Goal: Task Accomplishment & Management: Use online tool/utility

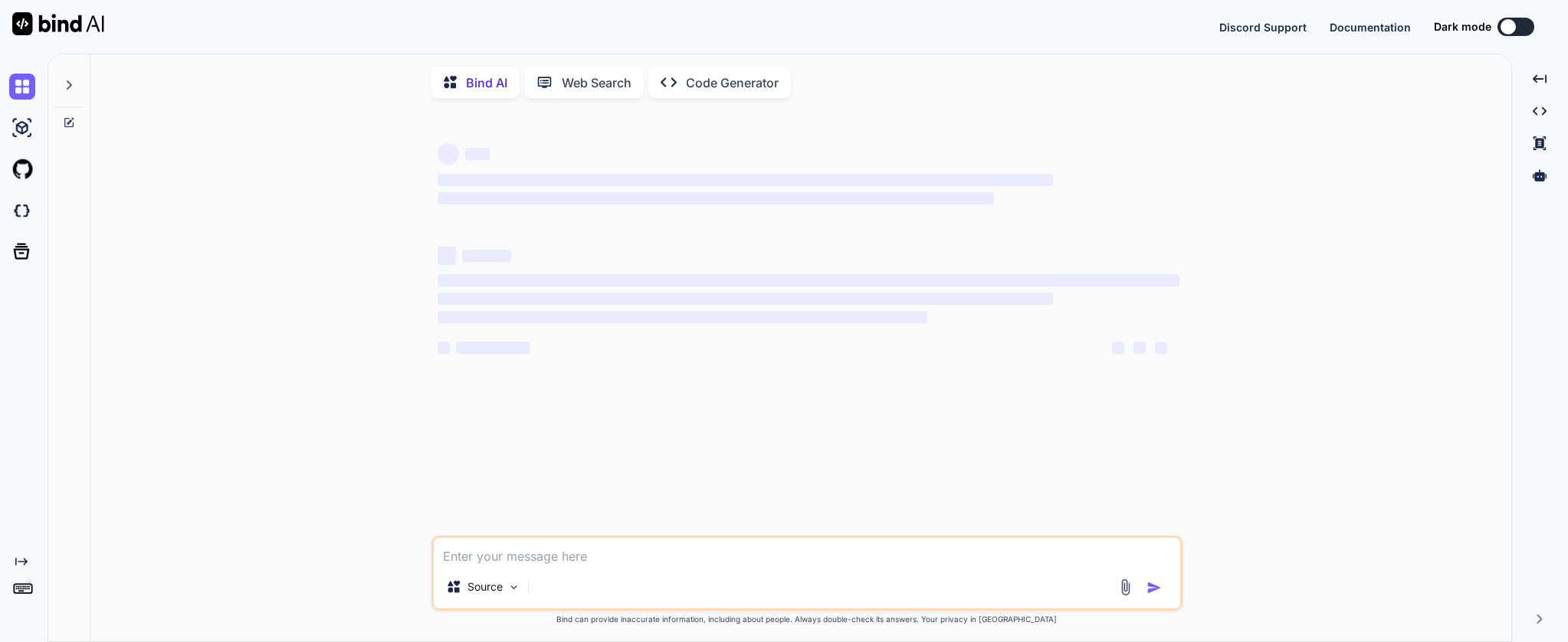
type textarea "x"
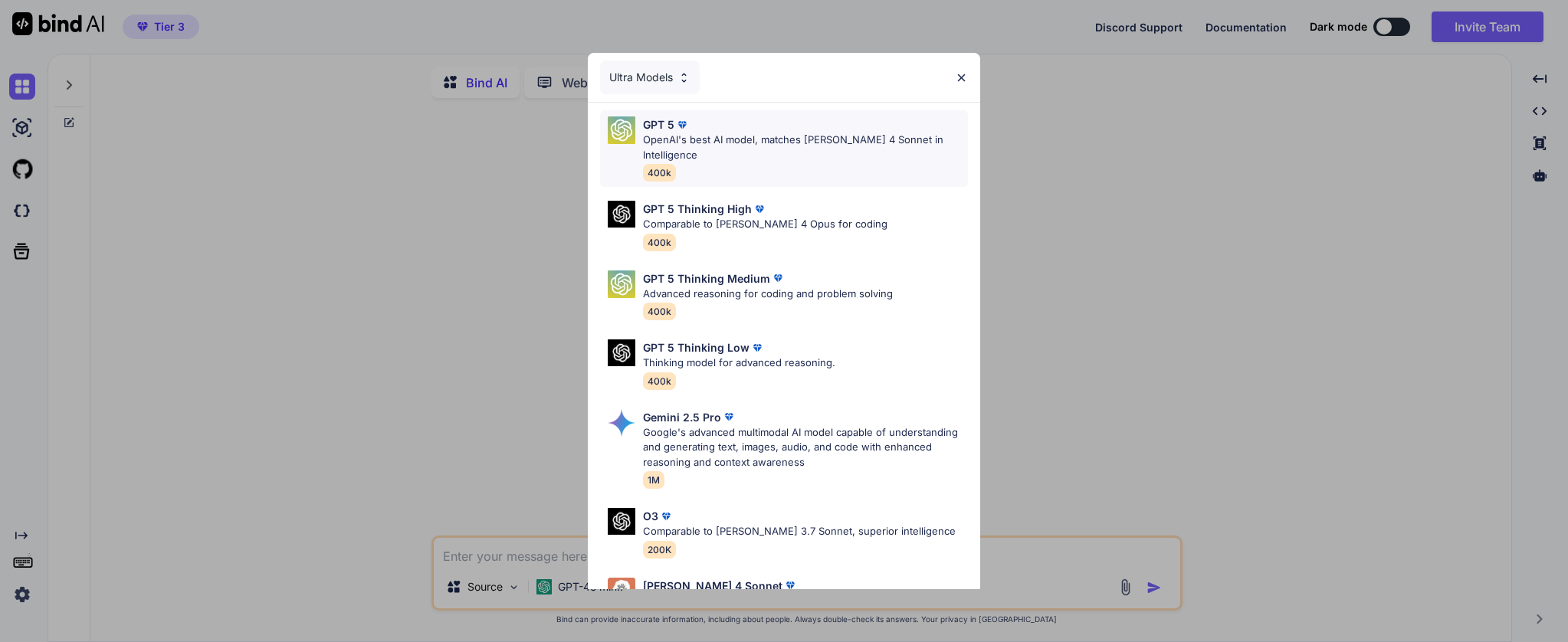
click at [836, 129] on div "GPT 5" at bounding box center [806, 124] width 325 height 16
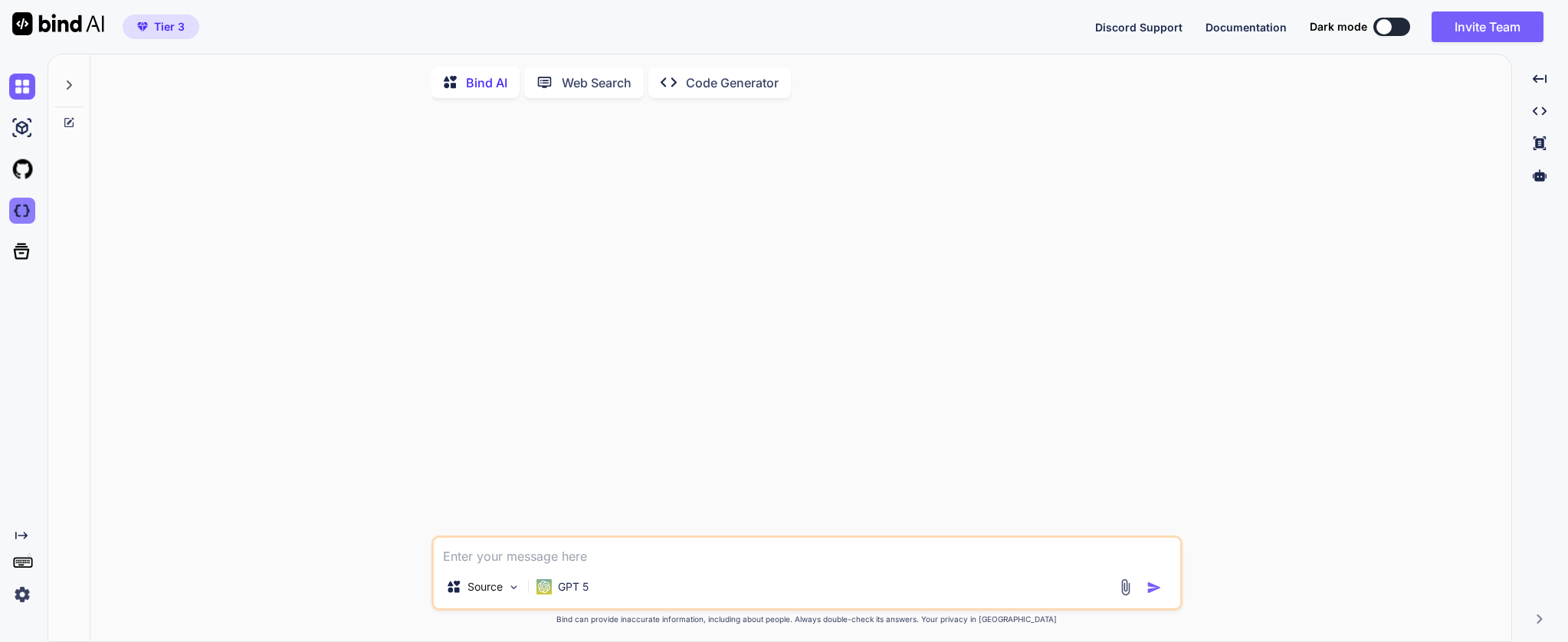
click at [32, 211] on img at bounding box center [22, 211] width 26 height 26
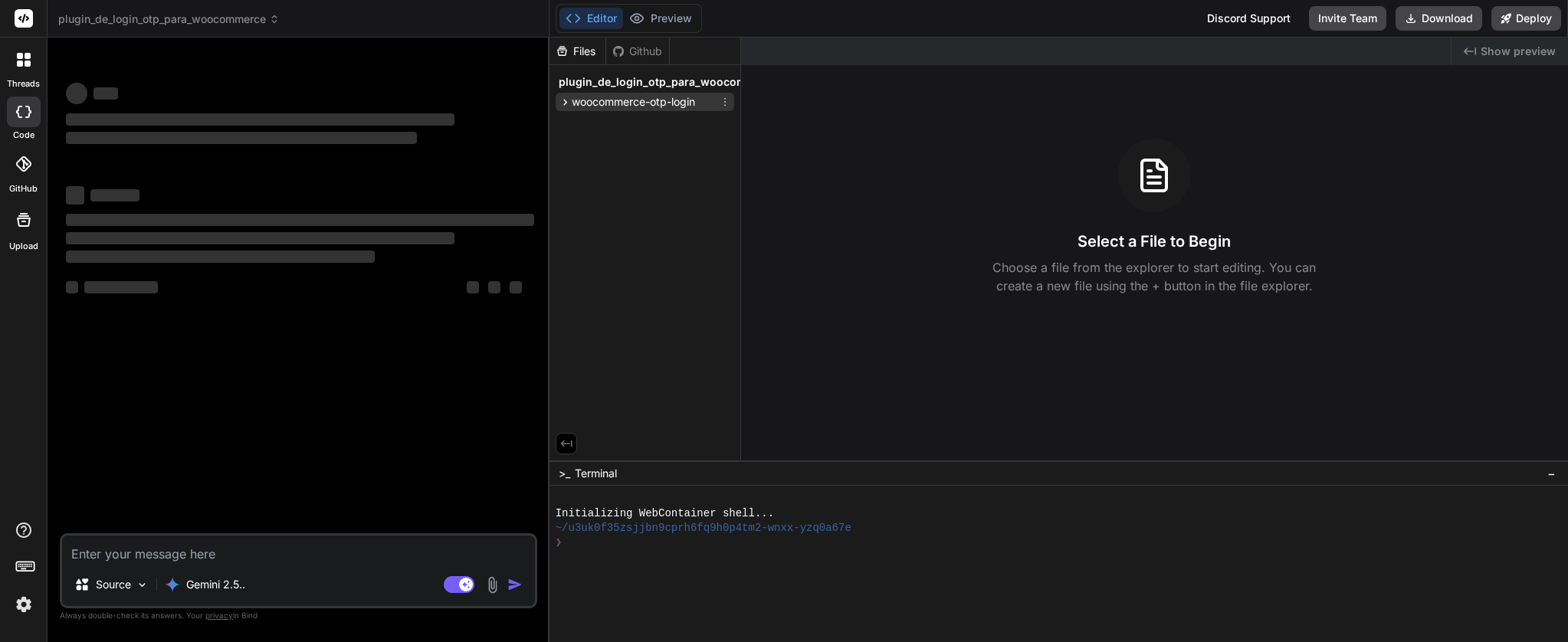
click at [695, 100] on span "woocommerce-otp-login" at bounding box center [633, 102] width 123 height 15
click at [655, 159] on span "woocommerce-otp-login.php" at bounding box center [662, 163] width 149 height 18
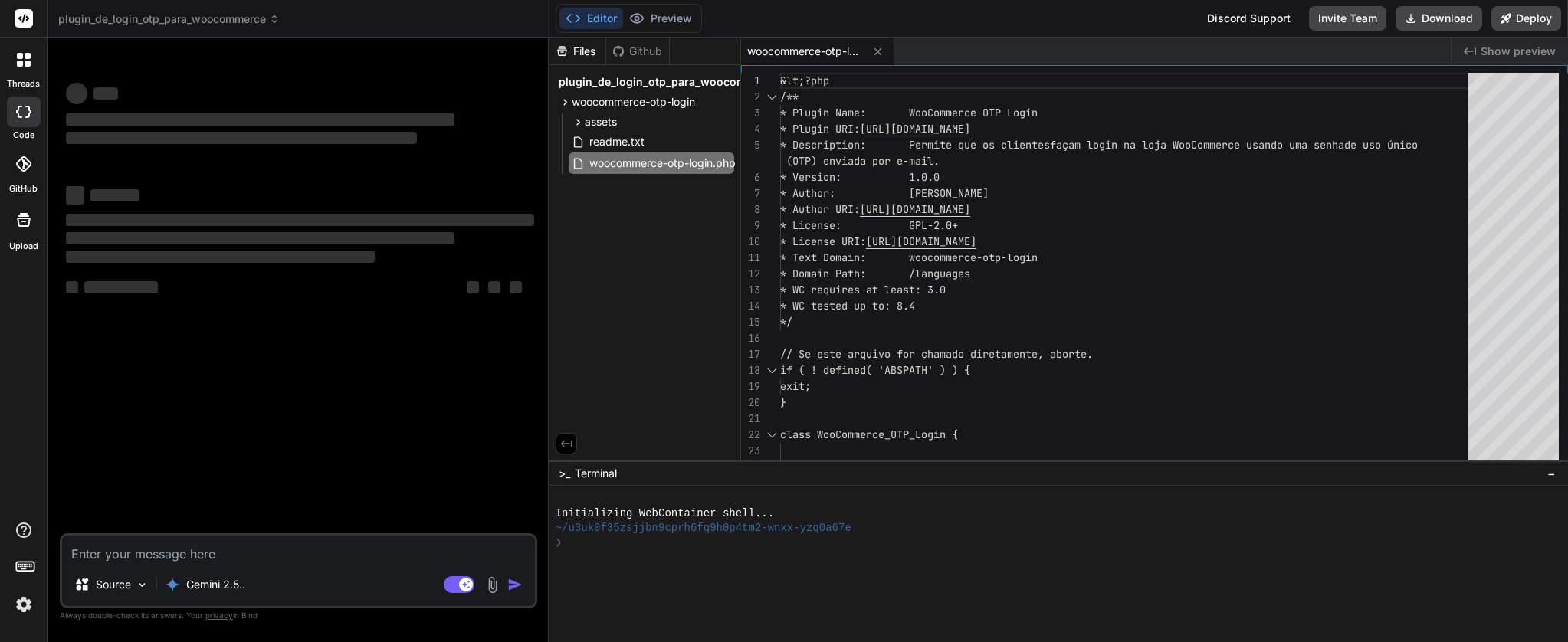
click at [266, 552] on textarea at bounding box center [299, 550] width 473 height 28
type textarea "x"
type textarea "Q"
type textarea "x"
type textarea "Qu"
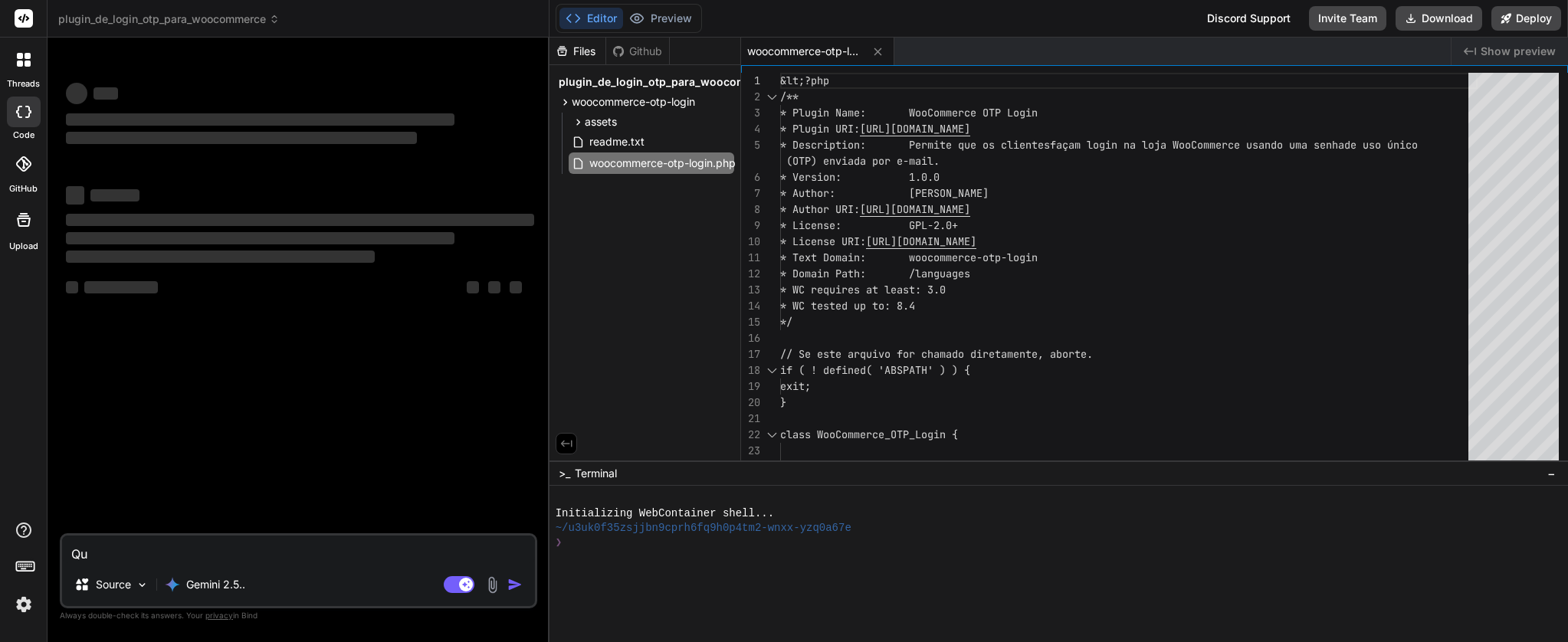
type textarea "x"
type textarea "Que"
type textarea "x"
type textarea "Quer"
type textarea "x"
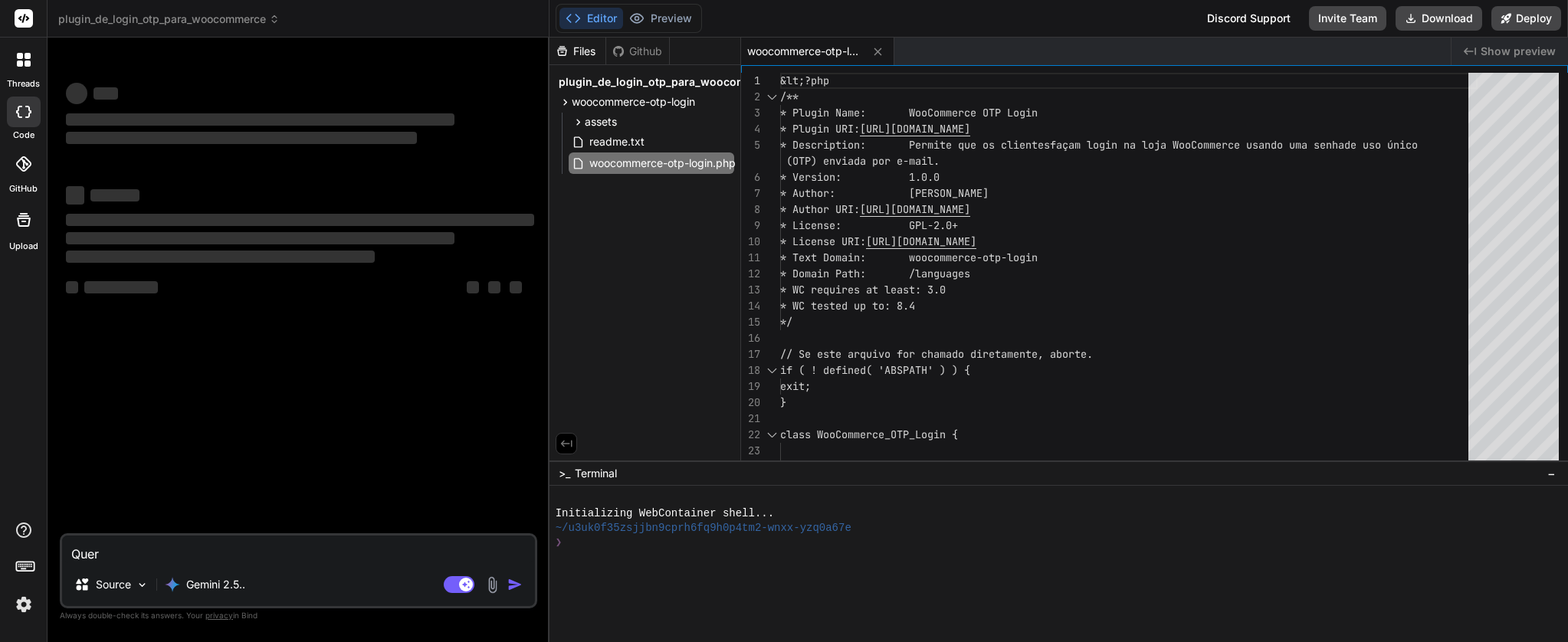
type textarea "Quero"
type textarea "x"
type textarea "Quero"
type textarea "x"
type textarea "Quero f"
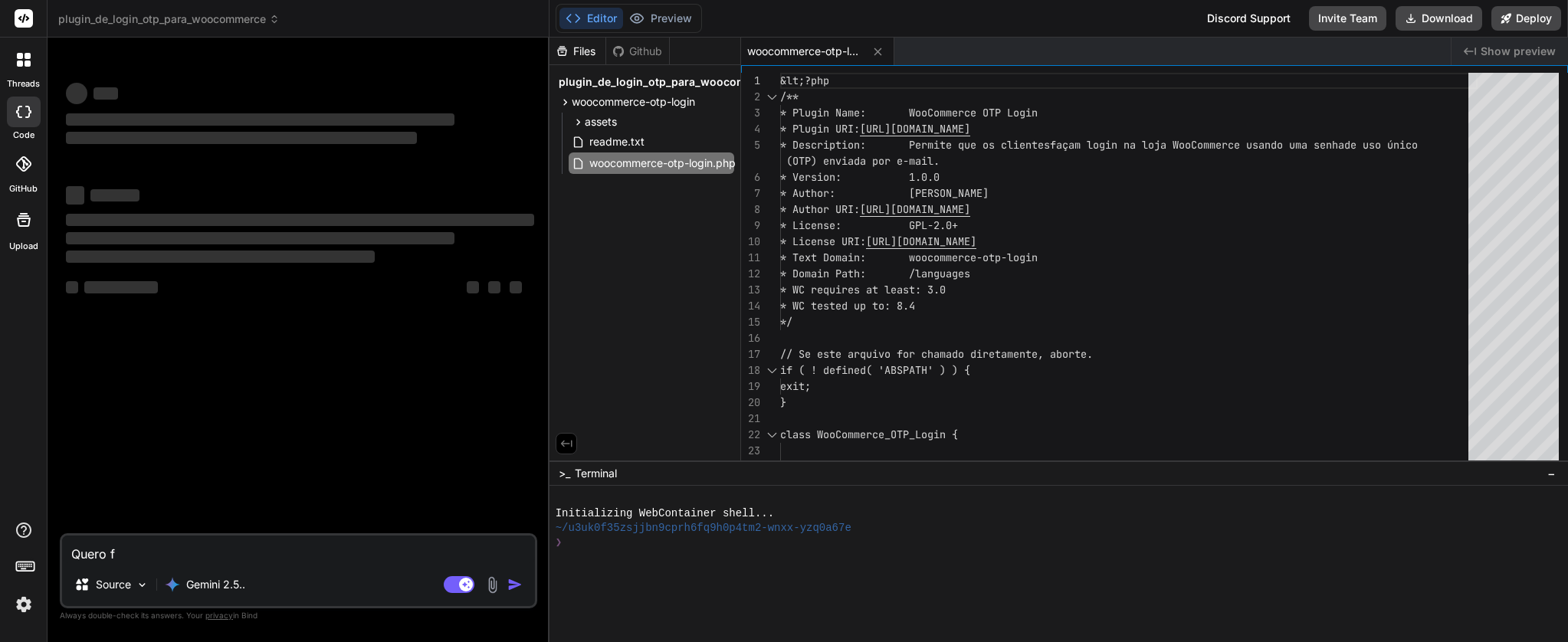
type textarea "x"
type textarea "Quero fa"
type textarea "x"
type textarea "Quero faz"
type textarea "x"
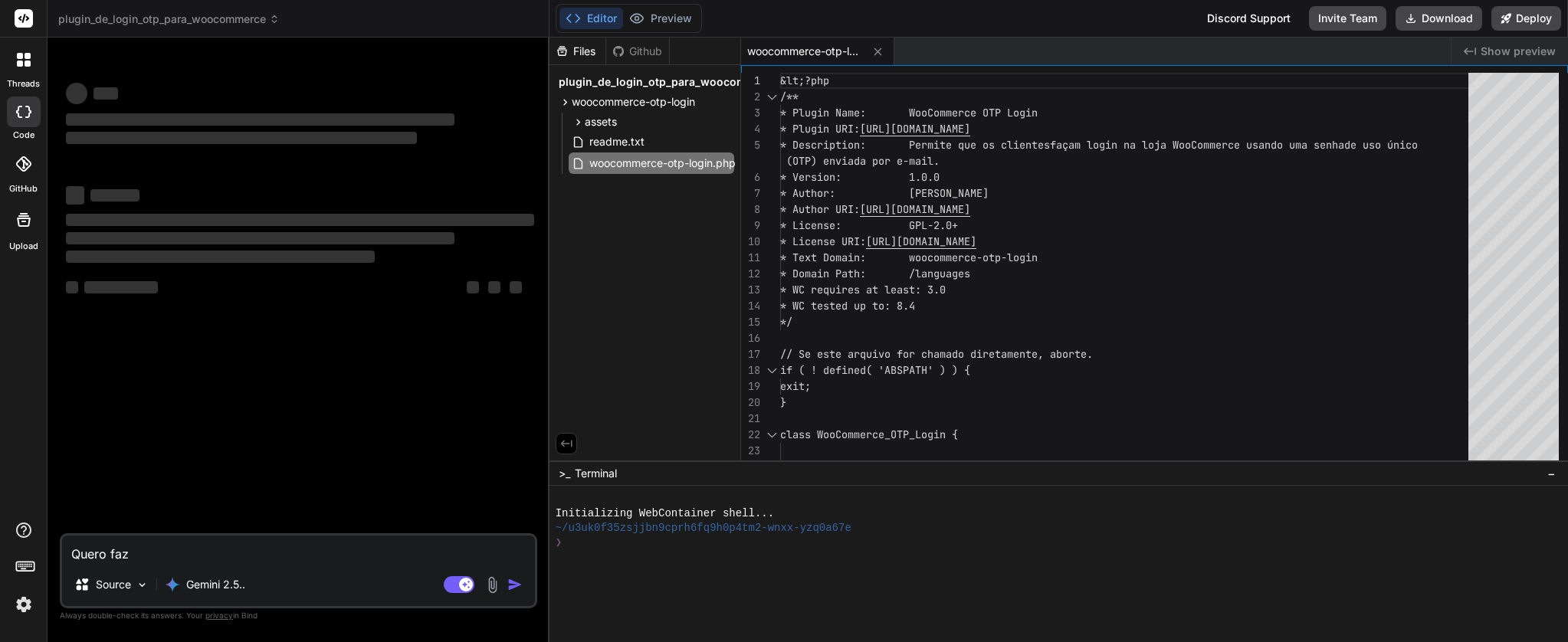
type textarea "Quero faze"
type textarea "x"
type textarea "Quero fazer"
type textarea "x"
type textarea "Quero fazer"
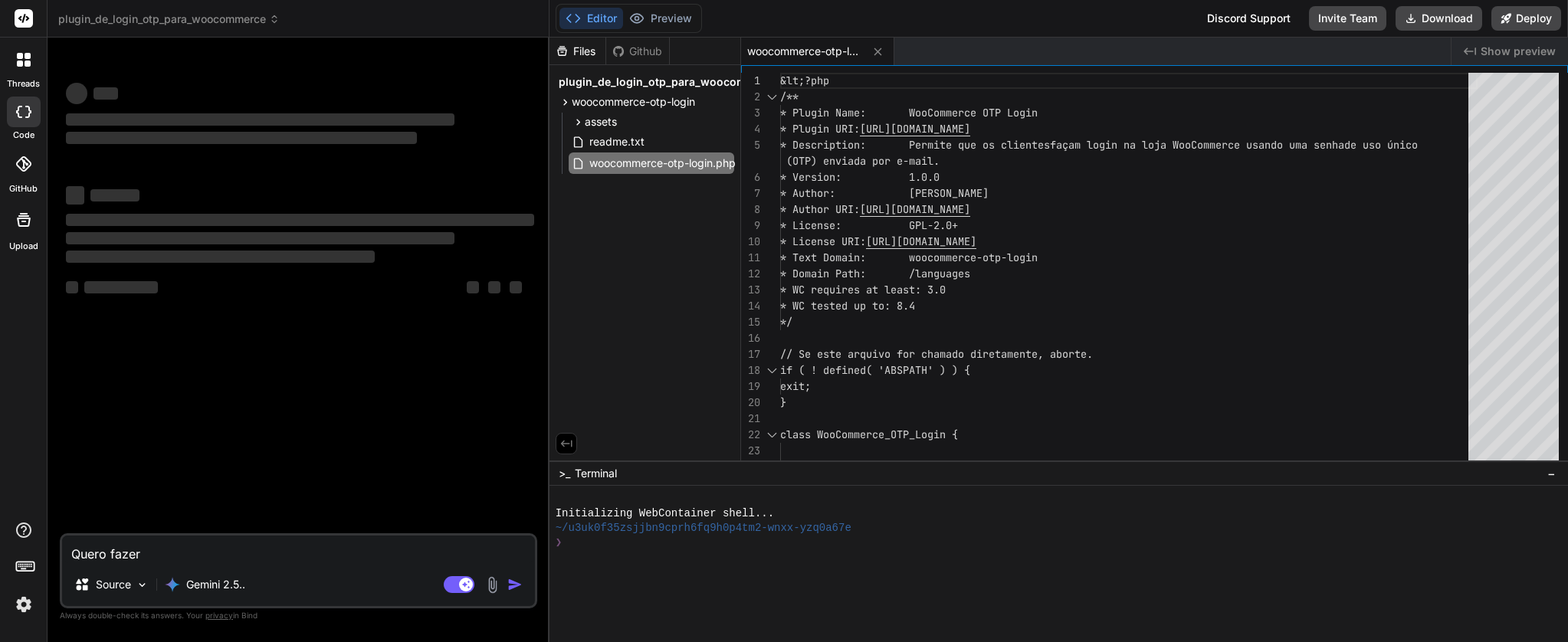
type textarea "x"
type textarea "Quero fazer a"
type textarea "x"
type textarea "Quero fazer al"
type textarea "x"
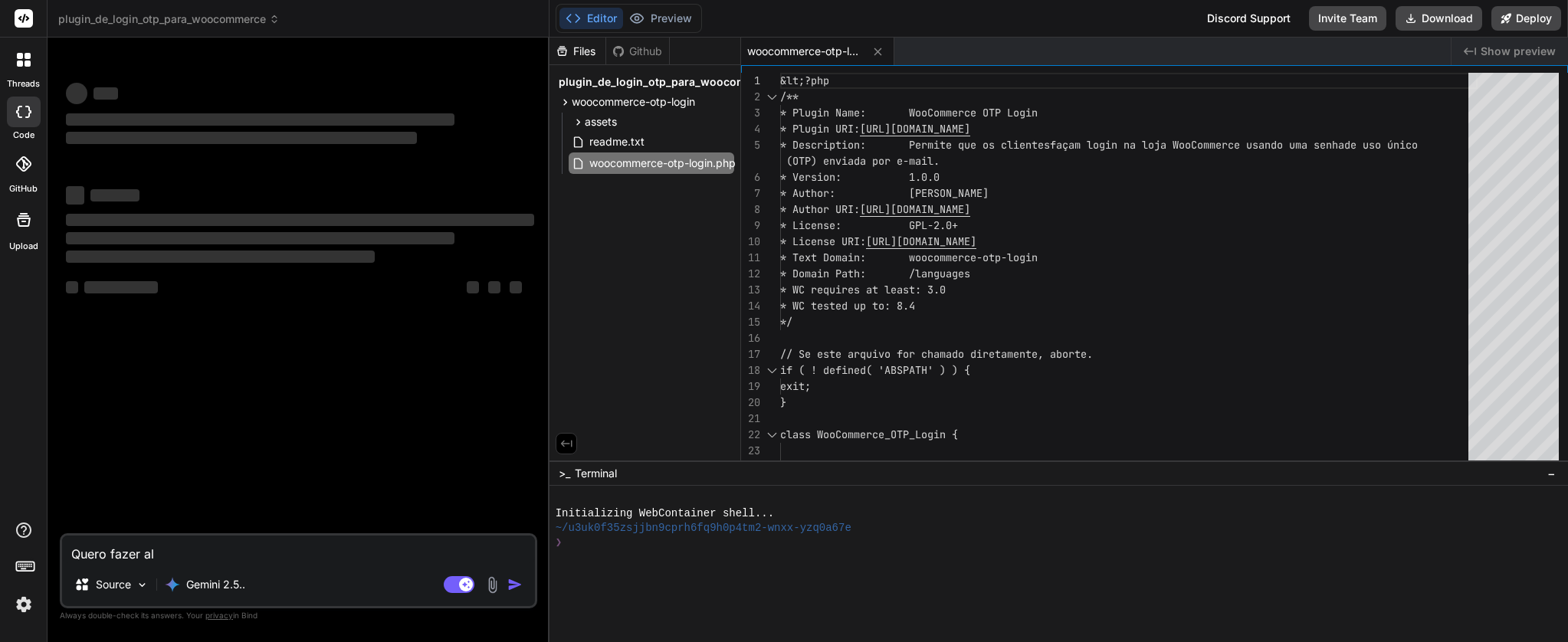
type textarea "Quero fazer alg"
type textarea "x"
type textarea "Quero fazer algu"
type textarea "x"
type textarea "Quero fazer algun"
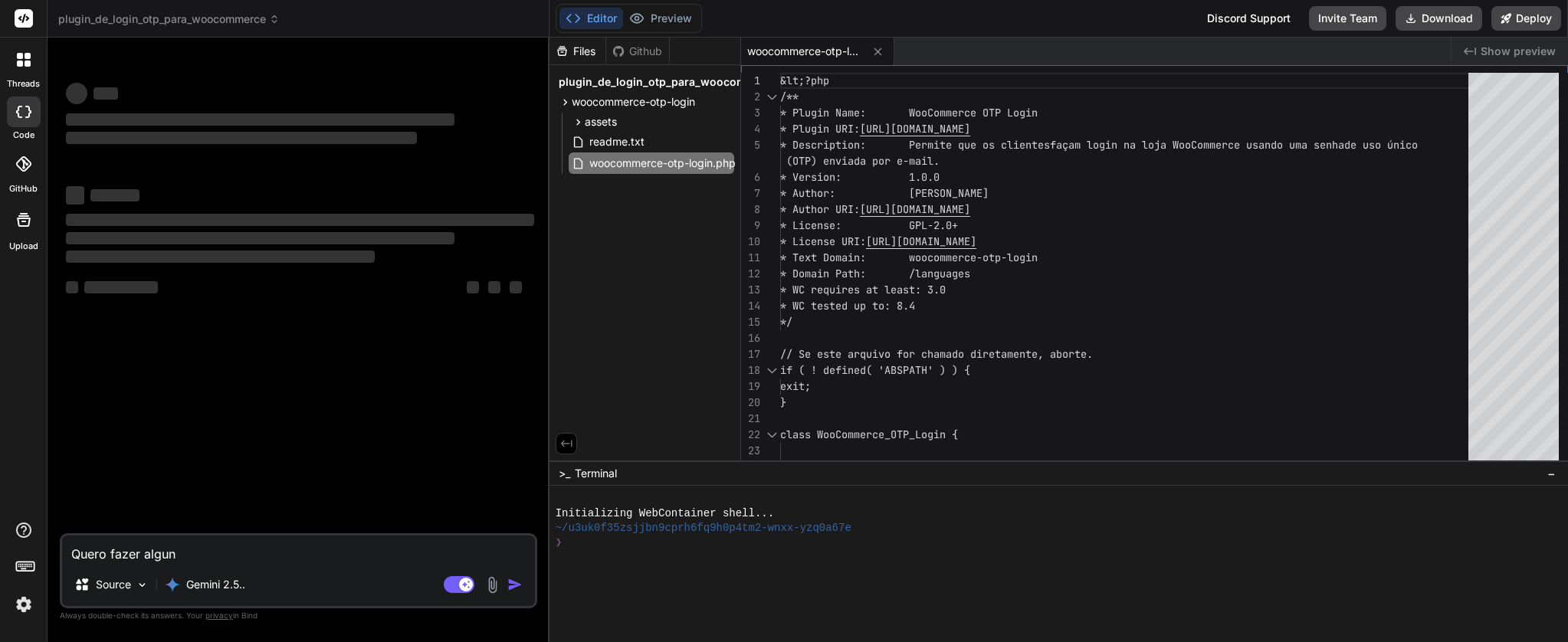
type textarea "x"
type textarea "Quero fazer alguns"
type textarea "x"
type textarea "Quero fazer alguns"
type textarea "x"
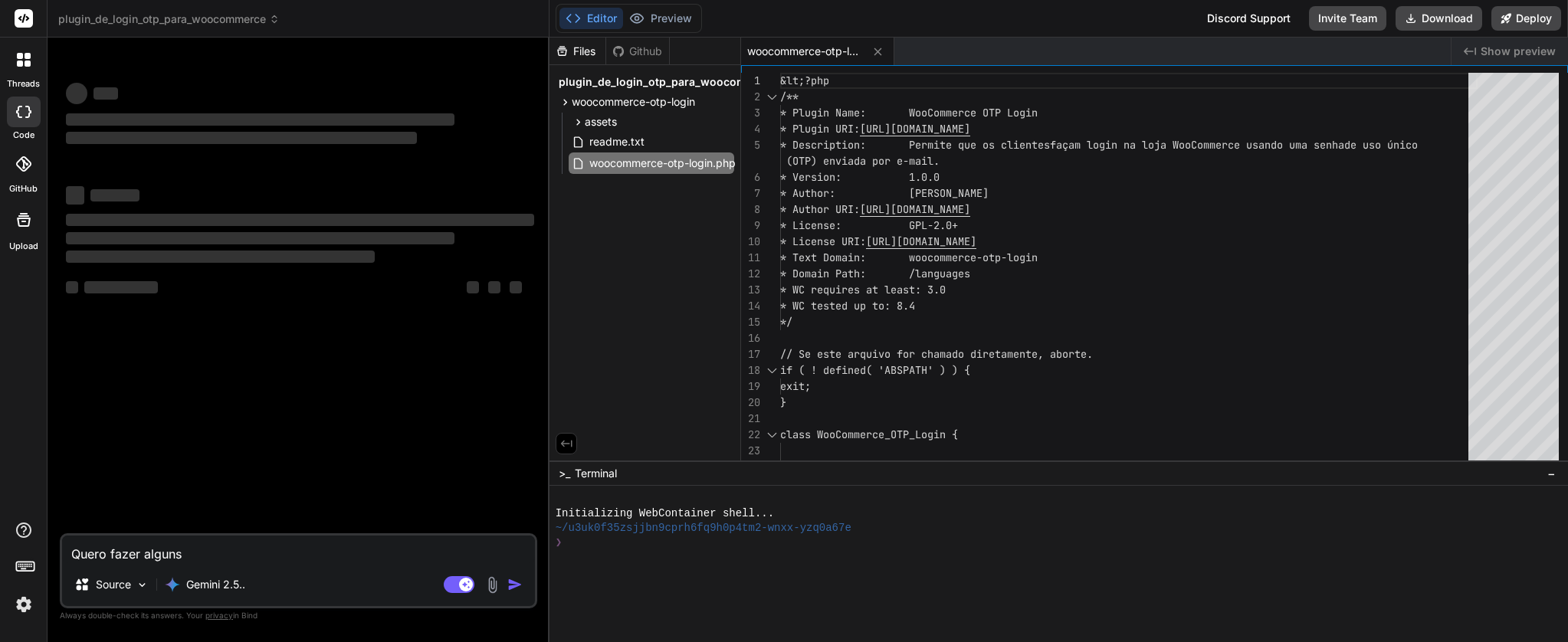
type textarea "Quero fazer alguns a"
type textarea "x"
type textarea "Quero fazer alguns aj"
type textarea "x"
type textarea "Quero fazer alguns aju"
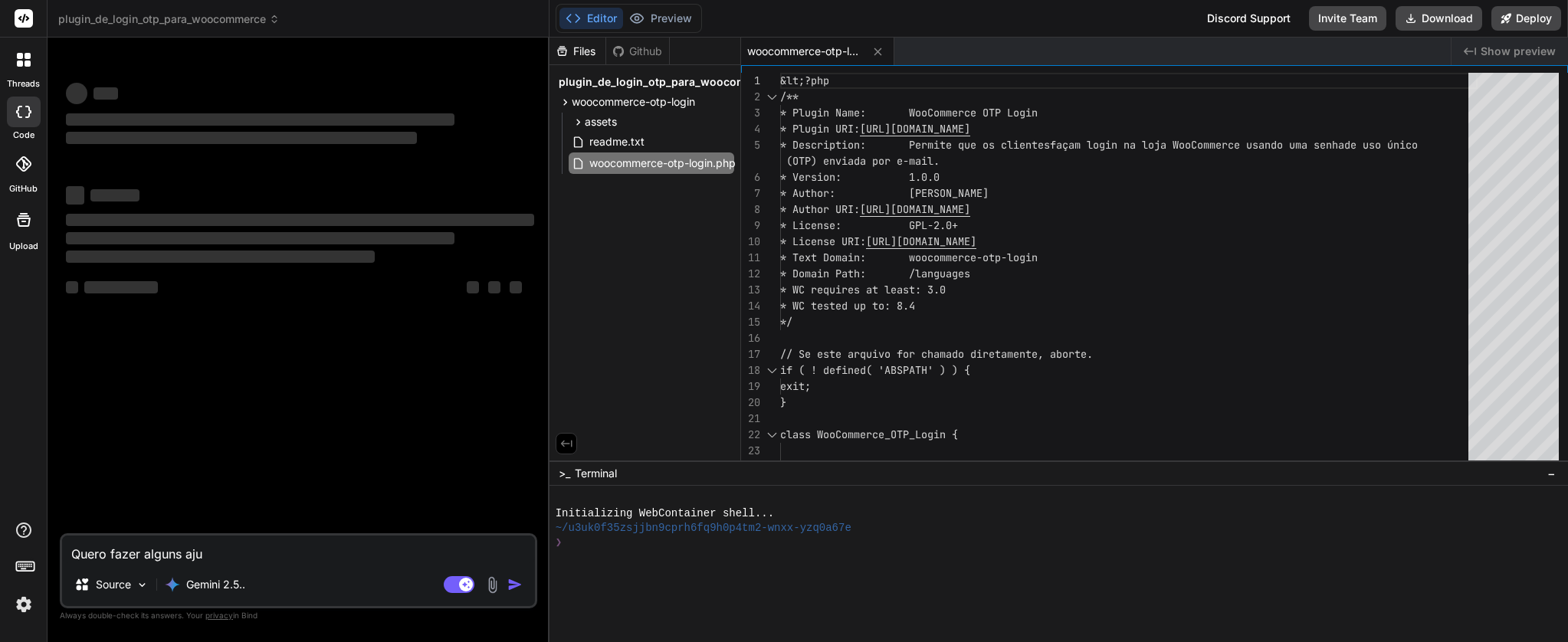
type textarea "x"
type textarea "Quero fazer alguns ajus"
type textarea "x"
type textarea "Quero fazer alguns ajust"
type textarea "x"
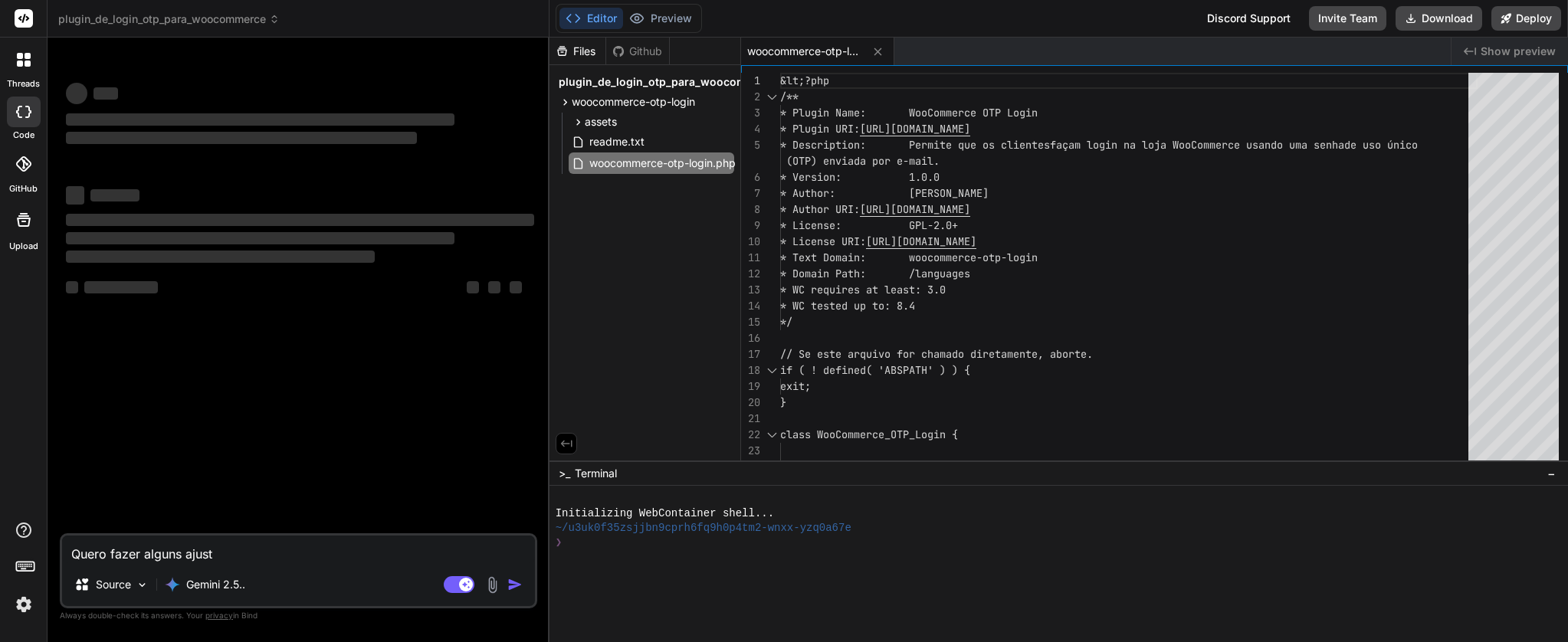
type textarea "Quero fazer alguns ajusts"
type textarea "x"
type textarea "Quero fazer alguns ajusts,"
type textarea "x"
type textarea "Quero fazer alguns ajusts"
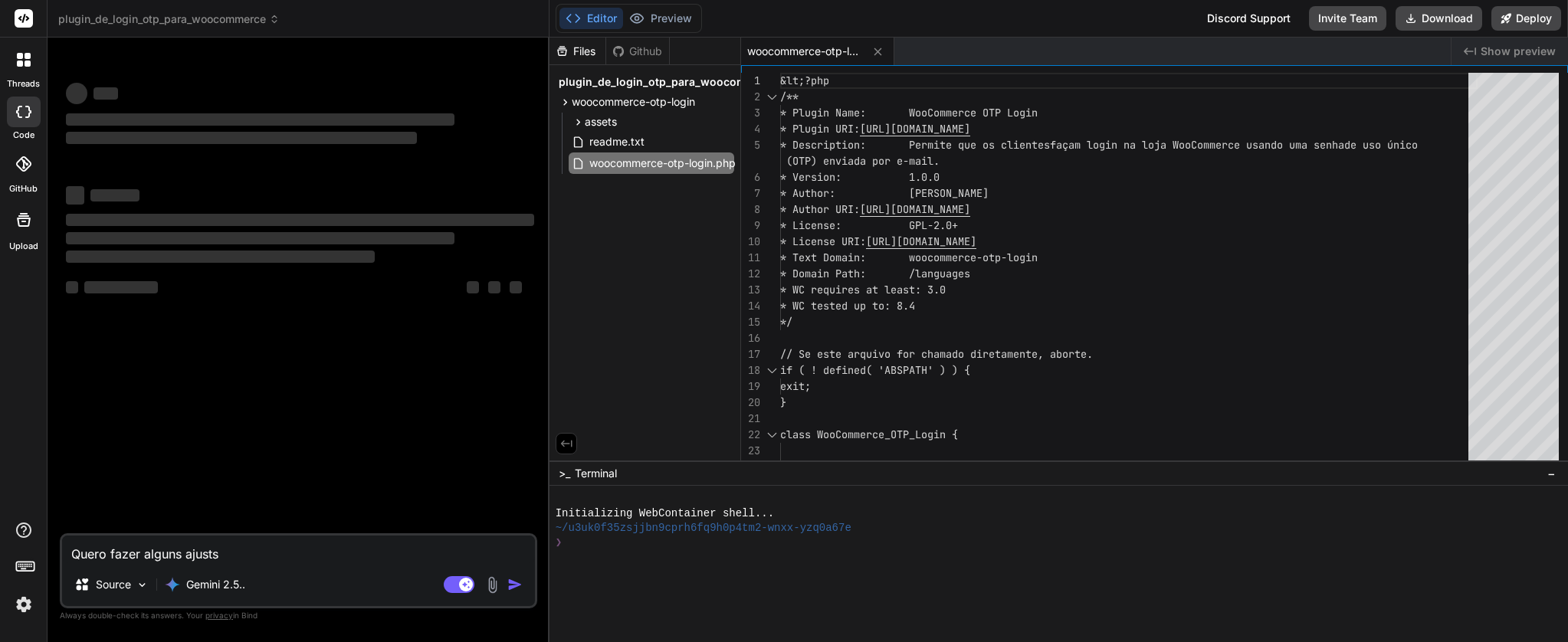
type textarea "x"
type textarea "Quero fazer alguns ajust"
type textarea "x"
type textarea "Quero fazer alguns ajuste"
type textarea "x"
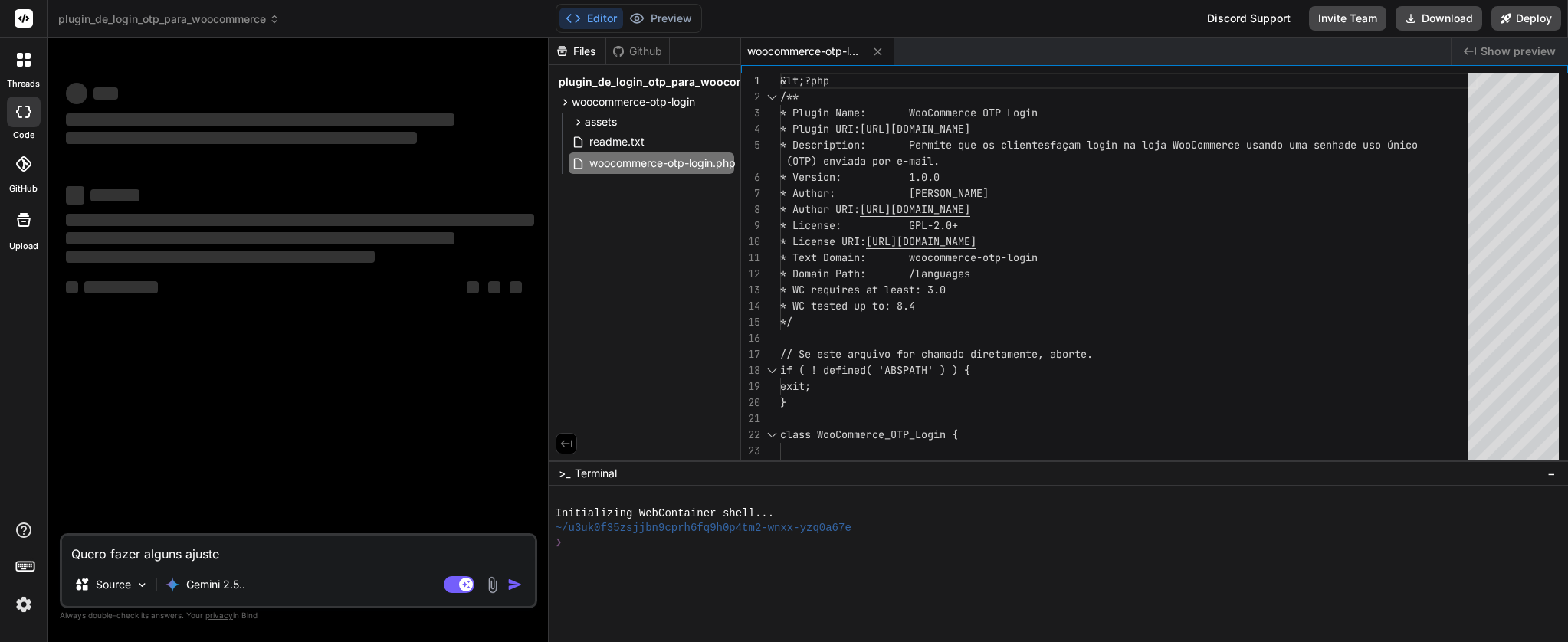
type textarea "Quero fazer alguns ajustes"
type textarea "x"
type textarea "Quero fazer alguns ajustes."
type textarea "x"
type textarea "Quero fazer alguns ajustes."
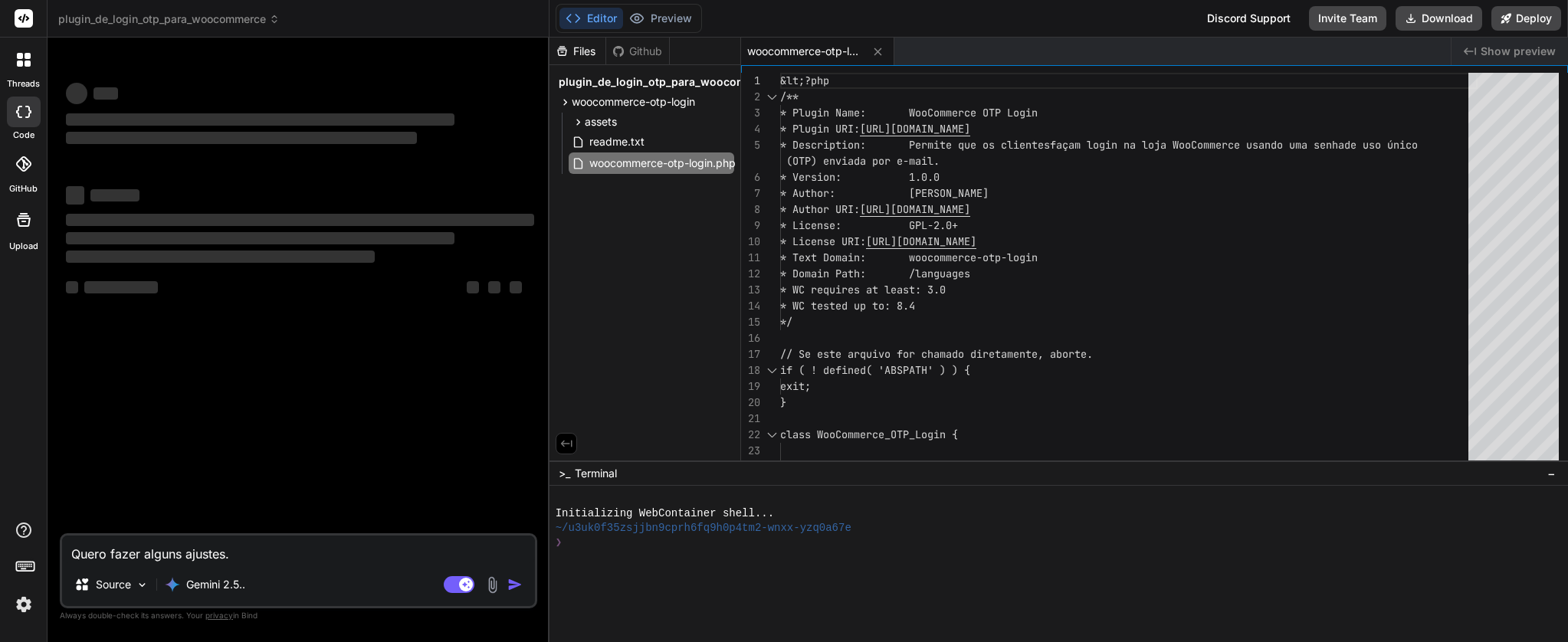
type textarea "x"
type textarea "Quero fazer alguns ajustes. N"
type textarea "x"
type textarea "Quero fazer alguns ajustes. N'"
type textarea "x"
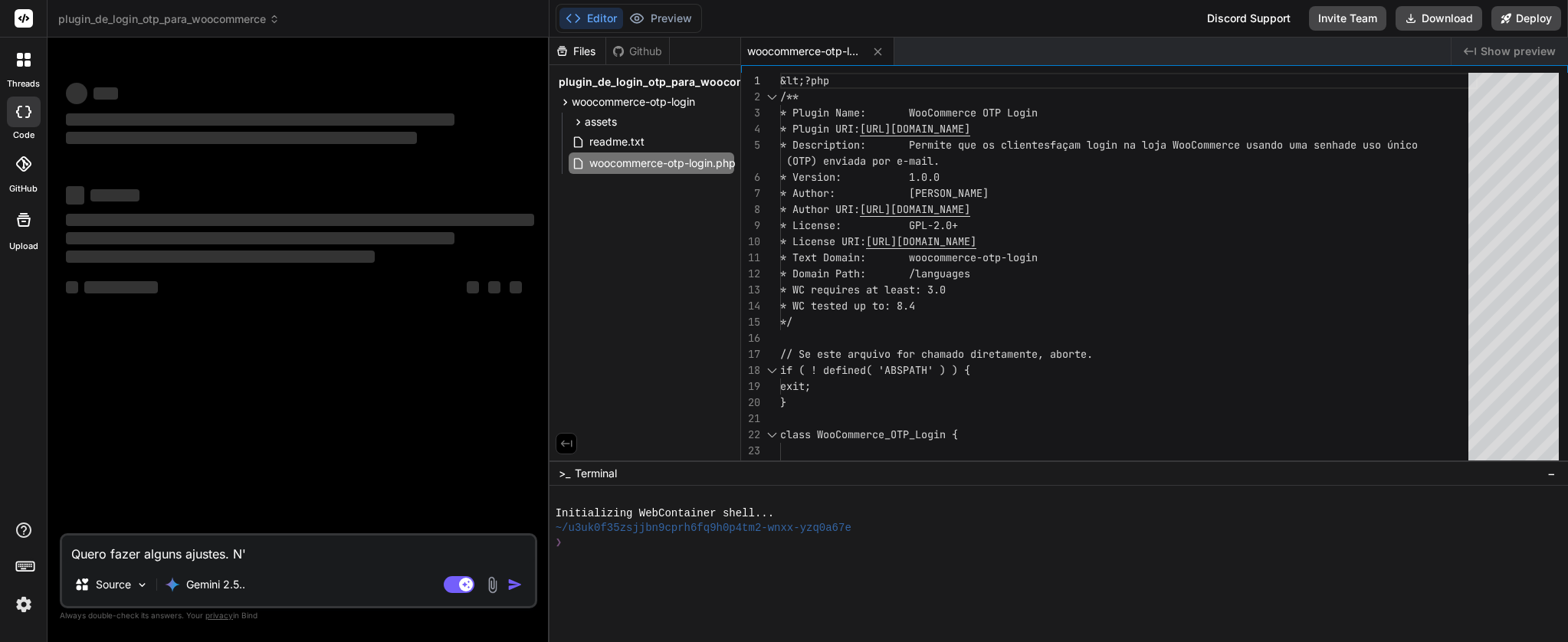
type textarea "Quero fazer alguns ajustes. Nó"
type textarea "x"
type textarea "Quero fazer alguns ajustes. Nós"
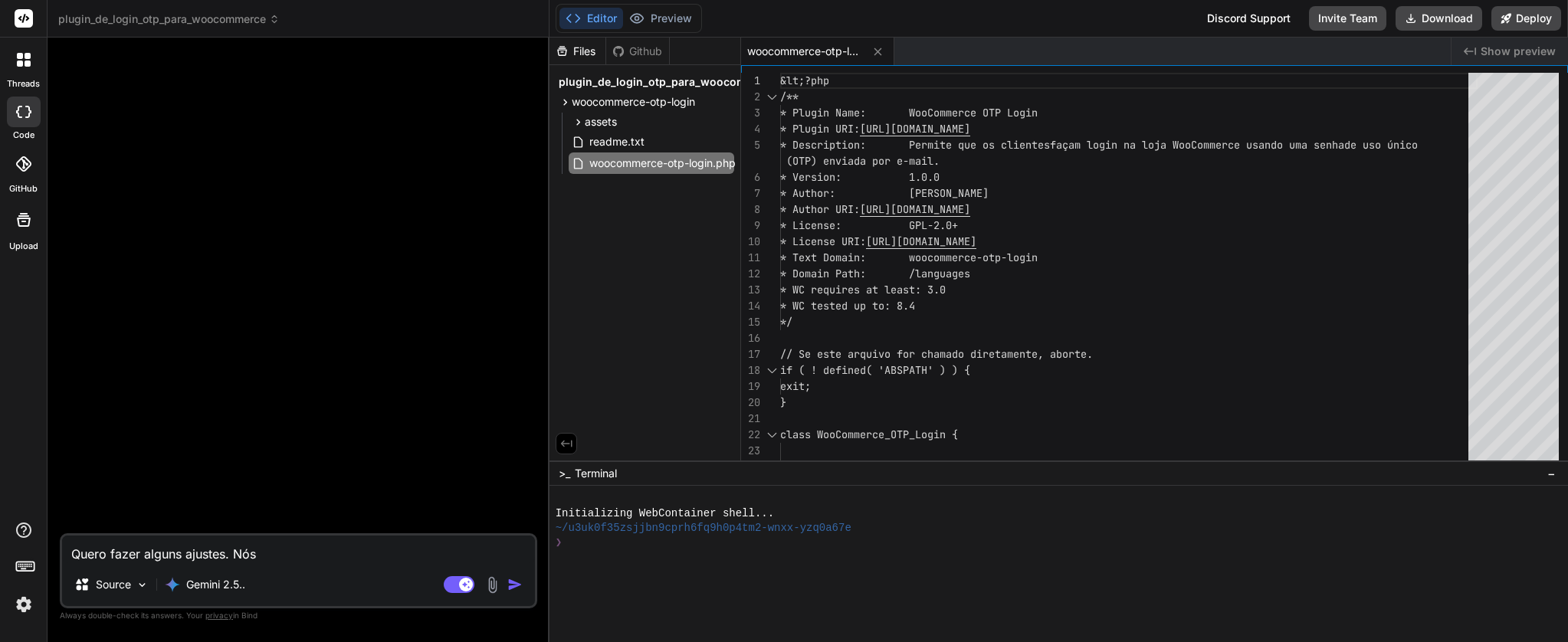
type textarea "x"
type textarea "Quero fazer alguns ajustes. Nós"
type textarea "x"
type textarea "Quero fazer alguns ajustes. Nós u"
type textarea "x"
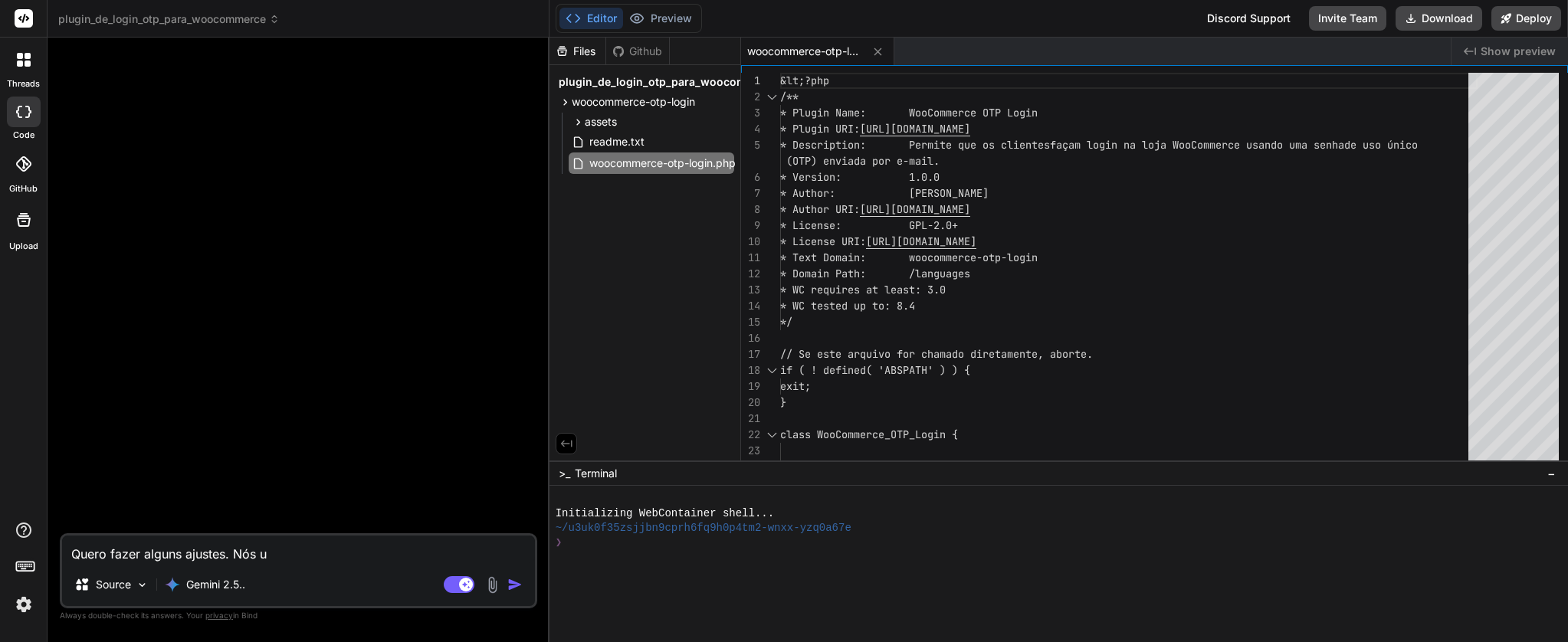
type textarea "Quero fazer alguns ajustes. Nós ui"
type textarea "x"
type textarea "Quero fazer alguns ajustes. Nós ut"
type textarea "x"
type textarea "Quero fazer alguns ajustes. Nós uti"
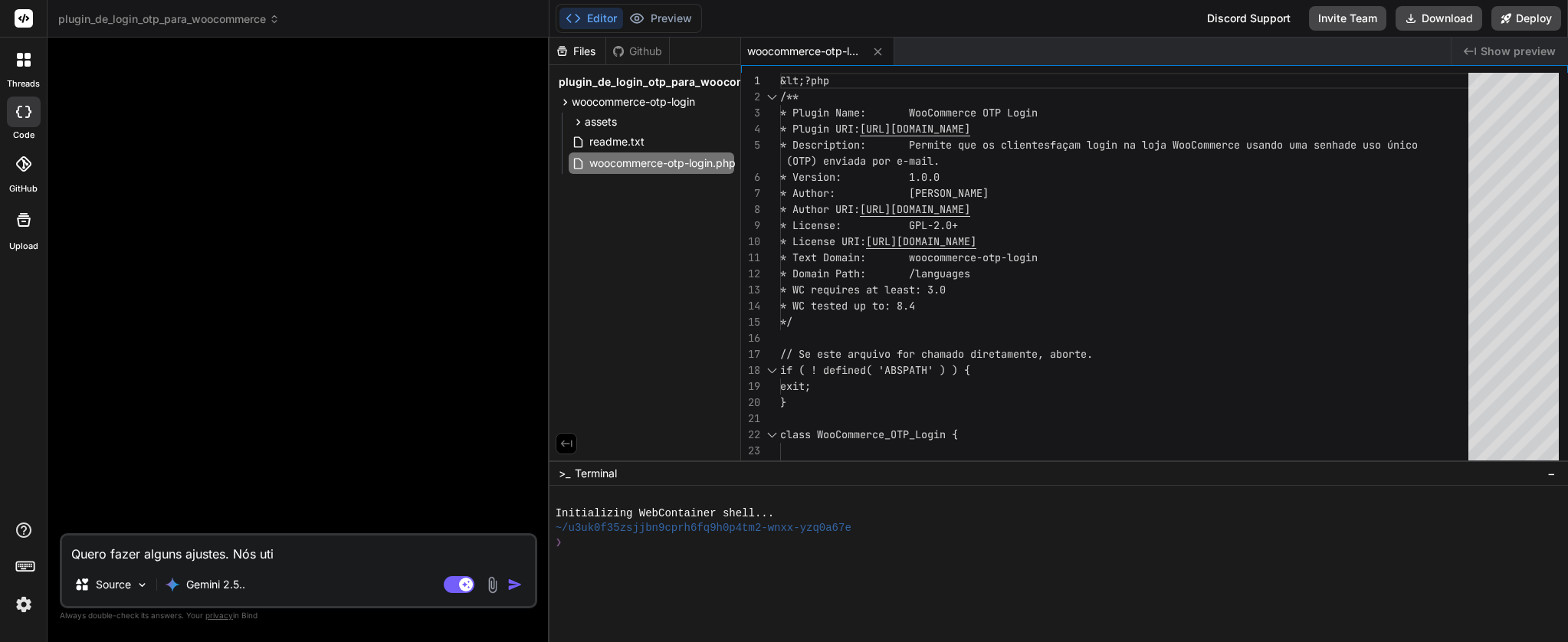
type textarea "x"
type textarea "Quero fazer alguns ajustes. Nós util"
type textarea "x"
type textarea "Quero fazer alguns ajustes. Nós utili"
type textarea "x"
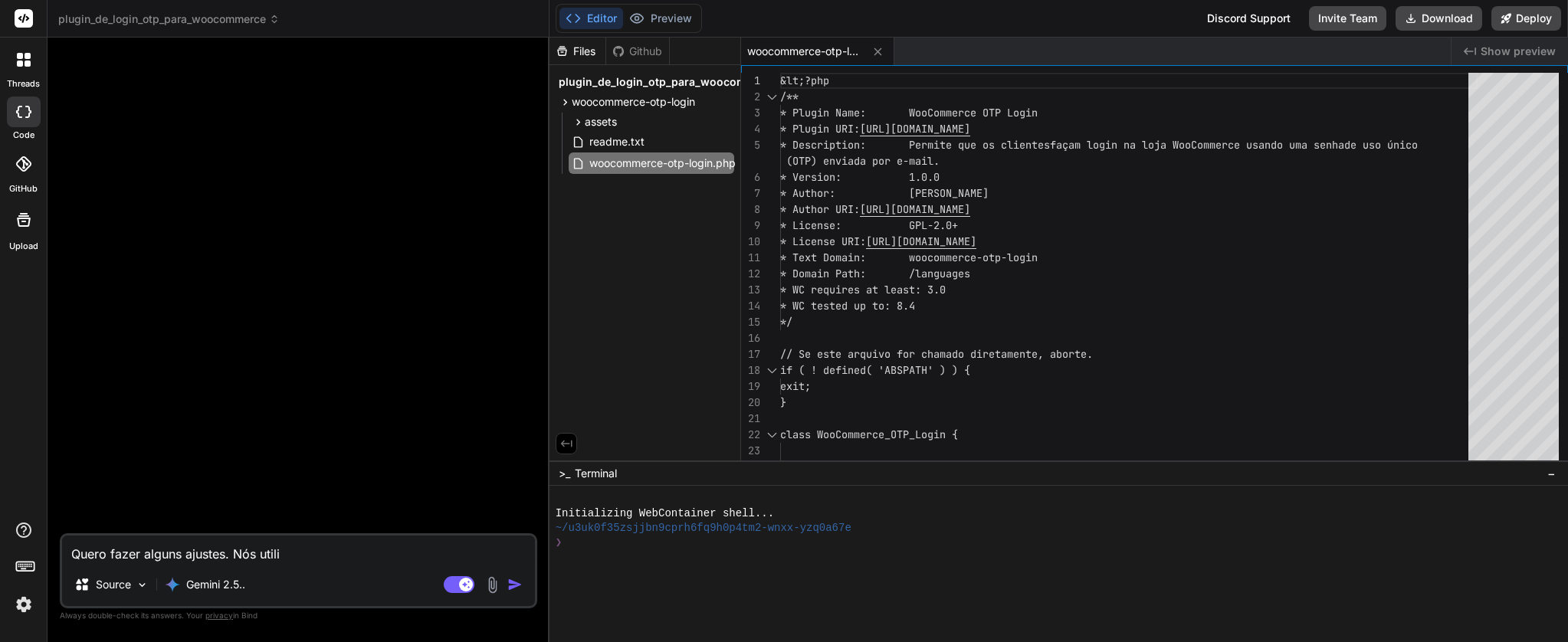
type textarea "Quero fazer alguns ajustes. Nós utiliz"
type textarea "x"
type textarea "Quero fazer alguns ajustes. Nós utiliza"
type textarea "x"
type textarea "Quero fazer alguns ajustes. Nós utilizam"
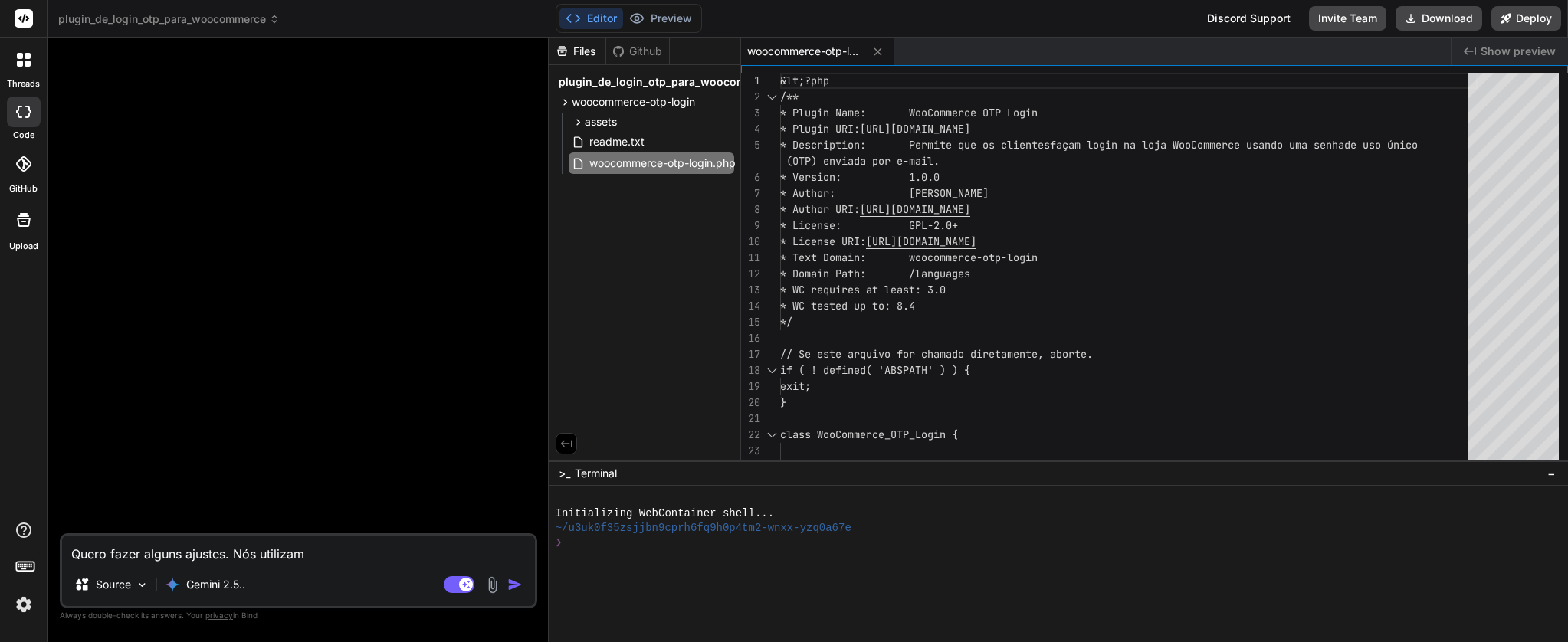
type textarea "x"
type textarea "Quero fazer alguns ajustes. Nós utilizamo"
type textarea "x"
type textarea "Quero fazer alguns ajustes. Nós utilizamos"
type textarea "x"
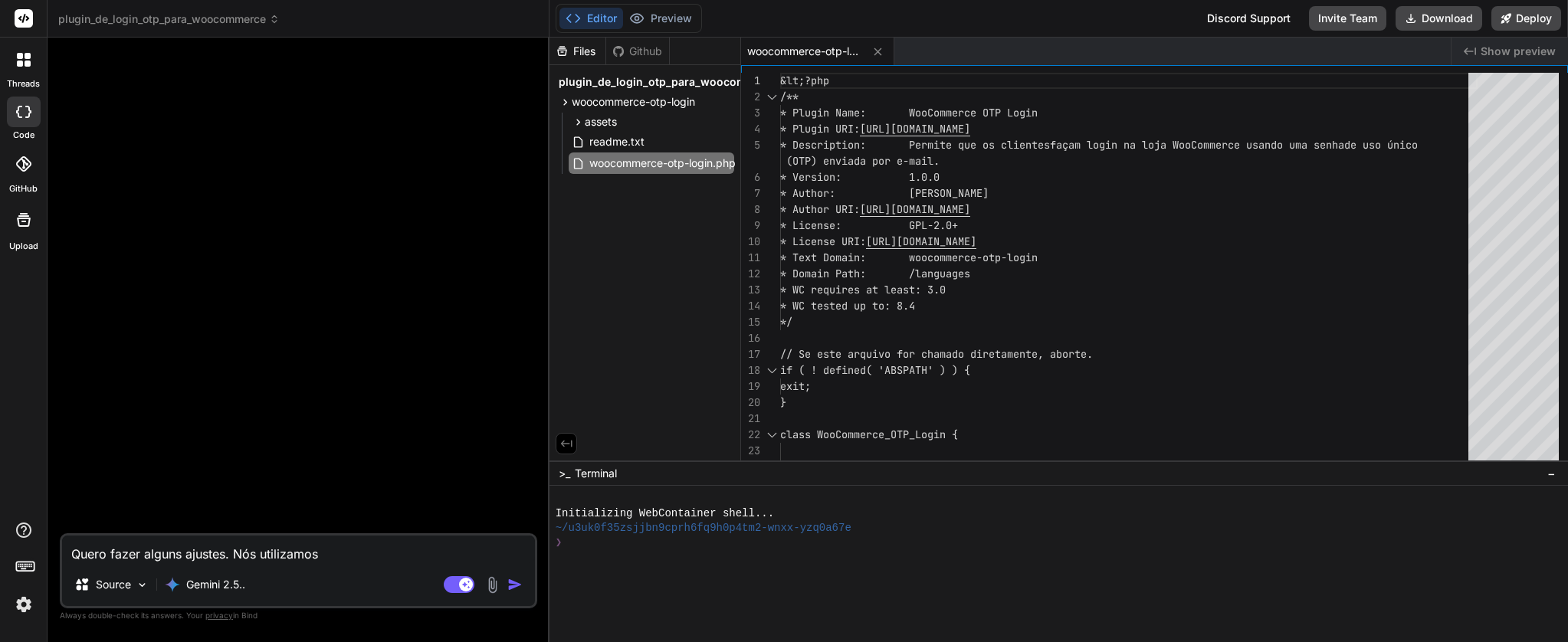
type textarea "Quero fazer alguns ajustes. Nós utilizamos"
type textarea "x"
type textarea "Quero fazer alguns ajustes. Nós utilizamos o"
type textarea "x"
type textarea "Quero fazer alguns ajustes. Nós utilizamos o"
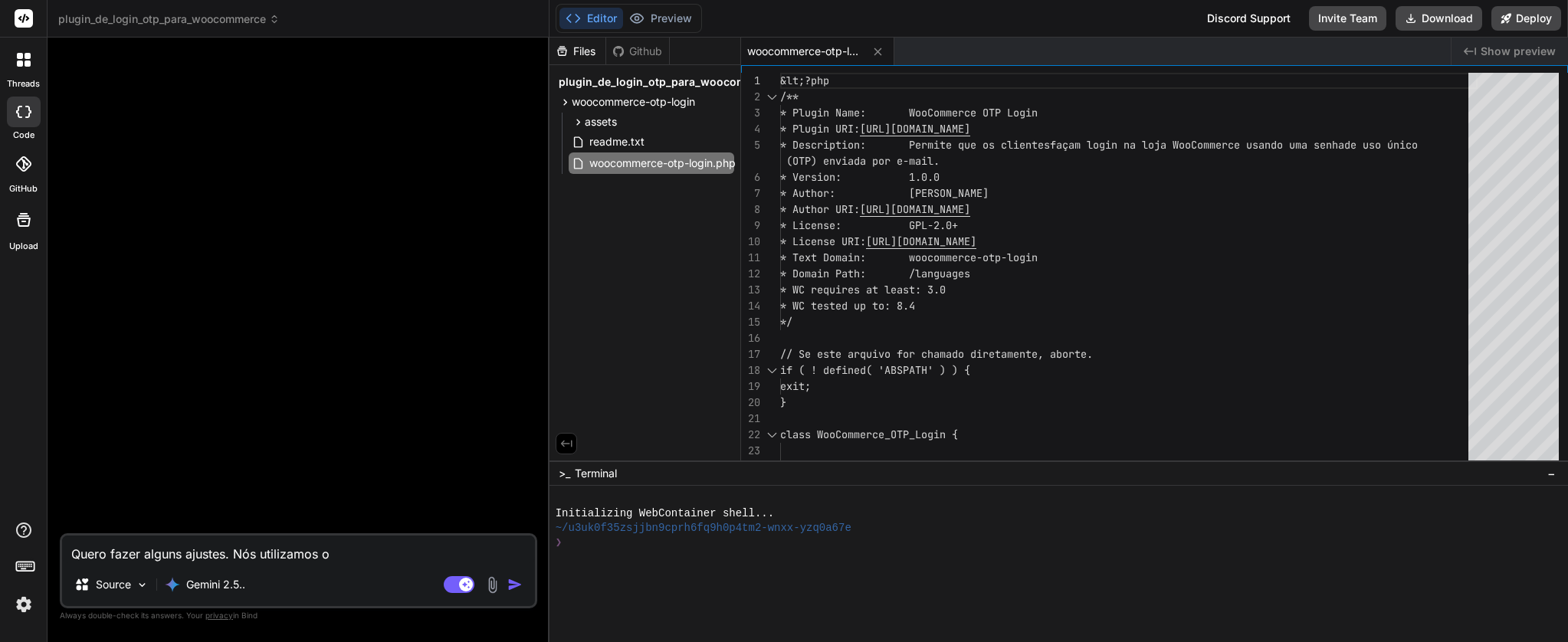
type textarea "x"
type textarea "Quero fazer alguns ajustes. Nós utilizamos o L"
type textarea "x"
type textarea "Quero fazer alguns ajustes. Nós utilizamos o Lo"
type textarea "x"
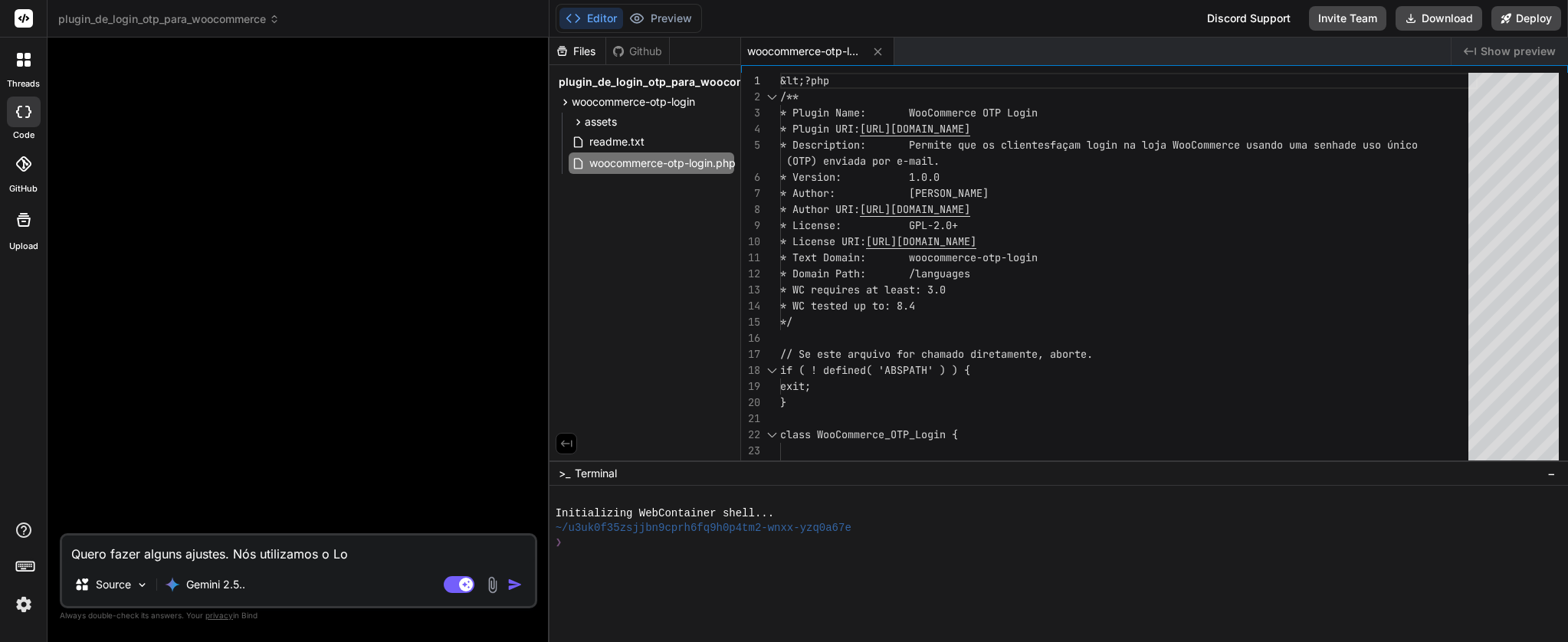
type textarea "Quero fazer alguns ajustes. Nós utilizamos o Log"
type textarea "x"
type textarea "Quero fazer alguns ajustes. Nós utilizamos o Logi"
type textarea "x"
type textarea "Quero fazer alguns ajustes. Nós utilizamos o Login"
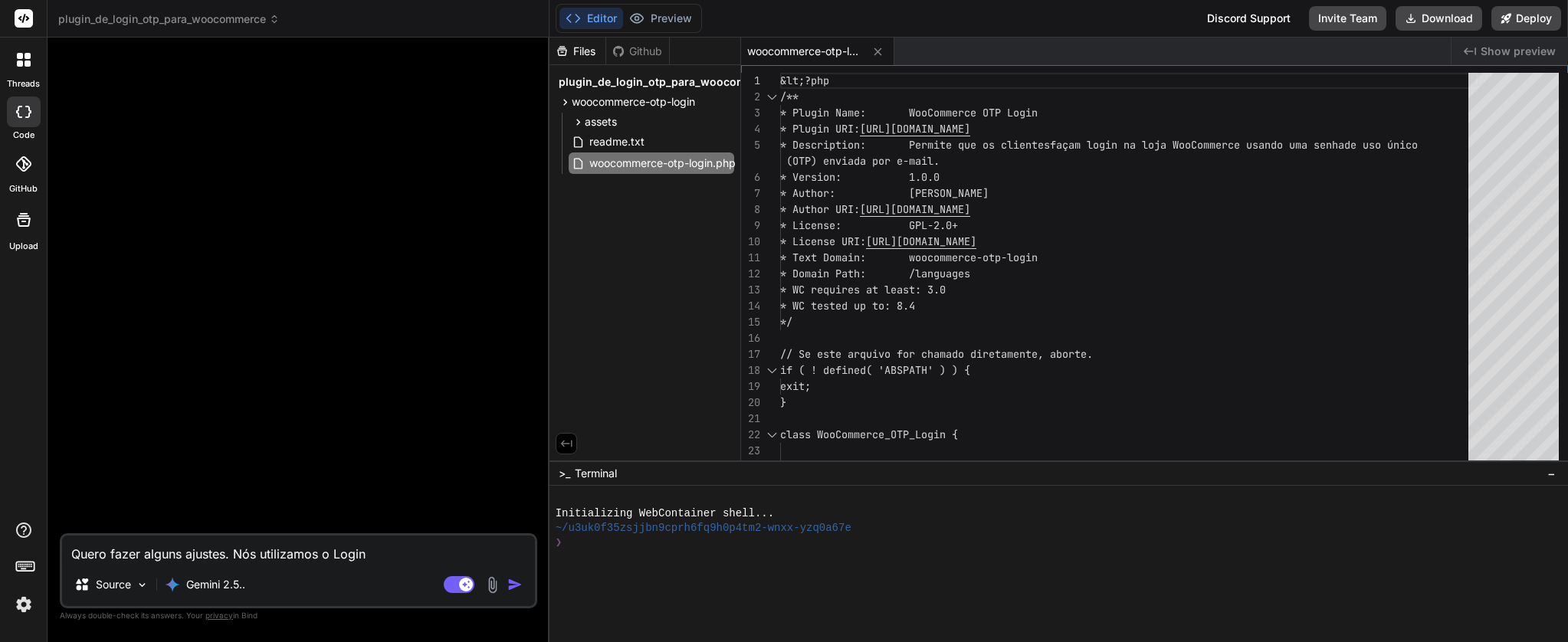
type textarea "x"
type textarea "Quero fazer alguns ajustes. Nós utilizamos o Loginp"
type textarea "x"
type textarea "Quero fazer alguns ajustes. Nós utilizamos o Loginpr"
type textarea "x"
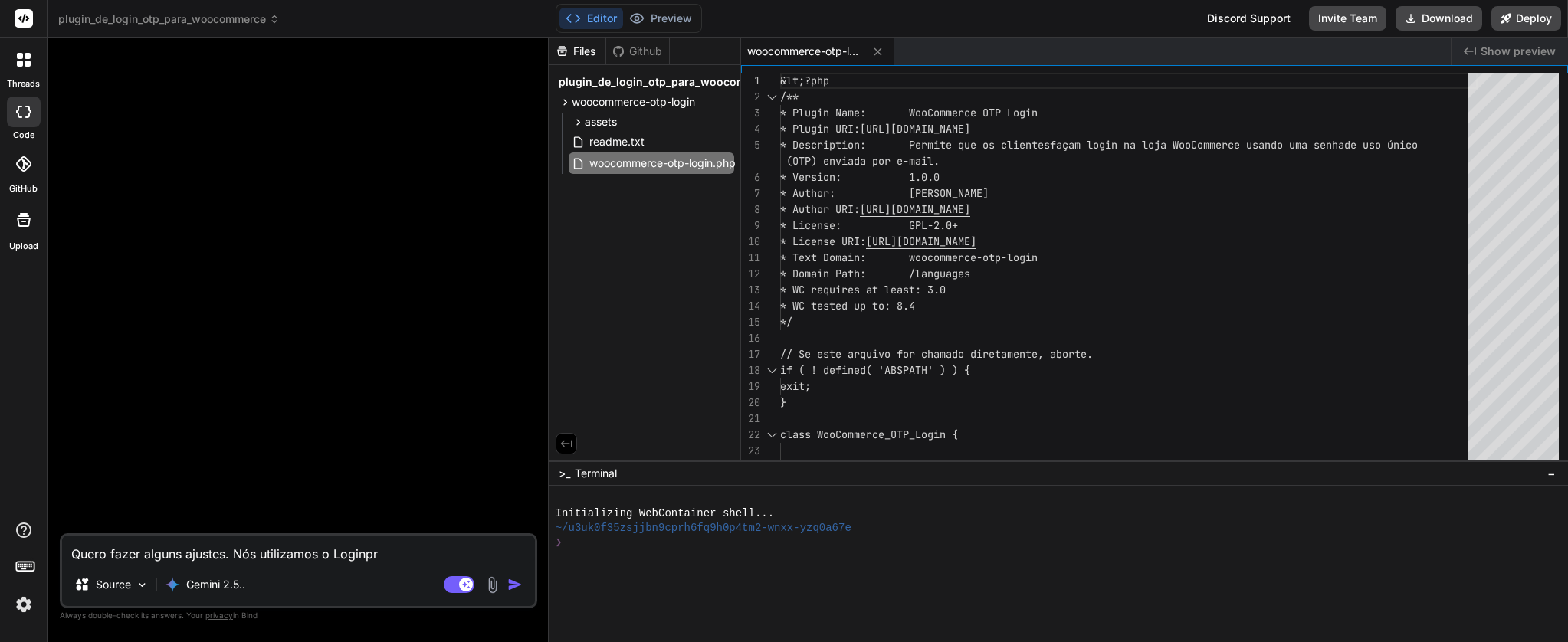
type textarea "Quero fazer alguns ajustes. Nós utilizamos o Loginpre"
type textarea "x"
type textarea "Quero fazer alguns ajustes. Nós utilizamos o Loginpres"
type textarea "x"
type textarea "Quero fazer alguns ajustes. Nós utilizamos o Loginpress"
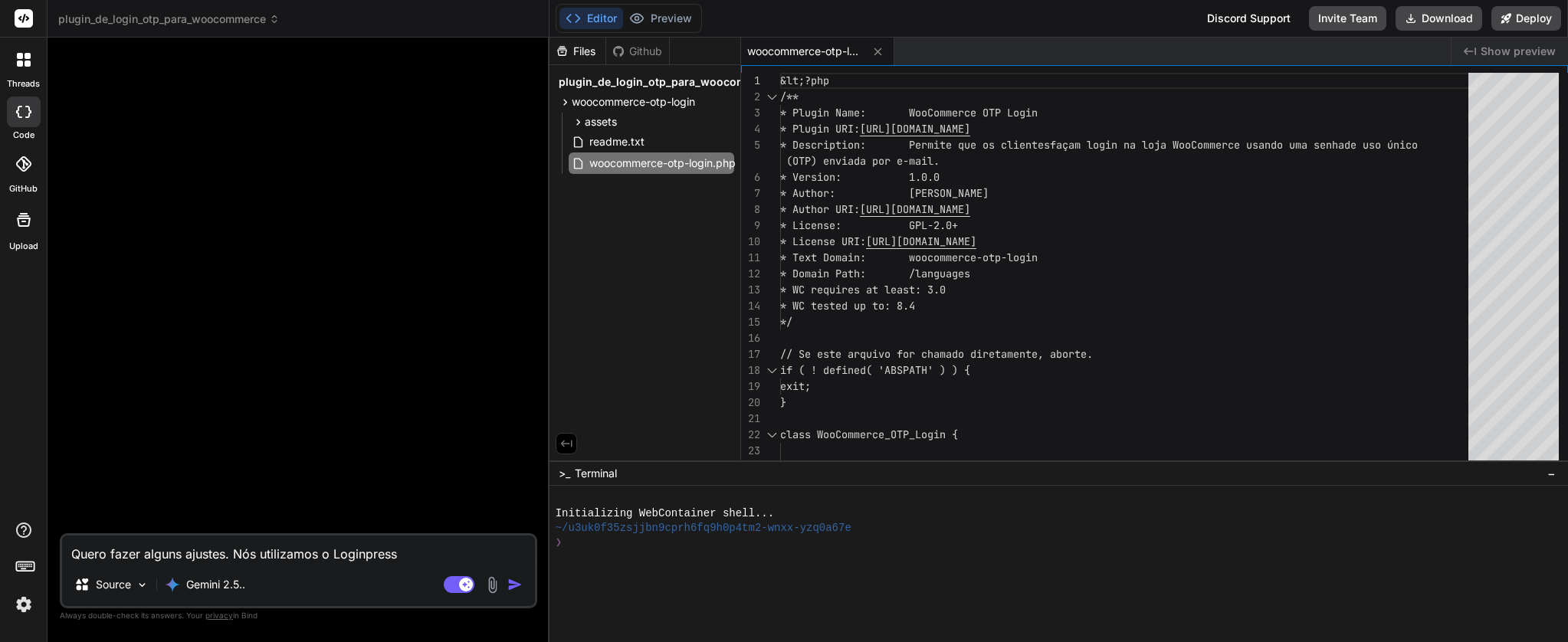
type textarea "x"
type textarea "Quero fazer alguns ajustes. Nós utilizamos o Loginpress"
type textarea "x"
type textarea "Quero fazer alguns ajustes. Nós utilizamos o Loginpress p"
type textarea "x"
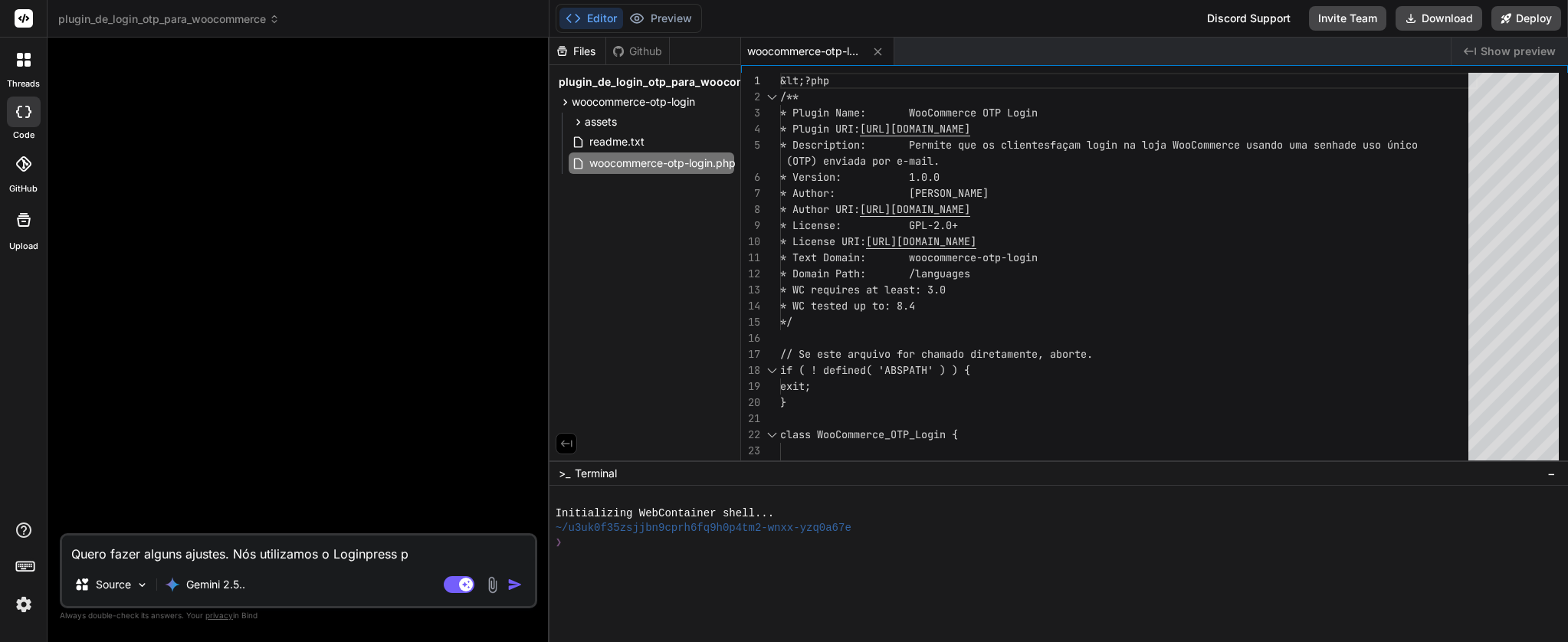
type textarea "Quero fazer alguns ajustes. Nós utilizamos o Loginpress pa"
type textarea "x"
type textarea "Quero fazer alguns ajustes. Nós utilizamos o Loginpress par"
type textarea "x"
type textarea "Quero fazer alguns ajustes. Nós utilizamos o Loginpress para"
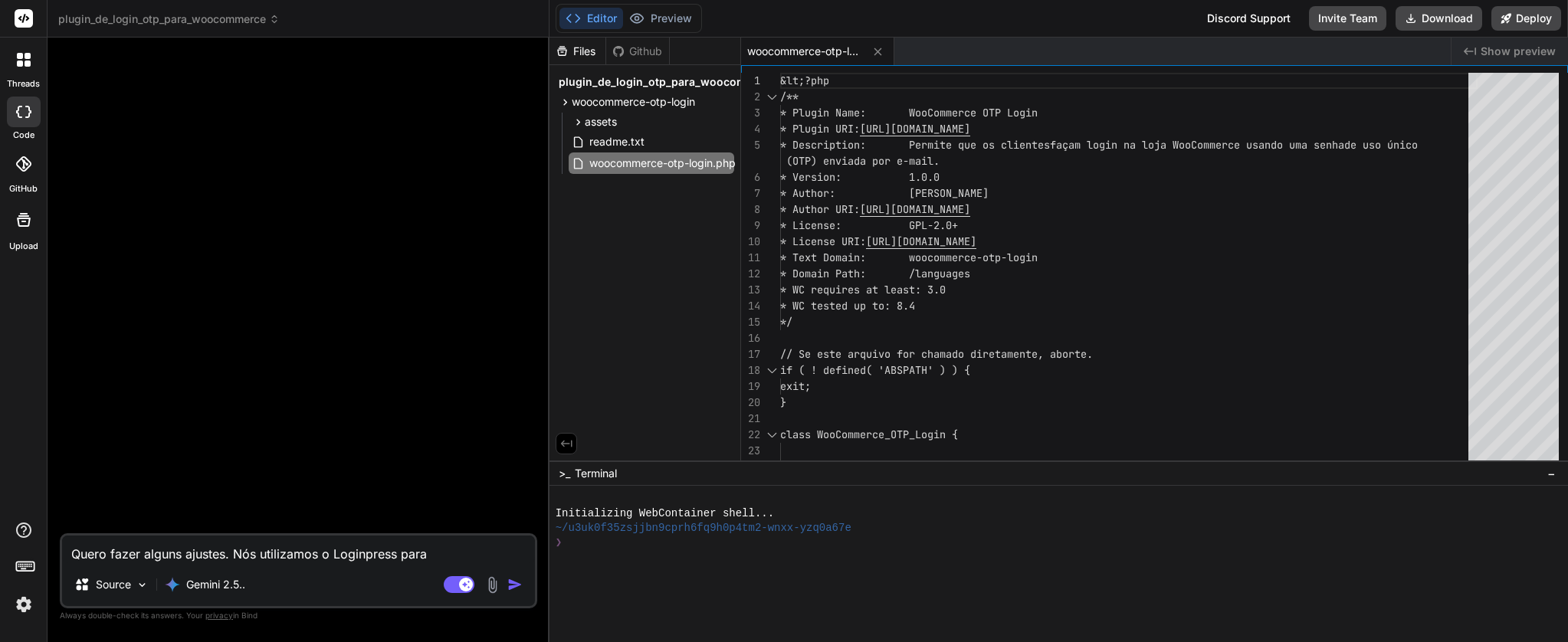
type textarea "x"
type textarea "Quero fazer alguns ajustes. Nós utilizamos o Loginpress para"
type textarea "x"
type textarea "Quero fazer alguns ajustes. Nós utilizamos o Loginpress para"
type textarea "x"
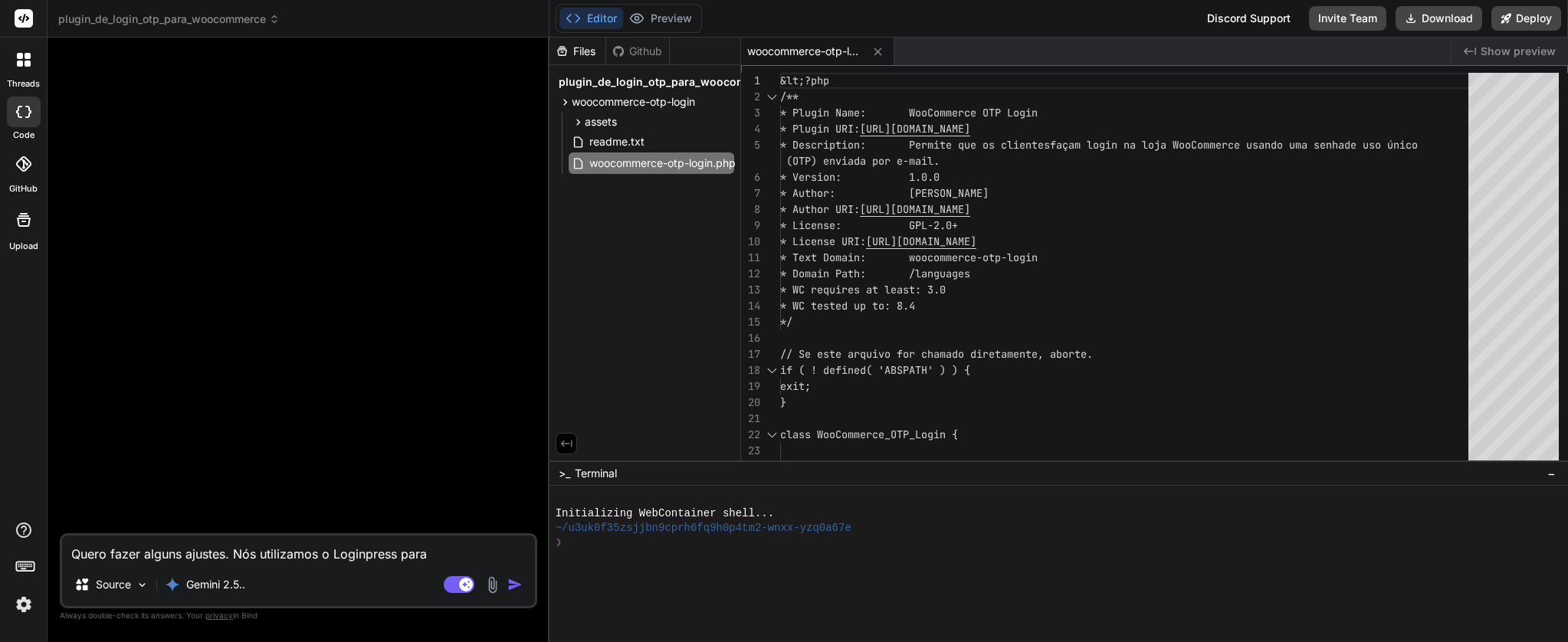
type textarea "Quero fazer alguns ajustes. Nós utilizamos o Loginpress par"
type textarea "x"
type textarea "Quero fazer alguns ajustes. Nós utilizamos o Loginpress pa"
type textarea "x"
type textarea "Quero fazer alguns ajustes. Nós utilizamos o Loginpress p"
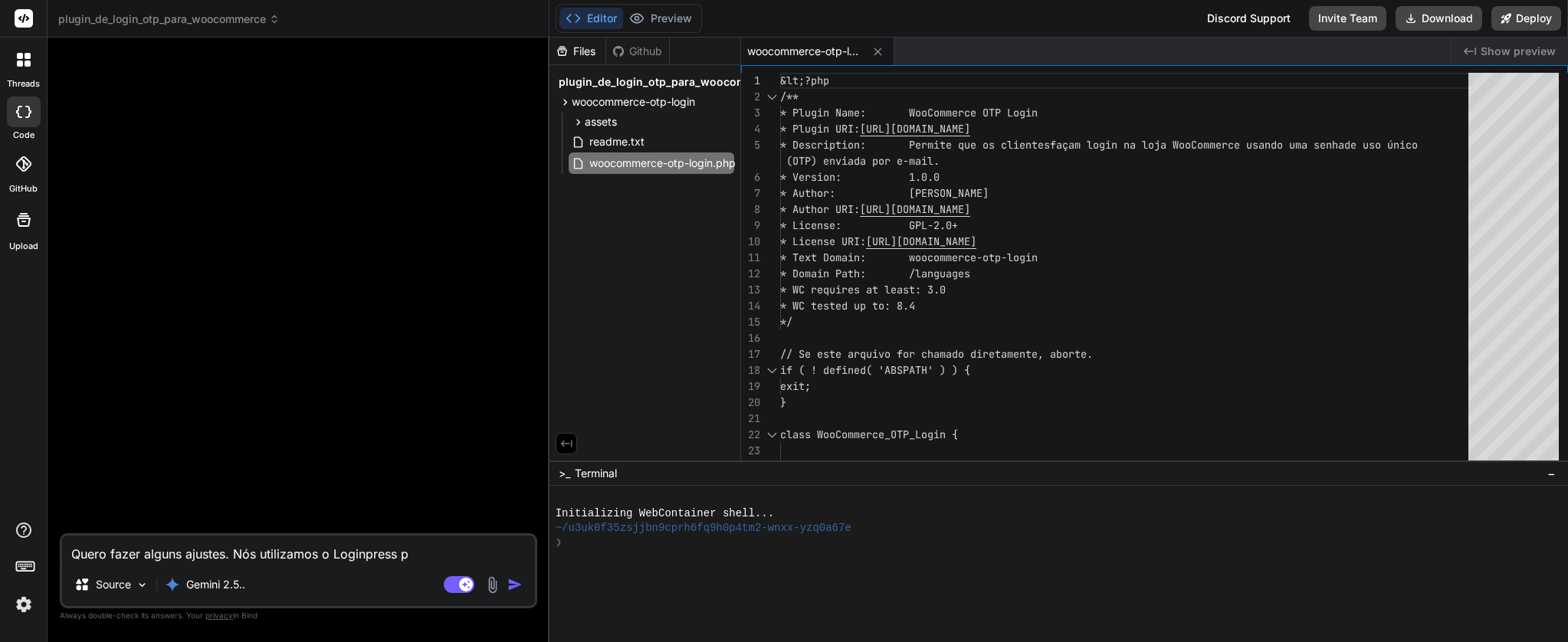
type textarea "x"
type textarea "Quero fazer alguns ajustes. Nós utilizamos o Loginpress"
type textarea "x"
type textarea "Quero fazer alguns ajustes. Nós utilizamos o Loginpress P"
type textarea "x"
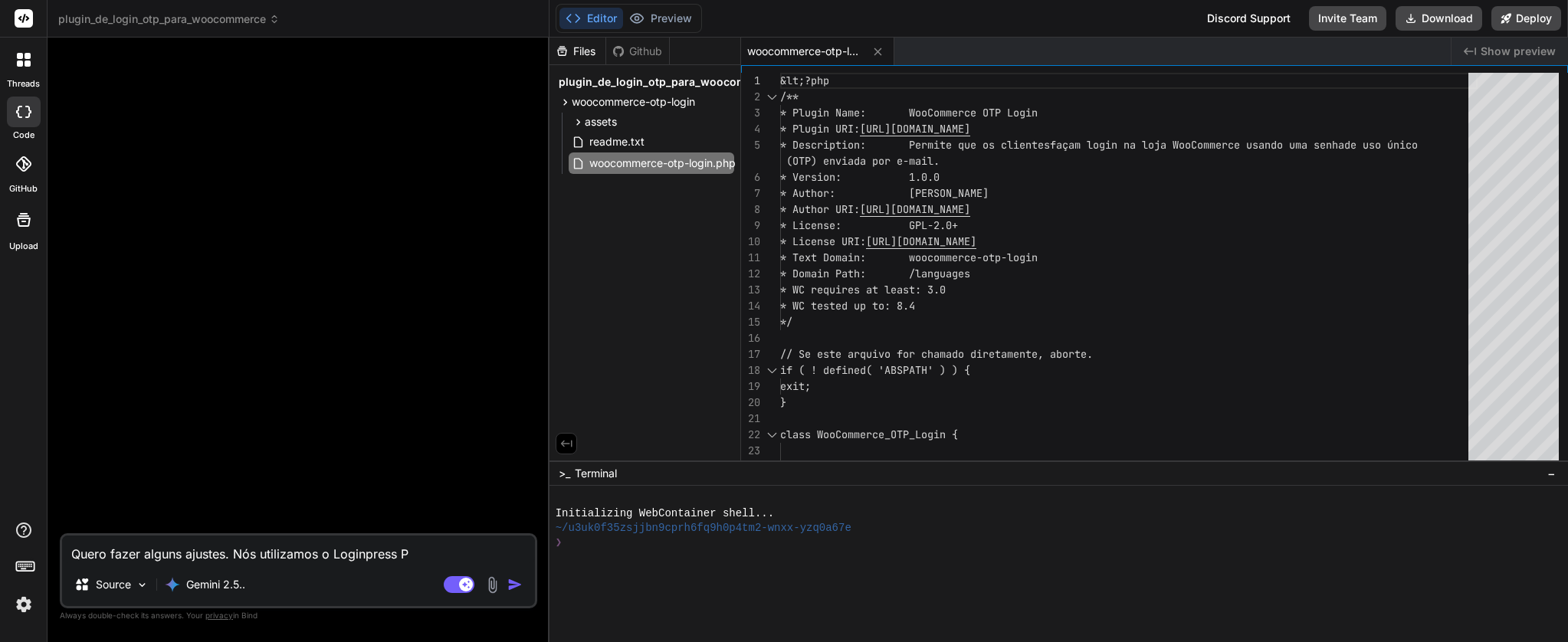
type textarea "Quero fazer alguns ajustes. Nós utilizamos o Loginpress Pr"
type textarea "x"
type textarea "Quero fazer alguns ajustes. Nós utilizamos o Loginpress Pro"
type textarea "x"
type textarea "Quero fazer alguns ajustes. Nós utilizamos o Loginpress Pro."
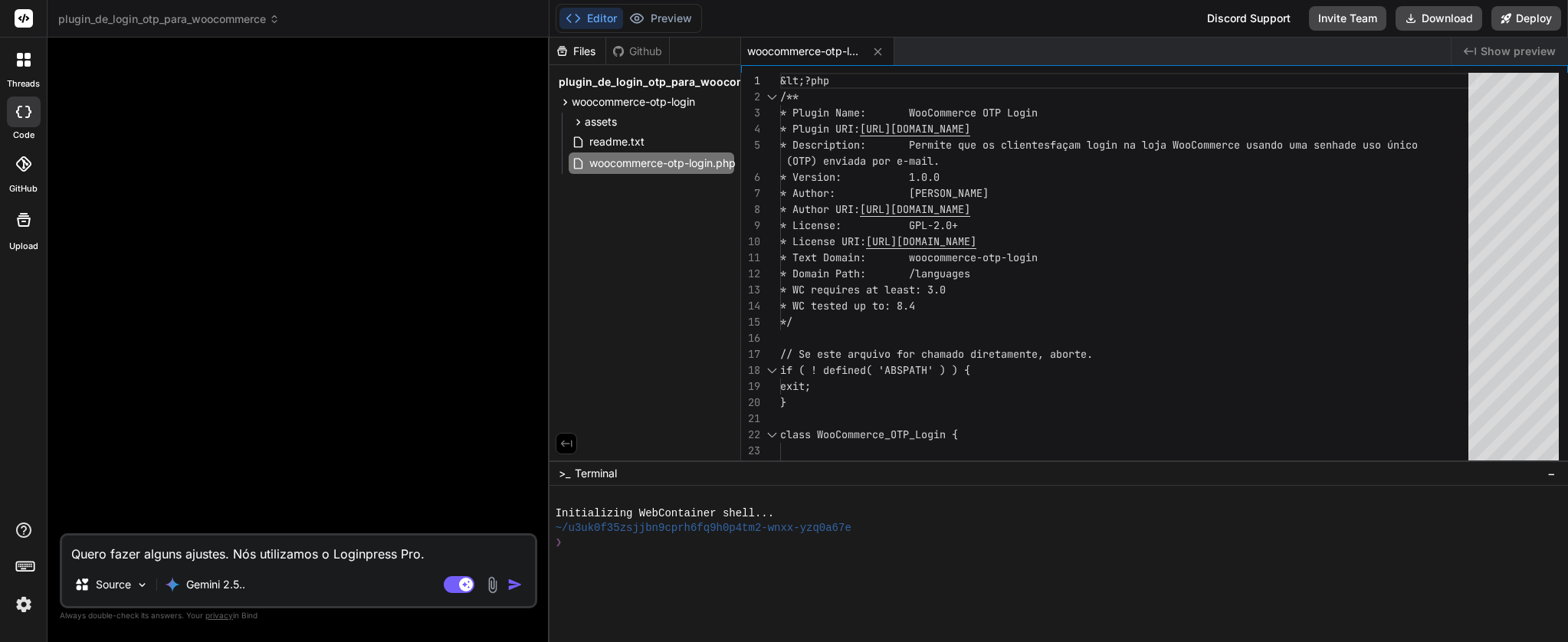
type textarea "x"
type textarea "Quero fazer alguns ajustes. Nós utilizamos o Loginpress Pro."
type textarea "x"
type textarea "Quero fazer alguns ajustes. Nós utilizamos o Loginpress Pro. A"
type textarea "x"
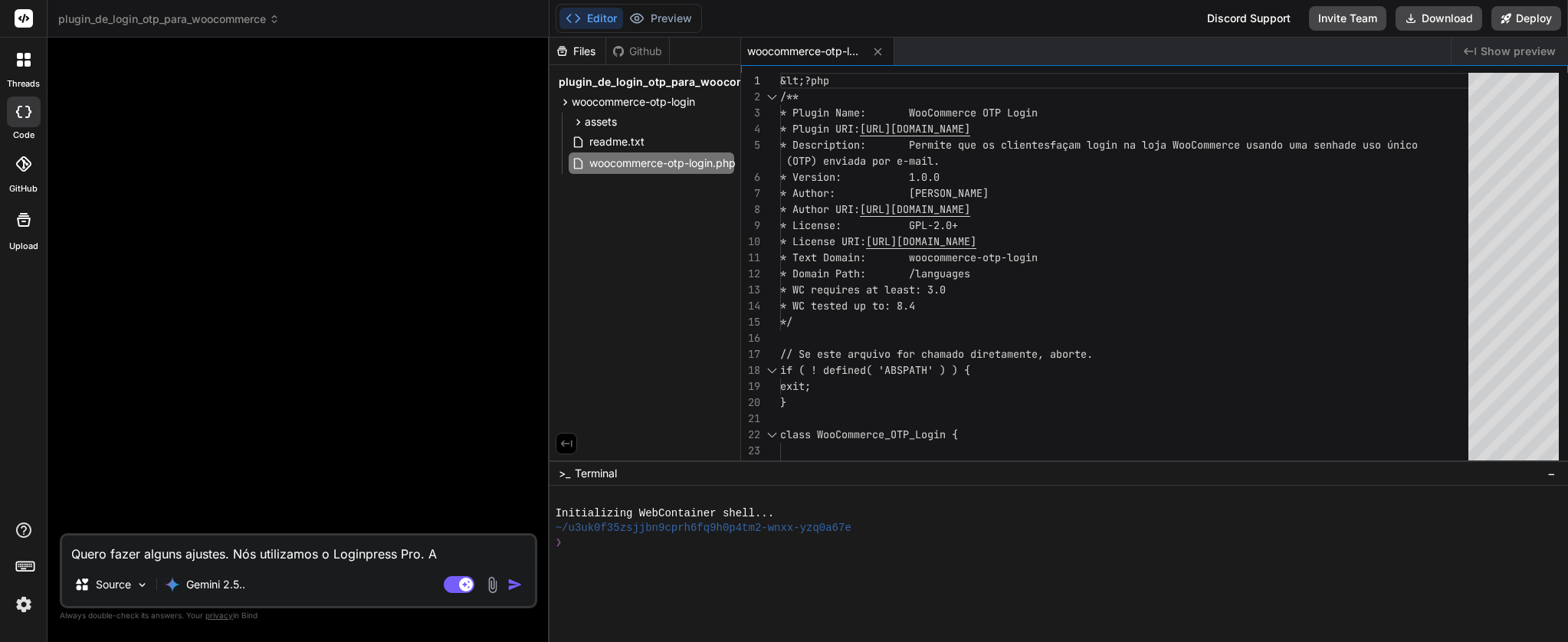
type textarea "Quero fazer alguns ajustes. Nós utilizamos o Loginpress Pro. A"
type textarea "x"
type textarea "Quero fazer alguns ajustes. Nós utilizamos o Loginpress Pro. A d"
type textarea "x"
type textarea "Quero fazer alguns ajustes. Nós utilizamos o Loginpress Pro. A do"
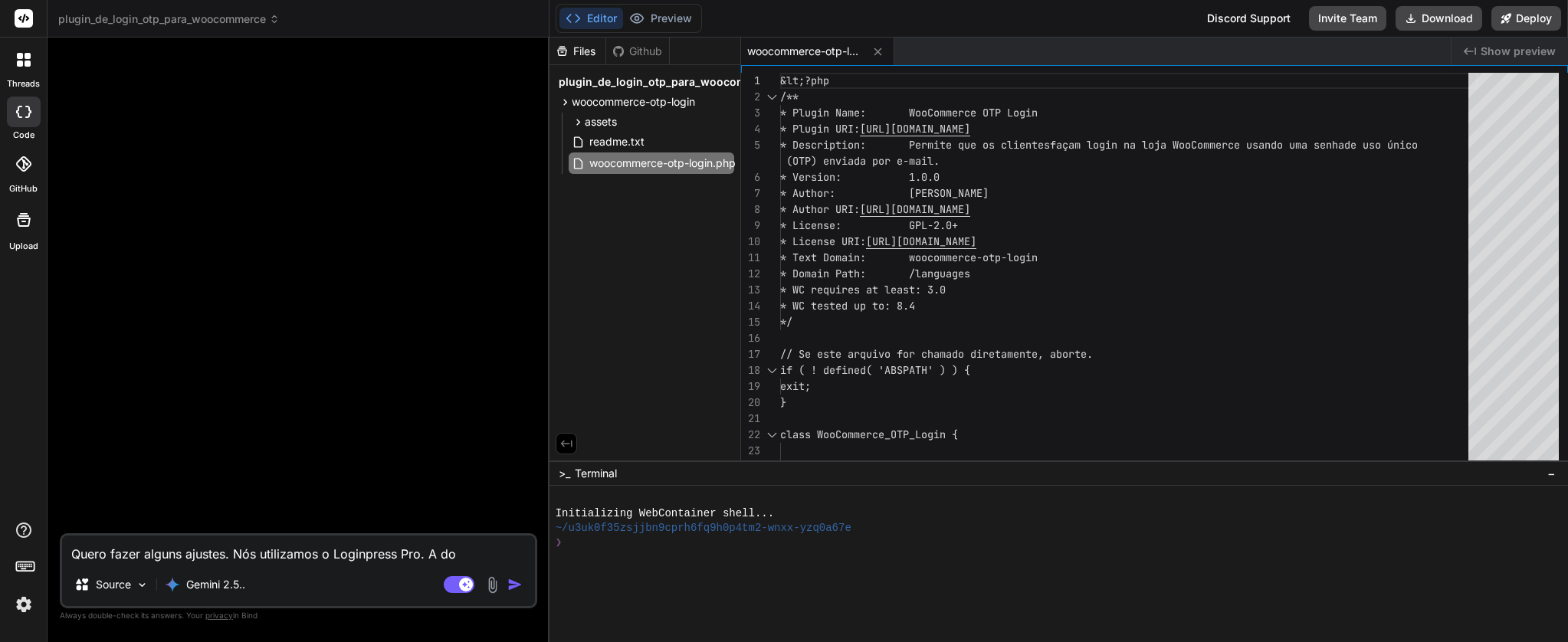
type textarea "x"
type textarea "Quero fazer alguns ajustes. Nós utilizamos o Loginpress Pro. A doc"
type textarea "x"
type textarea "Quero fazer alguns ajustes. Nós utilizamos o Loginpress Pro. A docu"
type textarea "x"
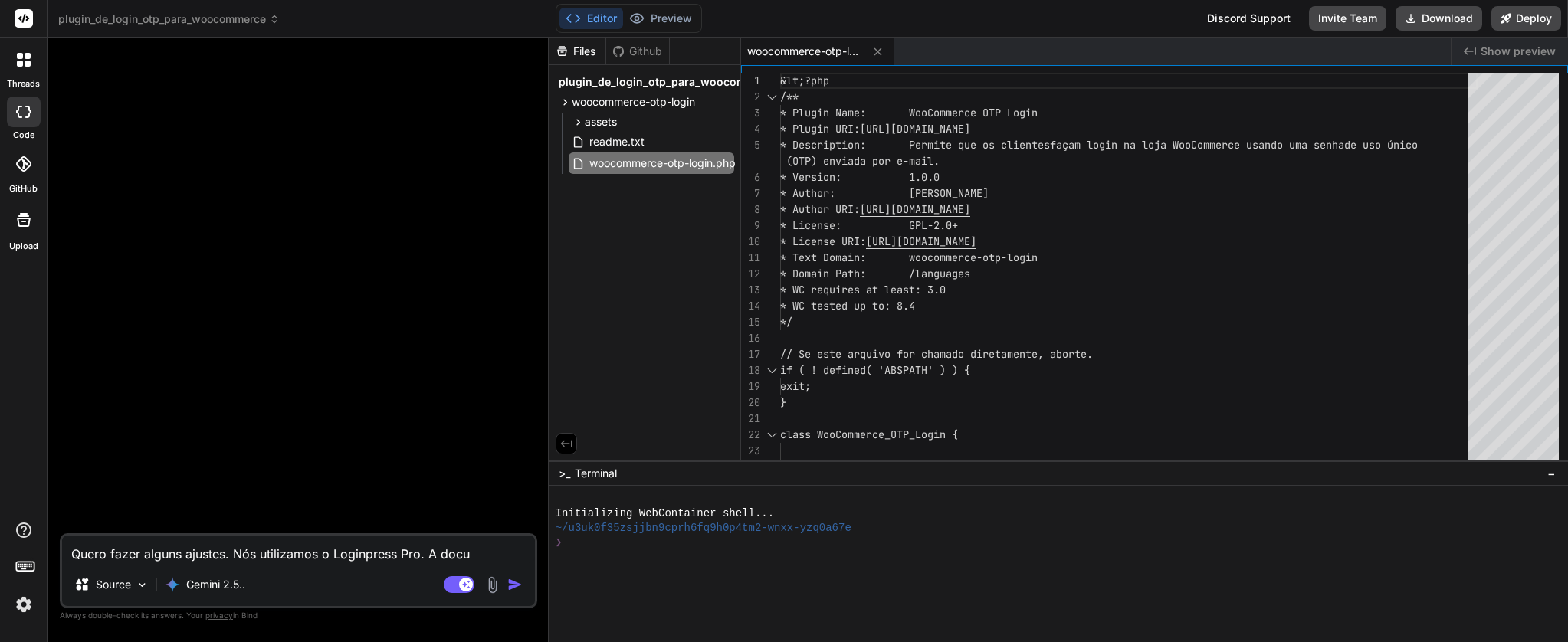
type textarea "Quero fazer alguns ajustes. Nós utilizamos o Loginpress Pro. A docum"
type textarea "x"
type textarea "Quero fazer alguns ajustes. Nós utilizamos o Loginpress Pro. A docume"
type textarea "x"
type textarea "Quero fazer alguns ajustes. Nós utilizamos o Loginpress Pro. A documen"
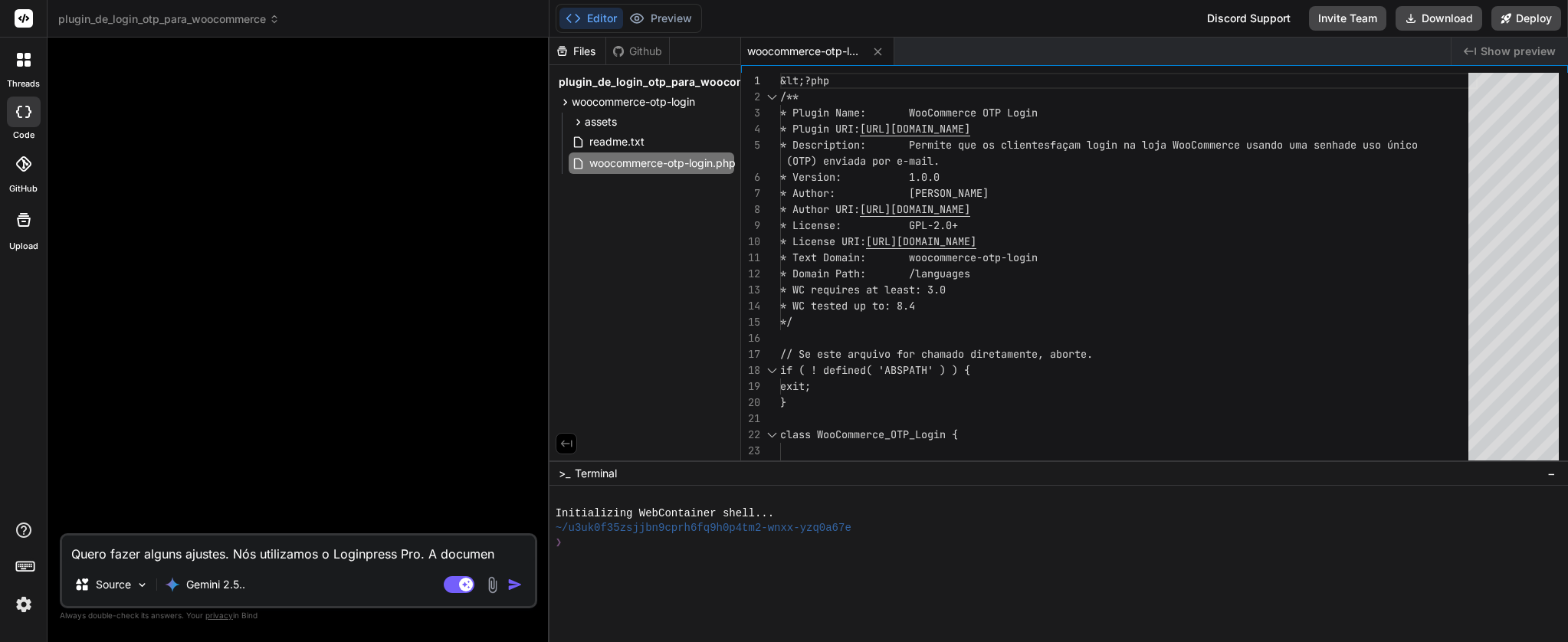
type textarea "x"
type textarea "Quero fazer alguns ajustes. Nós utilizamos o Loginpress Pro. A document"
type textarea "x"
type textarea "Quero fazer alguns ajustes. Nós utilizamos o Loginpress Pro. A documenta"
type textarea "x"
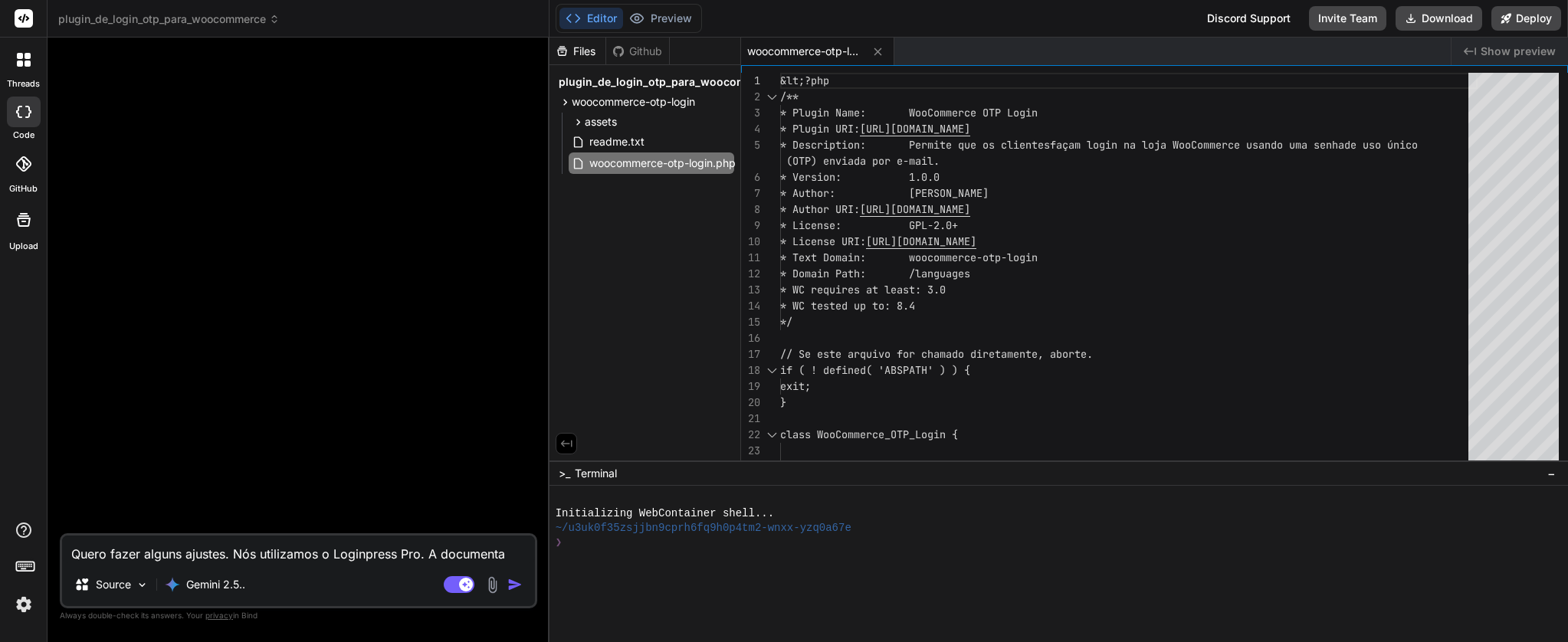
type textarea "Quero fazer alguns ajustes. Nós utilizamos o Loginpress Pro. A documenta'"
type textarea "x"
type textarea "Quero fazer alguns ajustes. Nós utilizamos o Loginpress Pro. A documentaç"
type textarea "x"
type textarea "Quero fazer alguns ajustes. Nós utilizamos o Loginpress Pro. A documentaç˜"
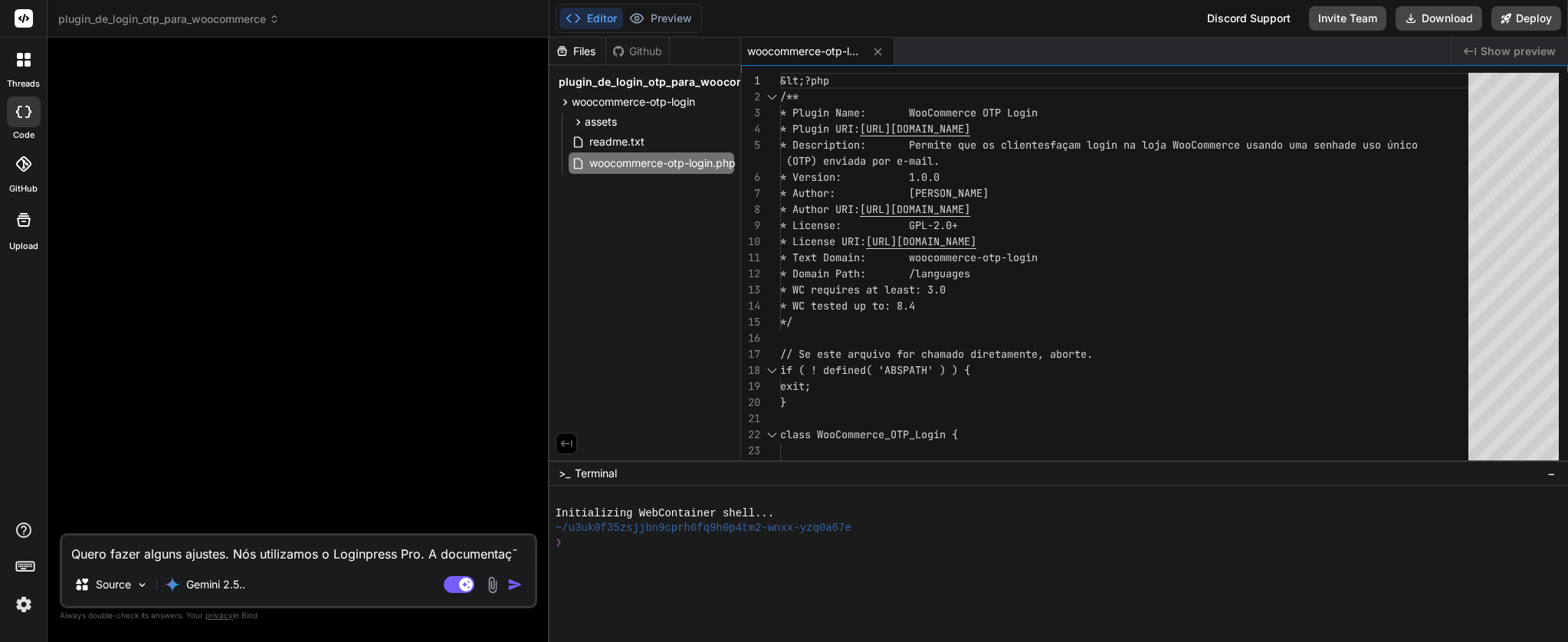
type textarea "x"
type textarea "Quero fazer alguns ajustes. Nós utilizamos o Loginpress Pro. A documentaçã"
type textarea "x"
type textarea "Quero fazer alguns ajustes. Nós utilizamos o Loginpress Pro. A documentação"
type textarea "x"
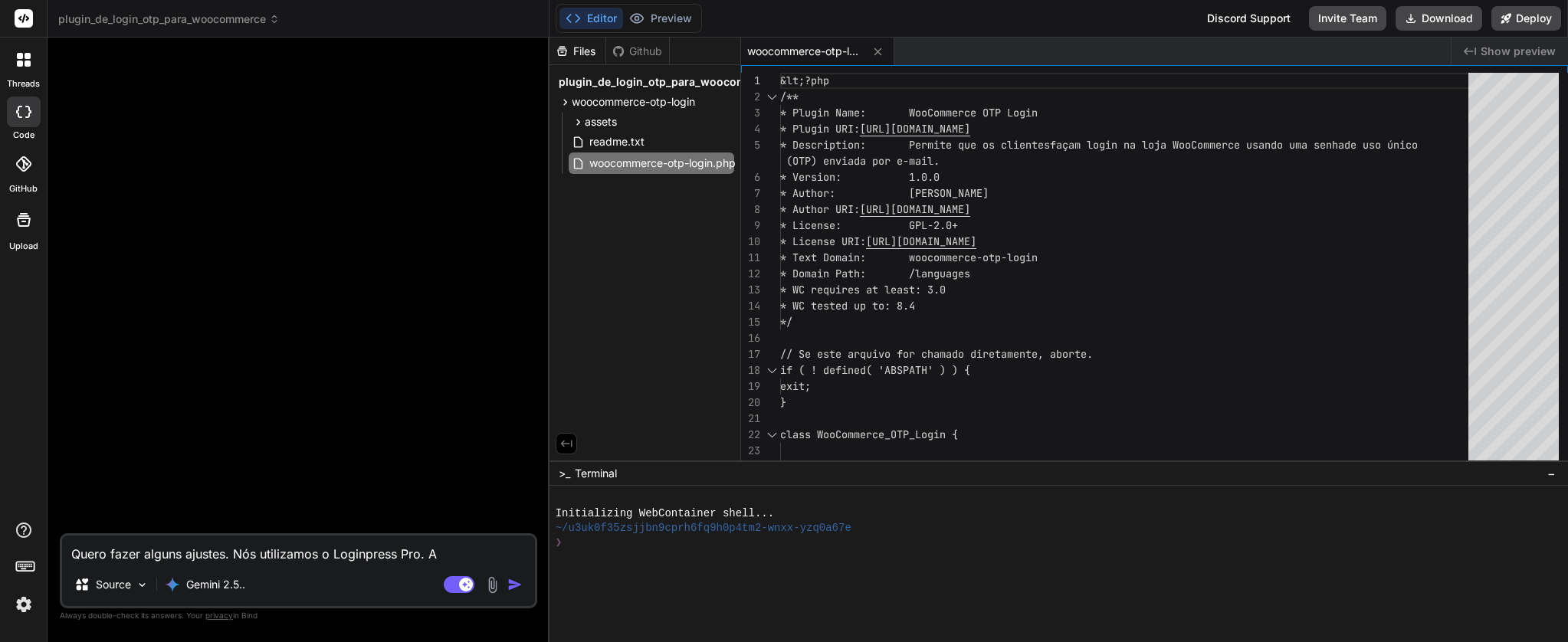
type textarea "Quero fazer alguns ajustes. Nós utilizamos o Loginpress Pro. A documentação"
type textarea "x"
type textarea "Quero fazer alguns ajustes. Nós utilizamos o Loginpress Pro. A documentação d"
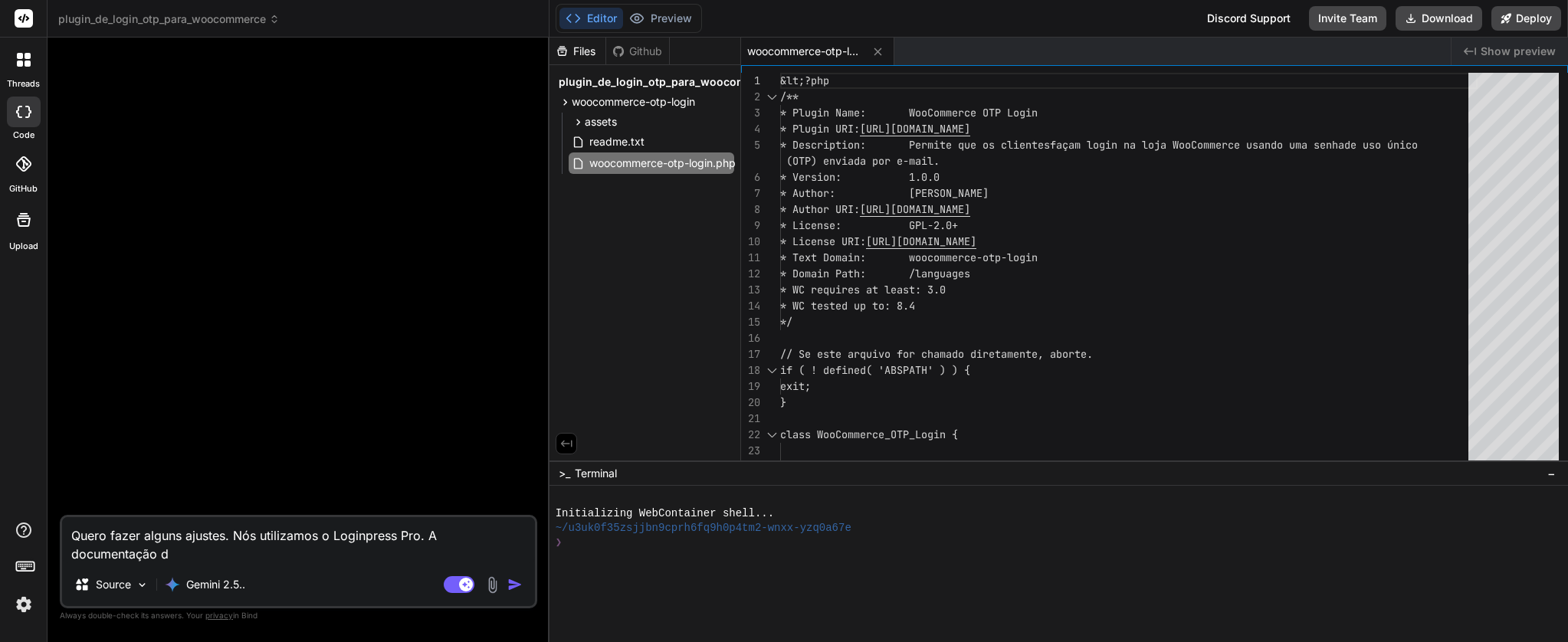
type textarea "x"
type textarea "Quero fazer alguns ajustes. Nós utilizamos o Loginpress Pro. A documentação do"
type textarea "x"
type textarea "Quero fazer alguns ajustes. Nós utilizamos o Loginpress Pro. A documentação do"
type textarea "x"
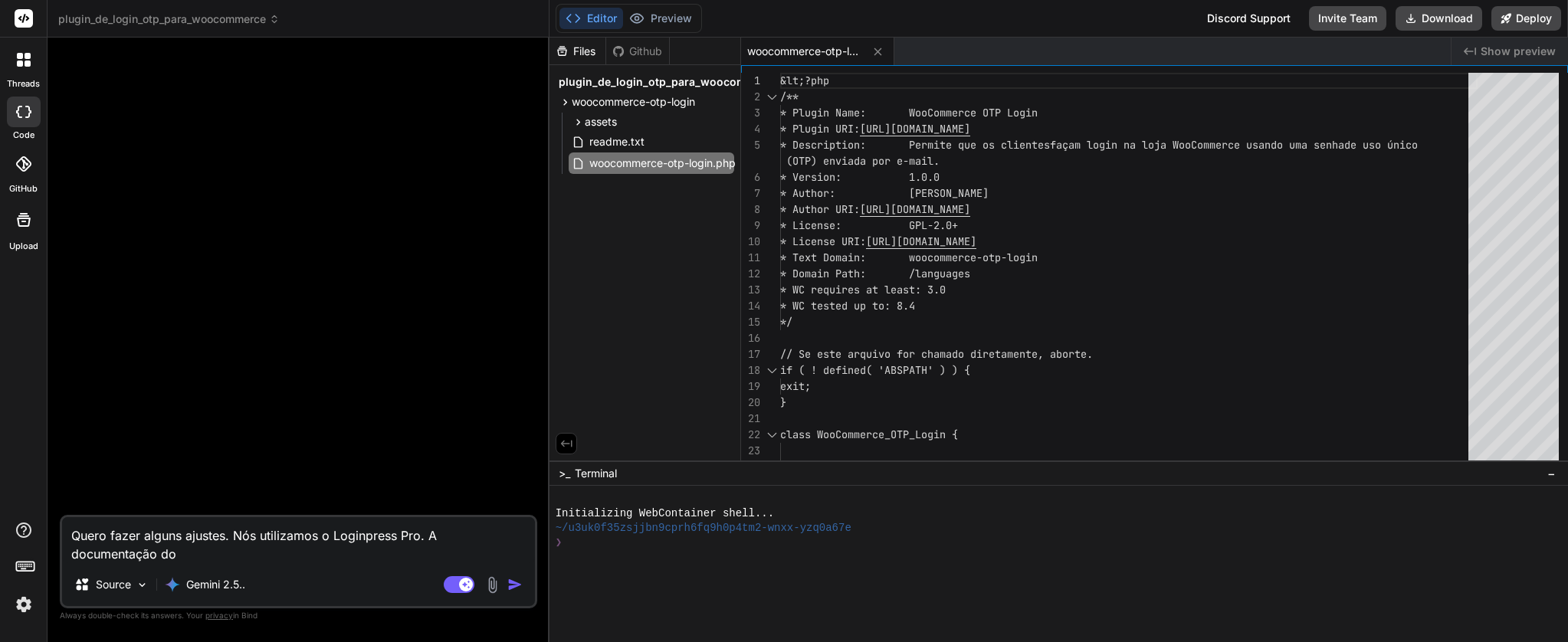
type textarea "Quero fazer alguns ajustes. Nós utilizamos o Loginpress Pro. A documentação do l"
type textarea "x"
type textarea "Quero fazer alguns ajustes. Nós utilizamos o Loginpress Pro. A documentação do …"
type textarea "x"
type textarea "Quero fazer alguns ajustes. Nós utilizamos o Loginpress Pro. A documentação do …"
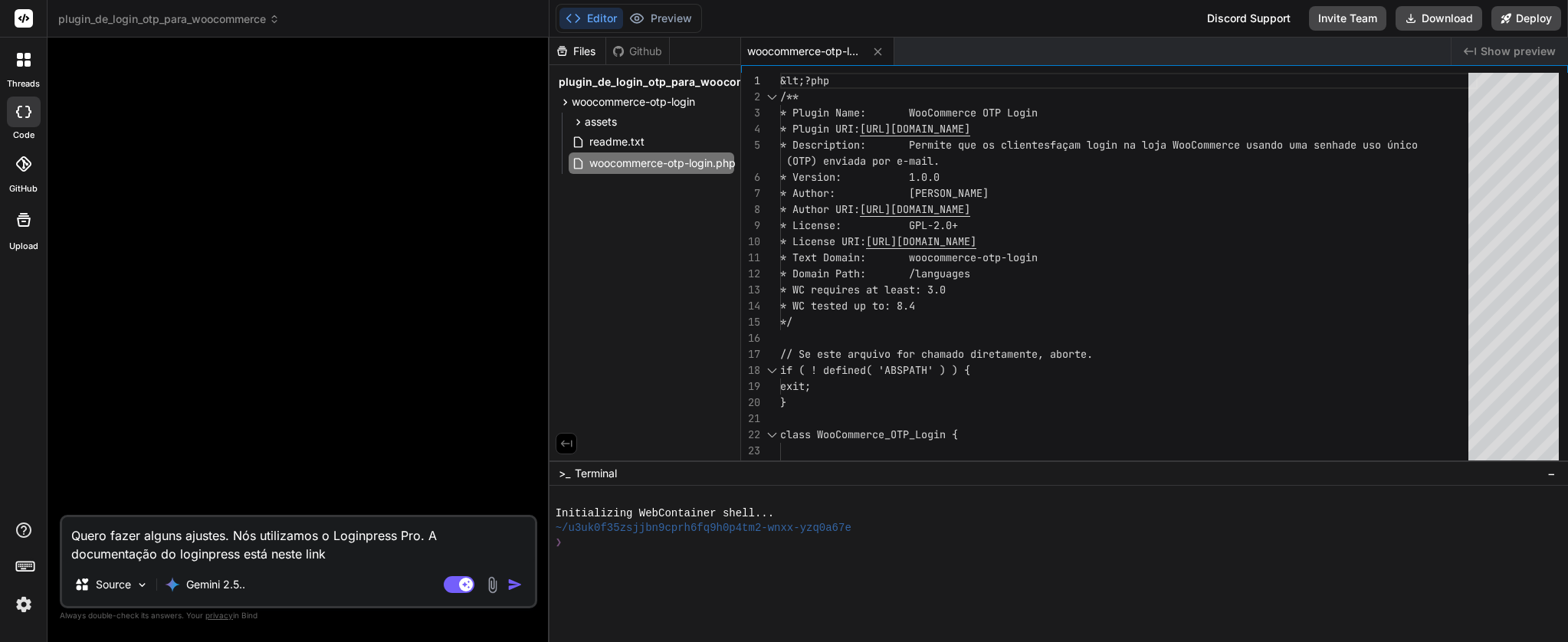
paste textarea "[URL][DOMAIN_NAME]"
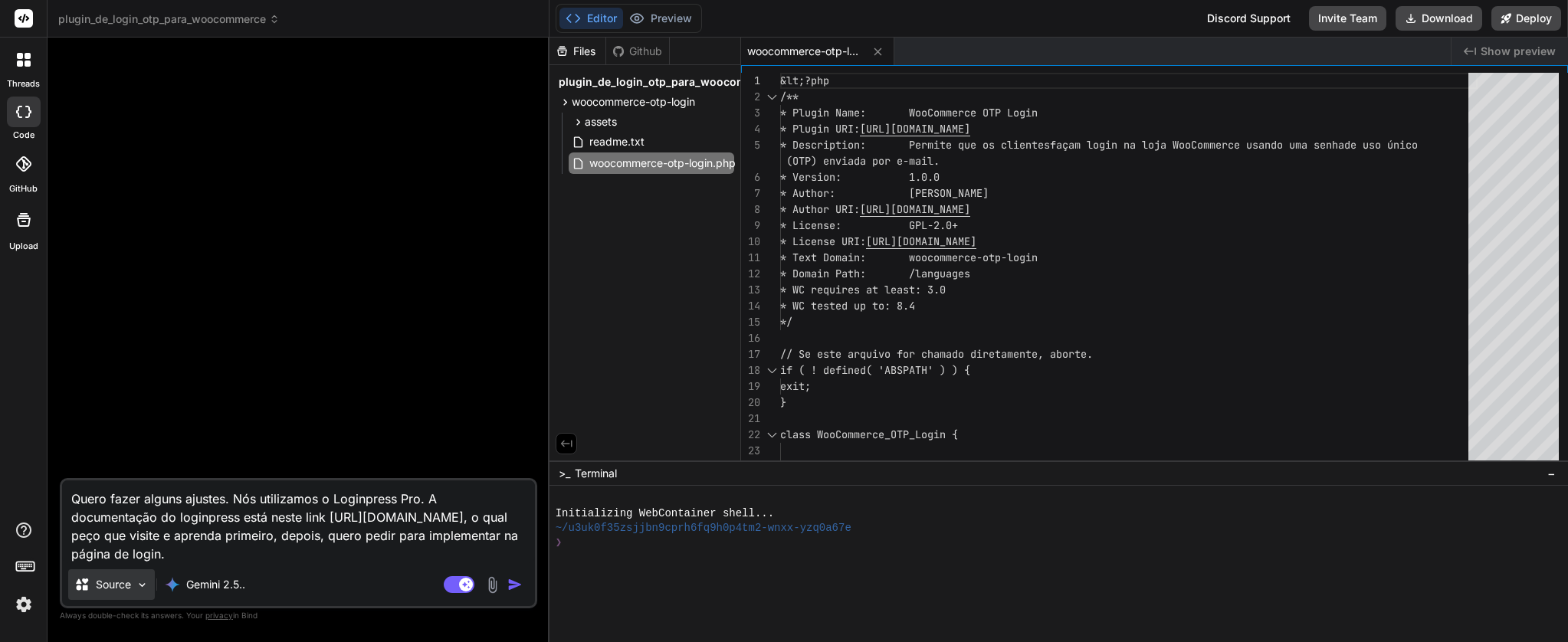
click at [104, 579] on p "Source" at bounding box center [113, 584] width 35 height 15
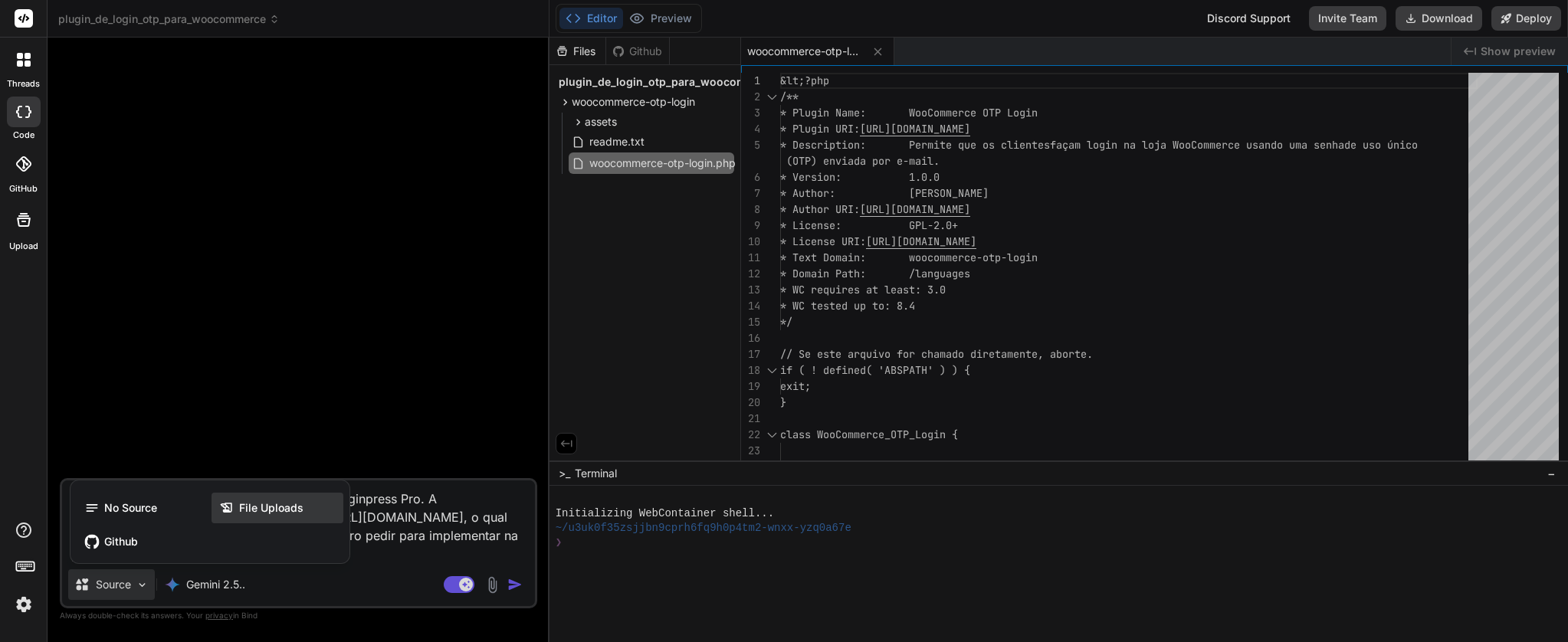
click at [280, 508] on span "File Uploads" at bounding box center [272, 508] width 65 height 15
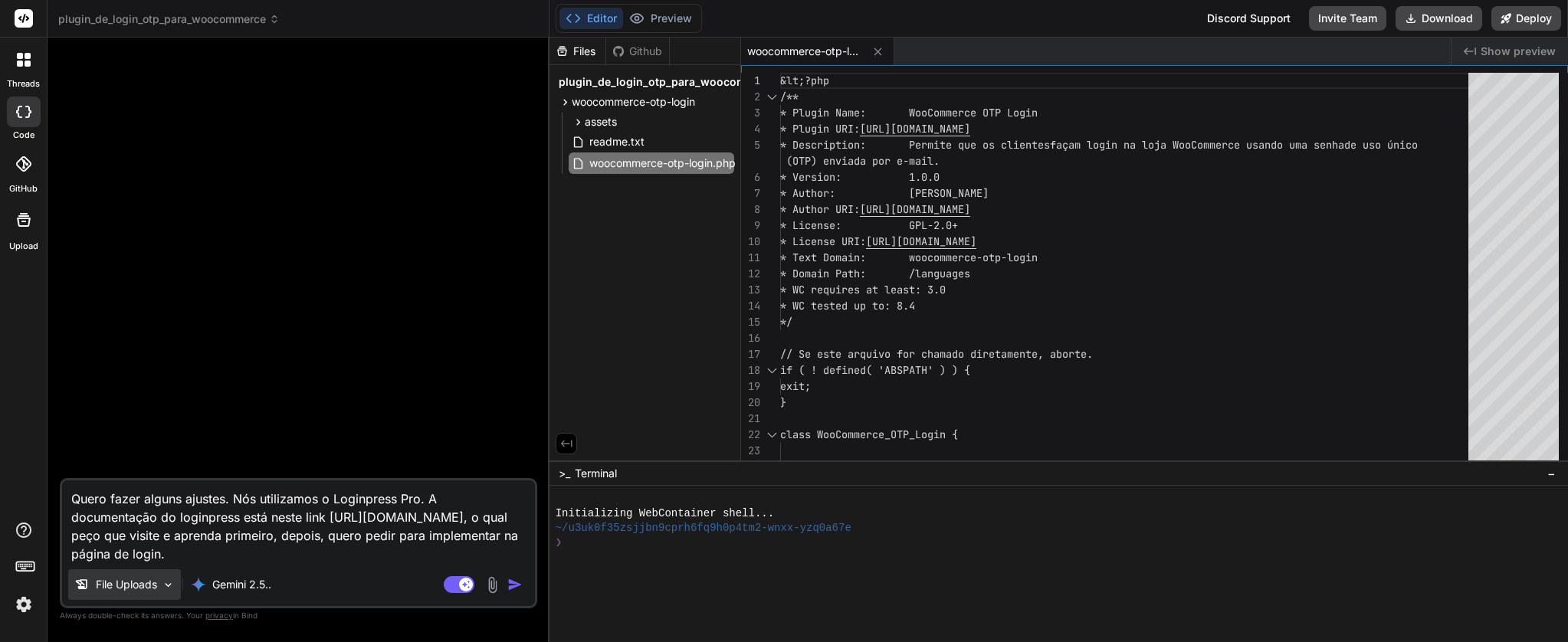
click at [113, 587] on p "File Uploads" at bounding box center [126, 584] width 62 height 15
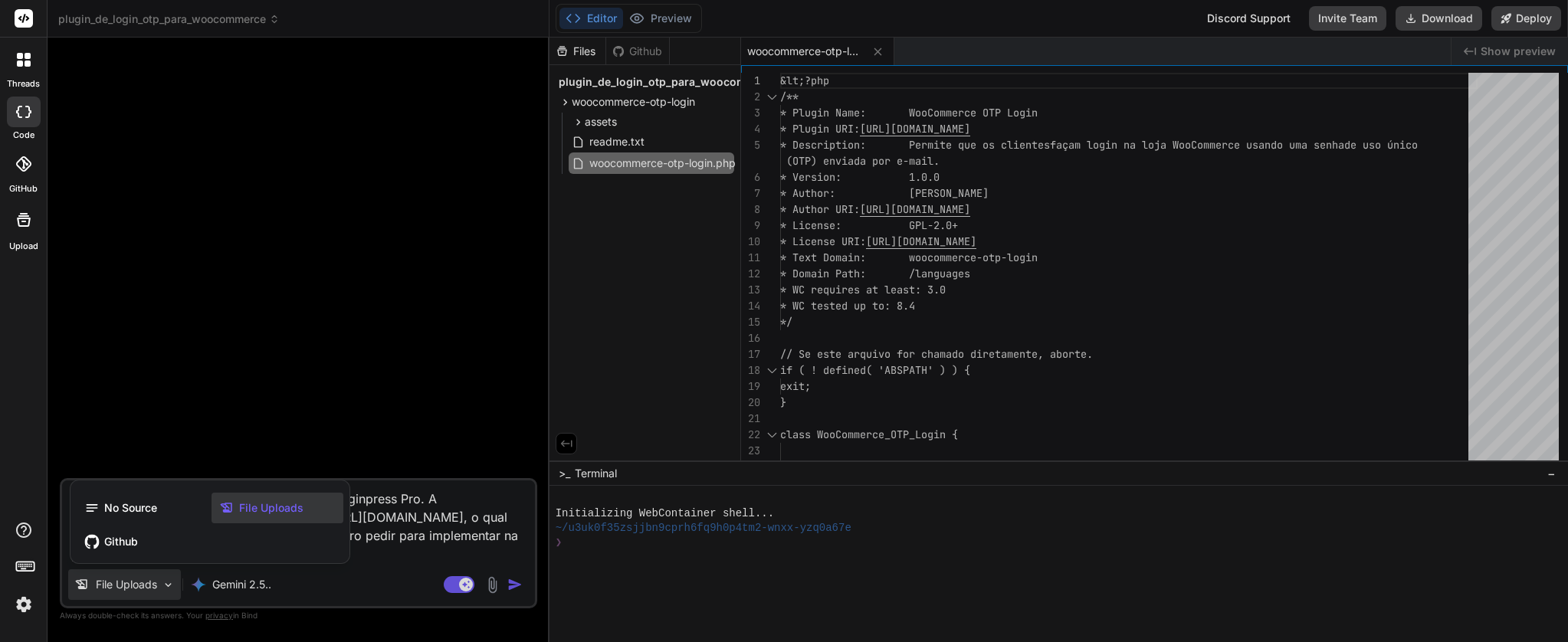
click at [250, 502] on span "File Uploads" at bounding box center [272, 508] width 65 height 15
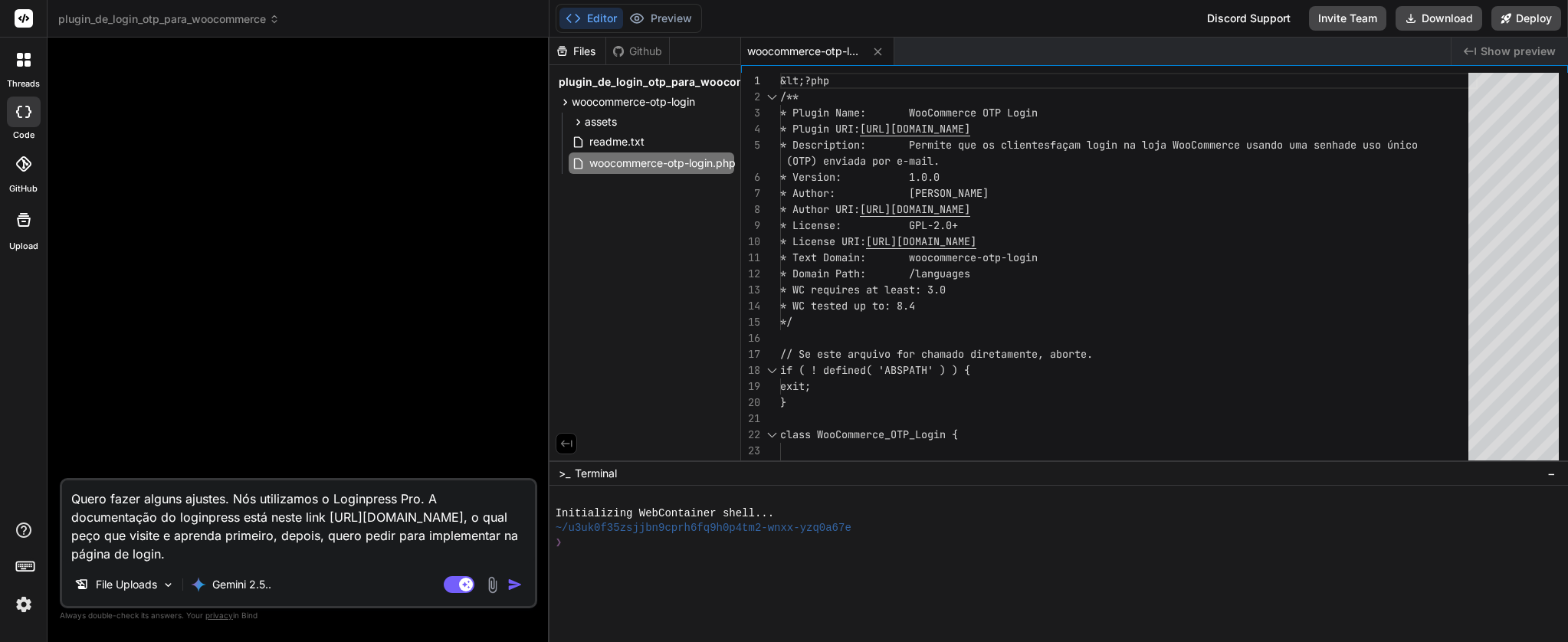
click at [368, 550] on textarea "Quero fazer alguns ajustes. Nós utilizamos o Loginpress Pro. A documentação do …" at bounding box center [299, 521] width 473 height 82
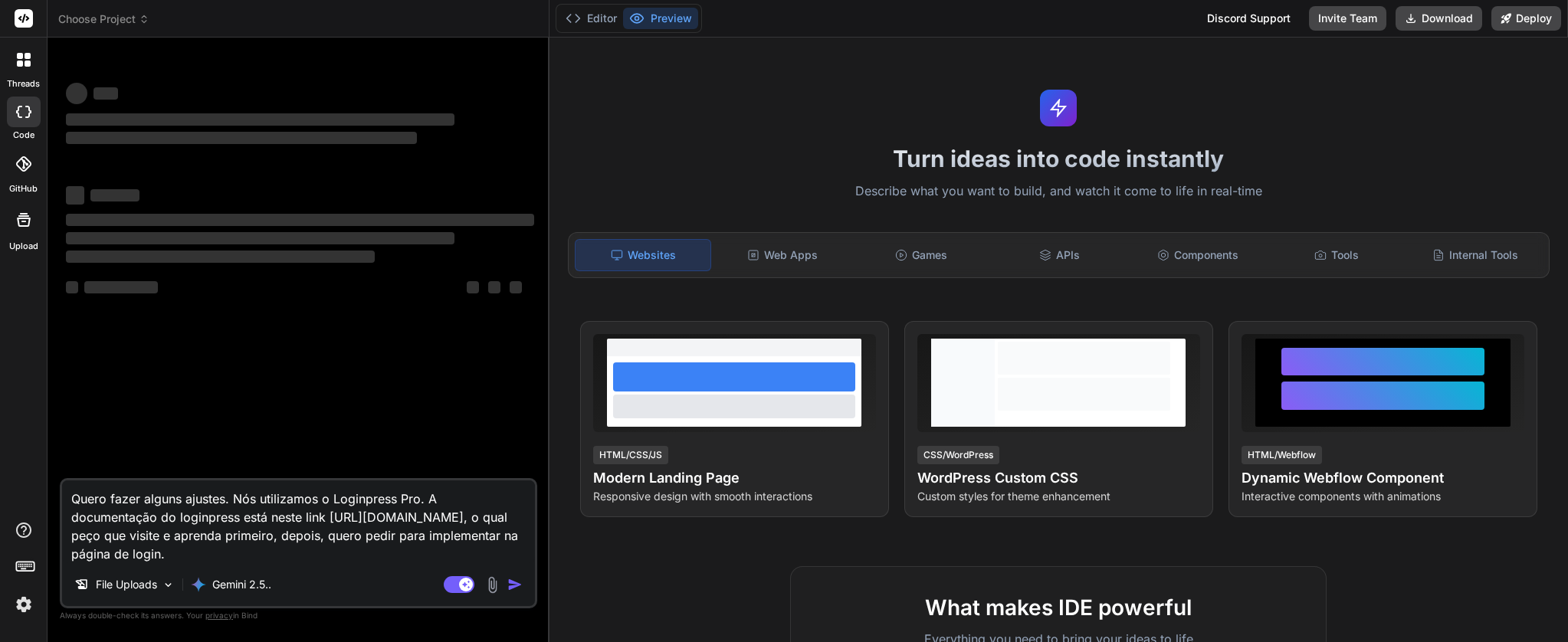
click at [202, 516] on textarea "Quero fazer alguns ajustes. Nós utilizamos o Loginpress Pro. A documentação do …" at bounding box center [299, 521] width 473 height 82
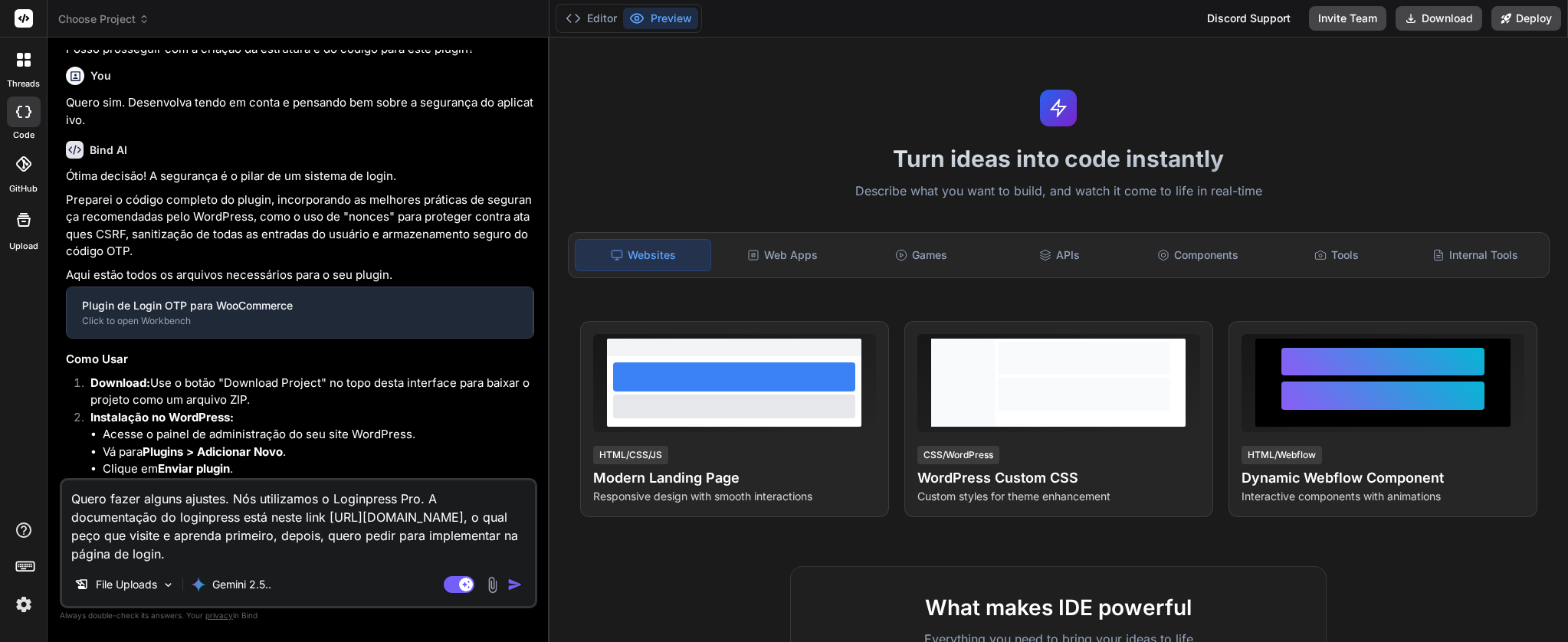
scroll to position [720, 0]
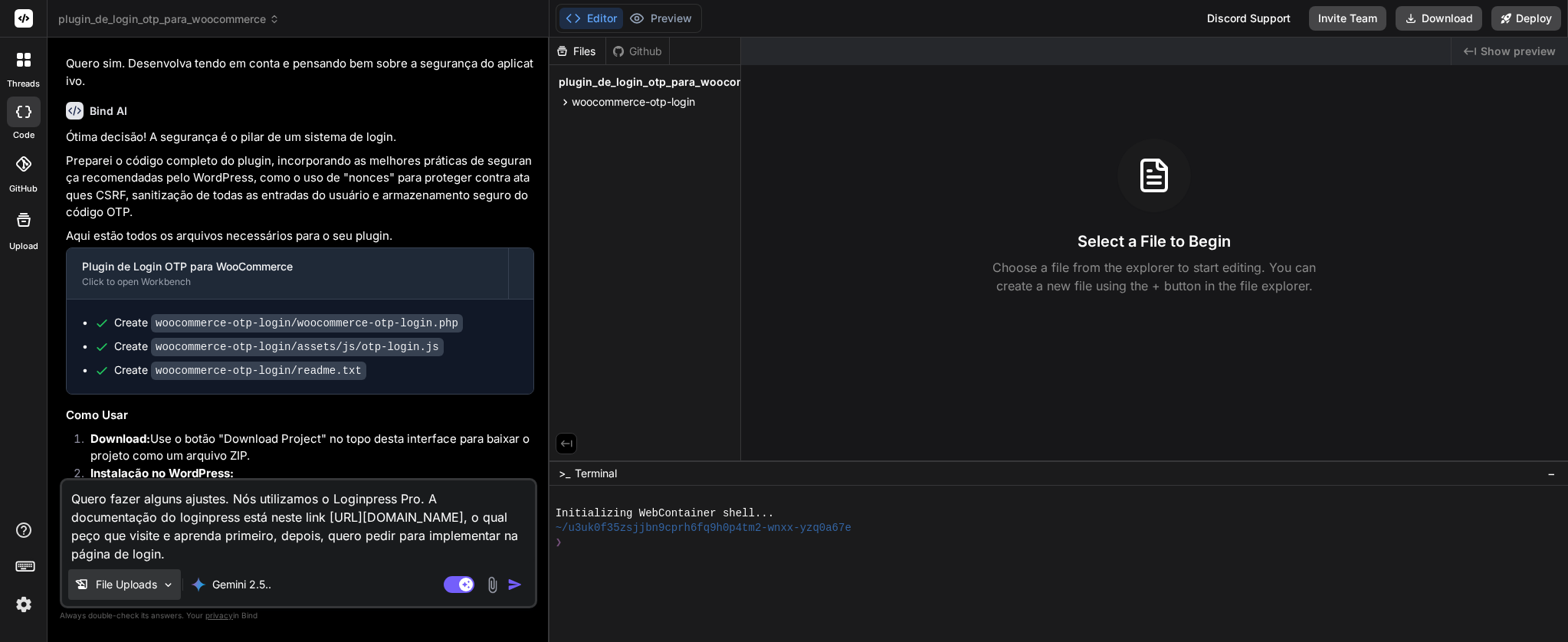
click at [126, 589] on p "File Uploads" at bounding box center [126, 584] width 62 height 15
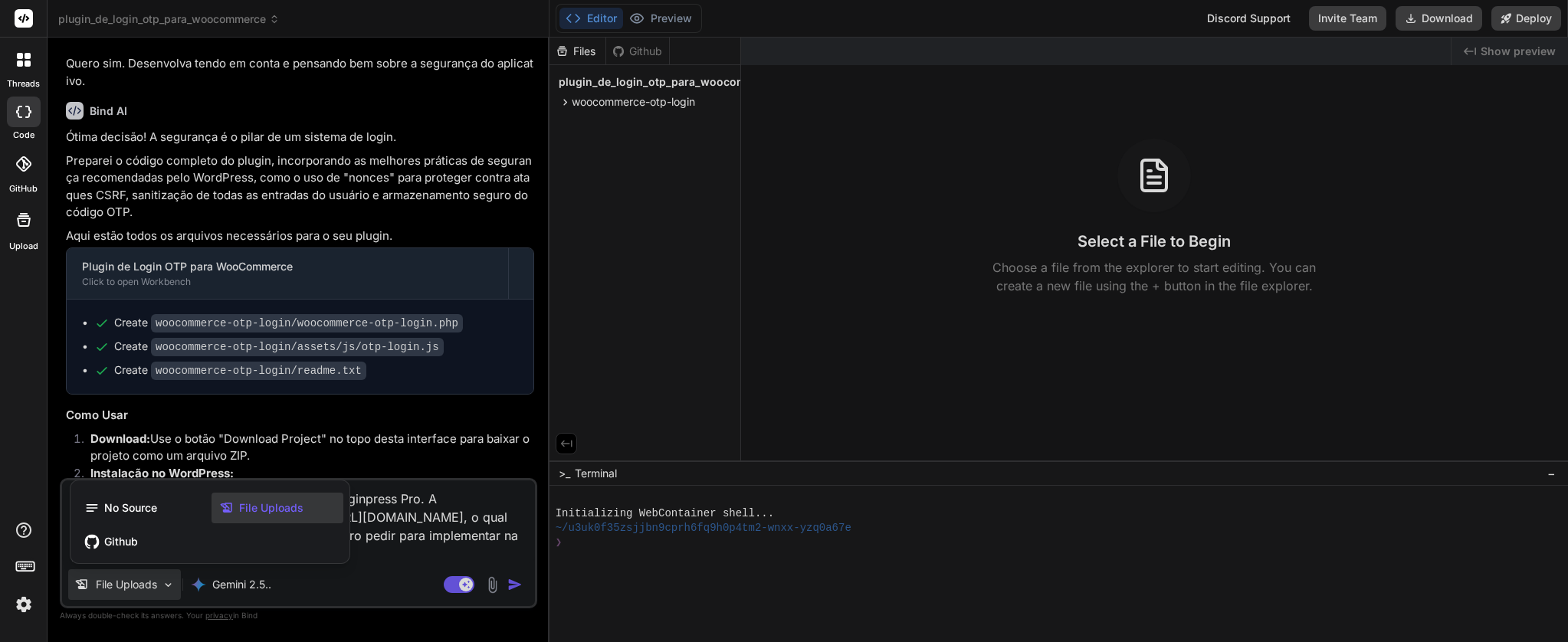
click at [246, 507] on span "File Uploads" at bounding box center [272, 508] width 65 height 15
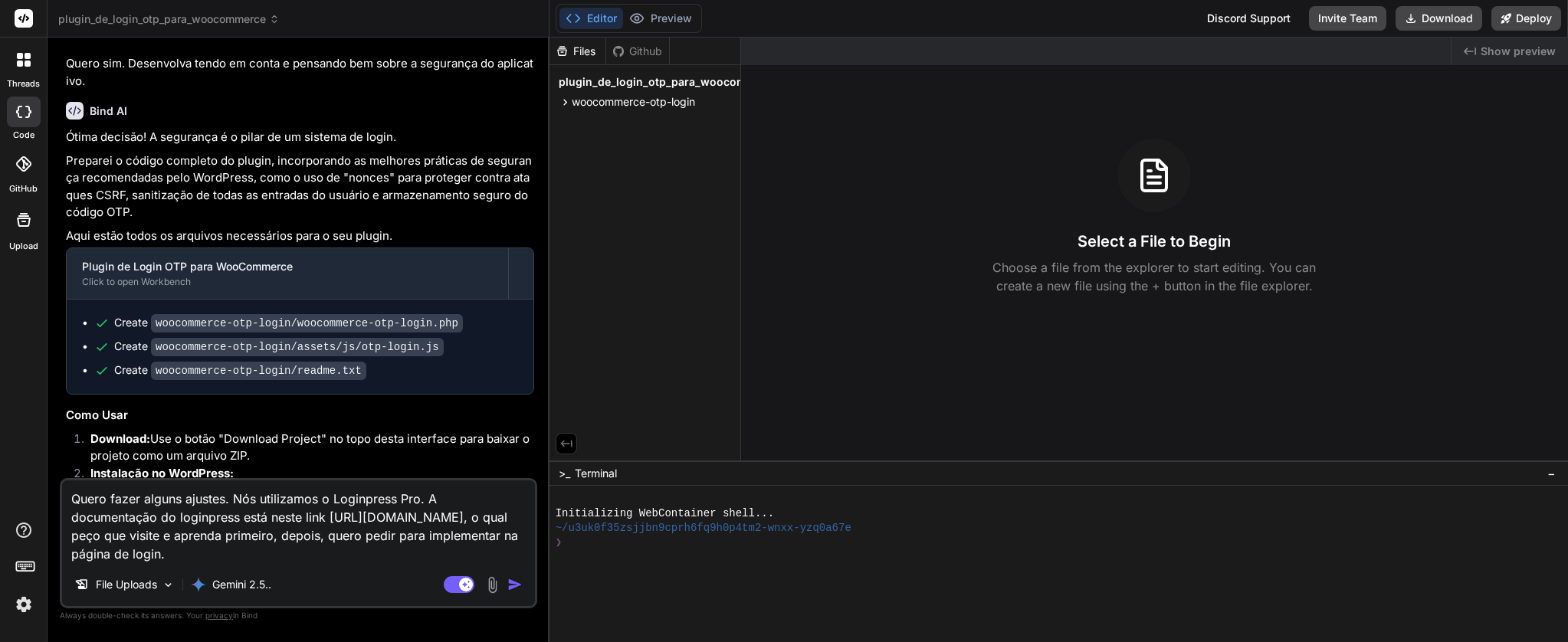
click at [494, 582] on img at bounding box center [492, 584] width 18 height 18
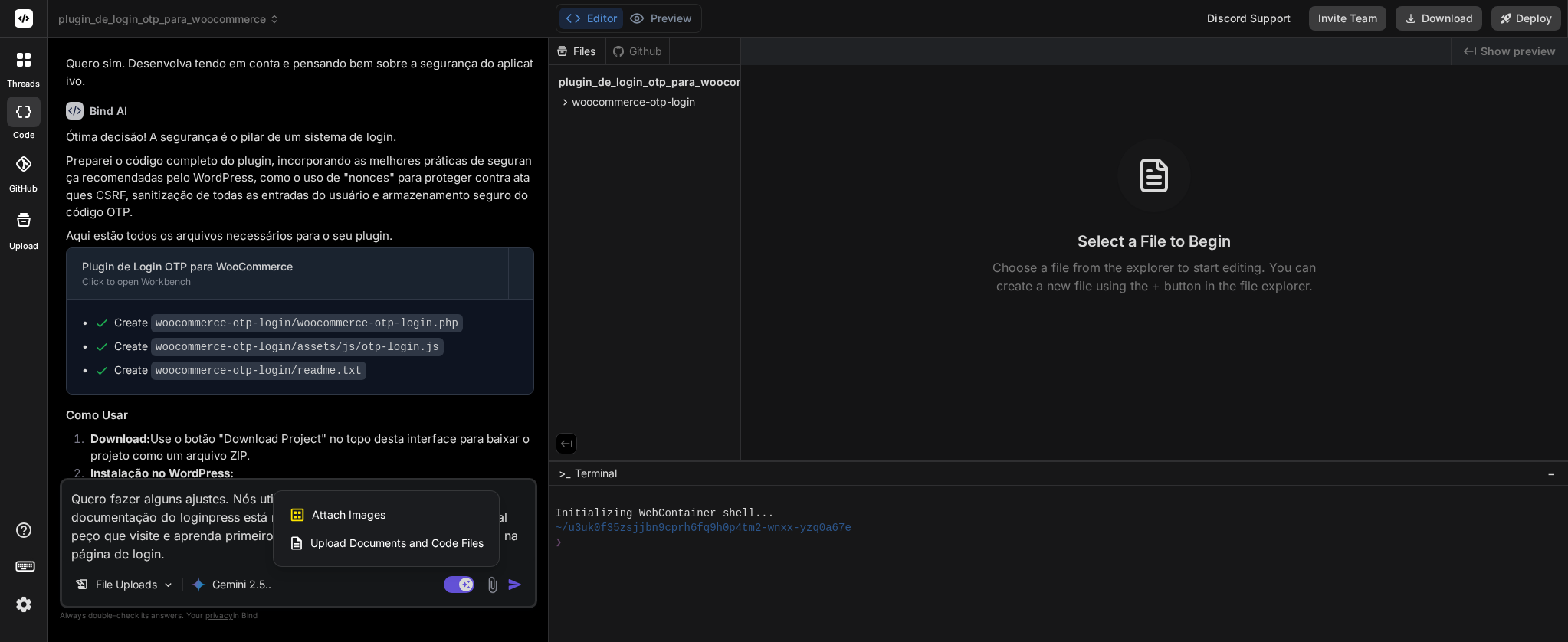
click at [407, 516] on div "Attach Images Image attachments are only supported in Claude and Gemini models." at bounding box center [386, 515] width 195 height 29
type textarea "x"
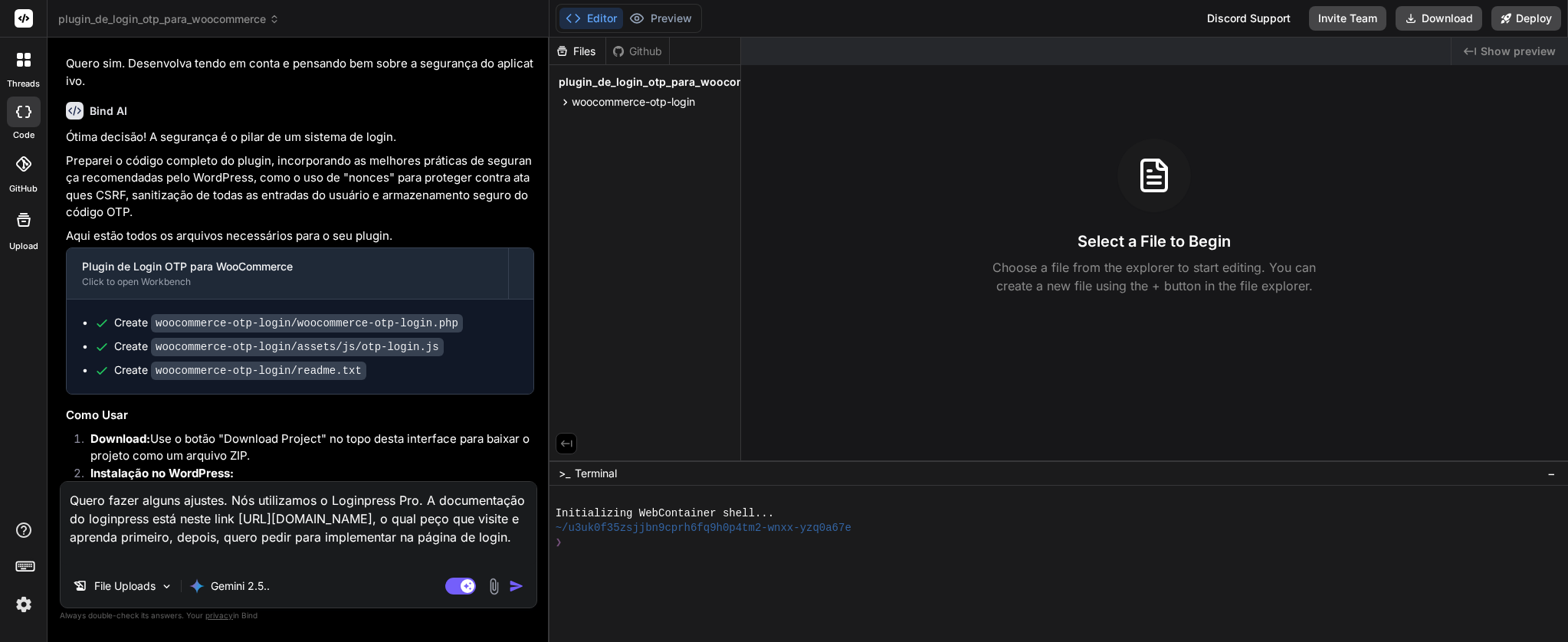
type input "C:\fakepath\Captura de Tela 2025-10-09 às 16.15.48.png"
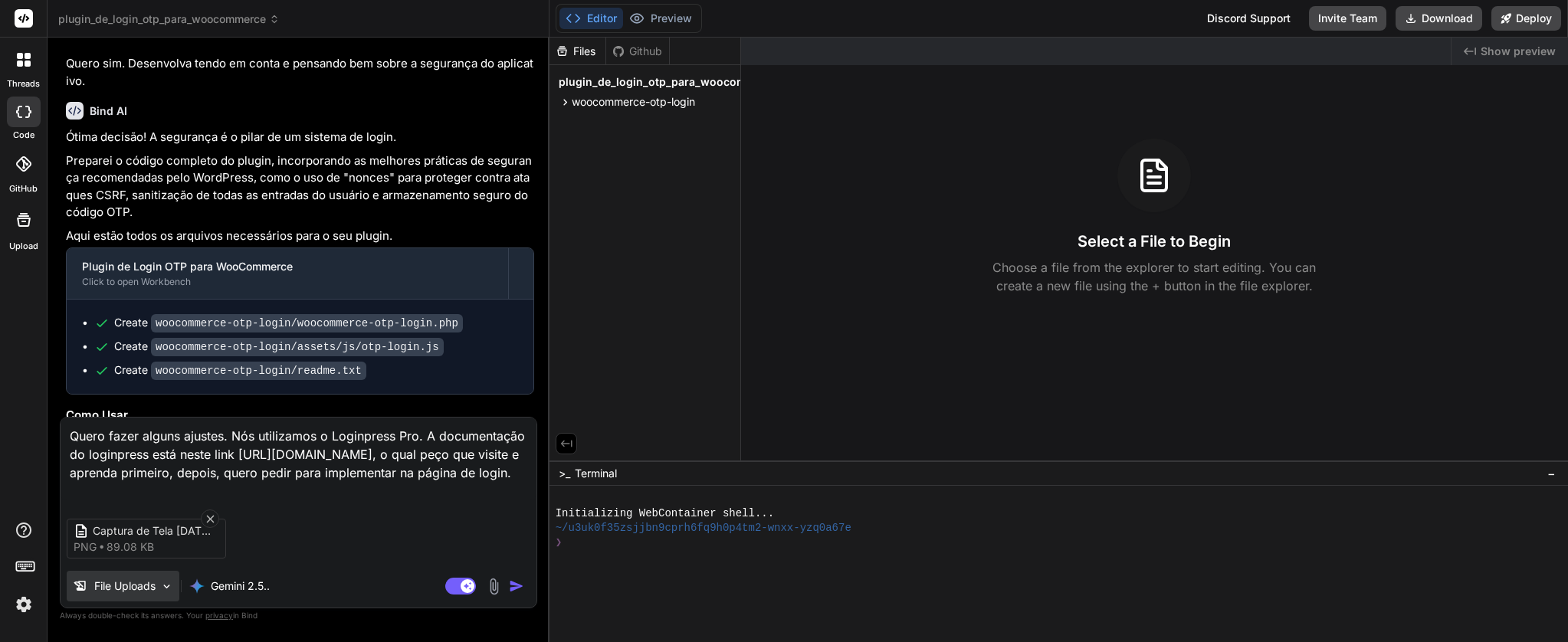
click at [170, 587] on img at bounding box center [166, 586] width 13 height 13
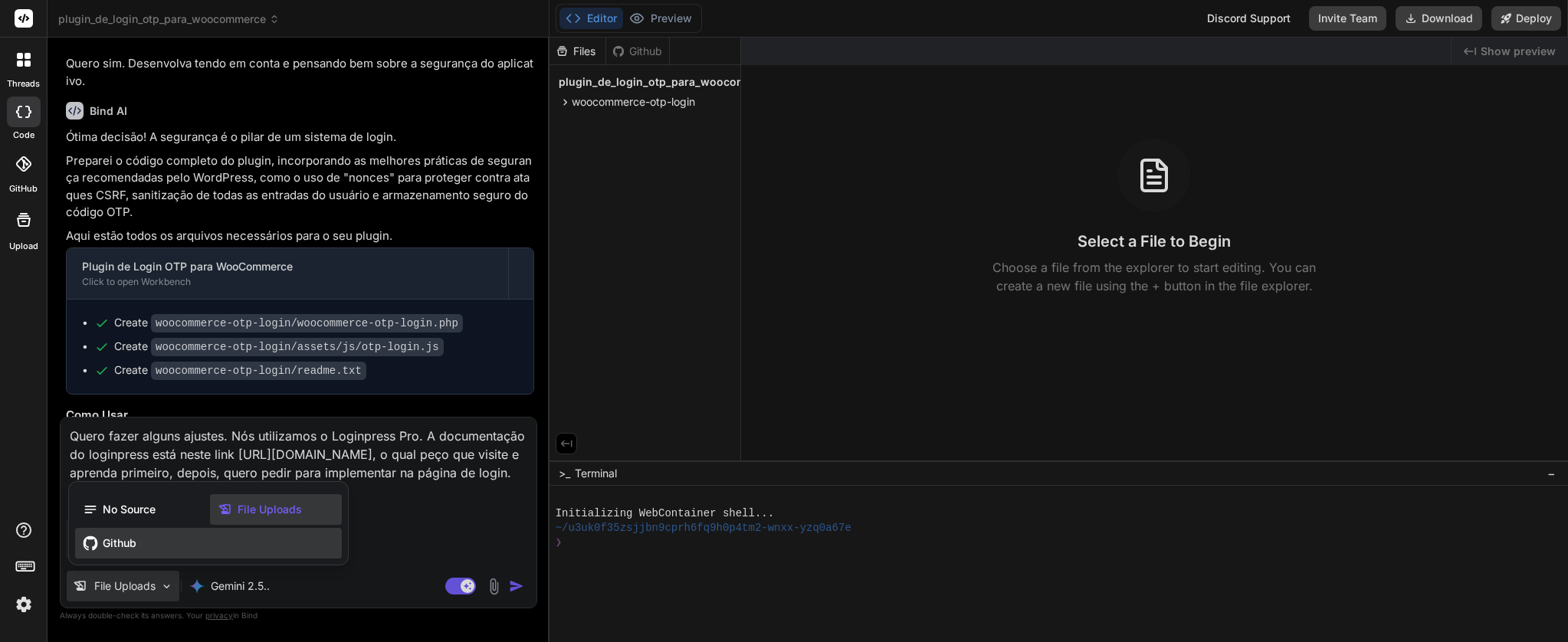
click at [115, 546] on span "Github" at bounding box center [119, 543] width 34 height 15
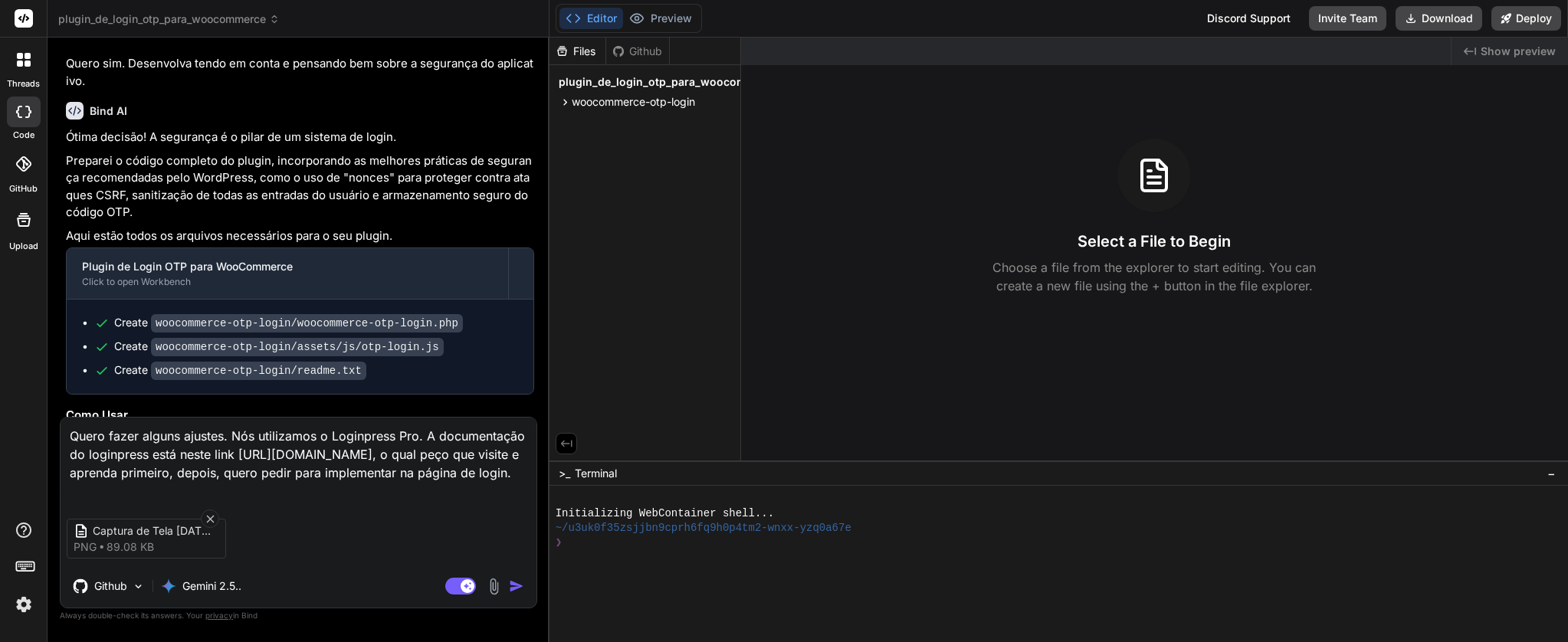
click at [498, 590] on img at bounding box center [494, 586] width 18 height 18
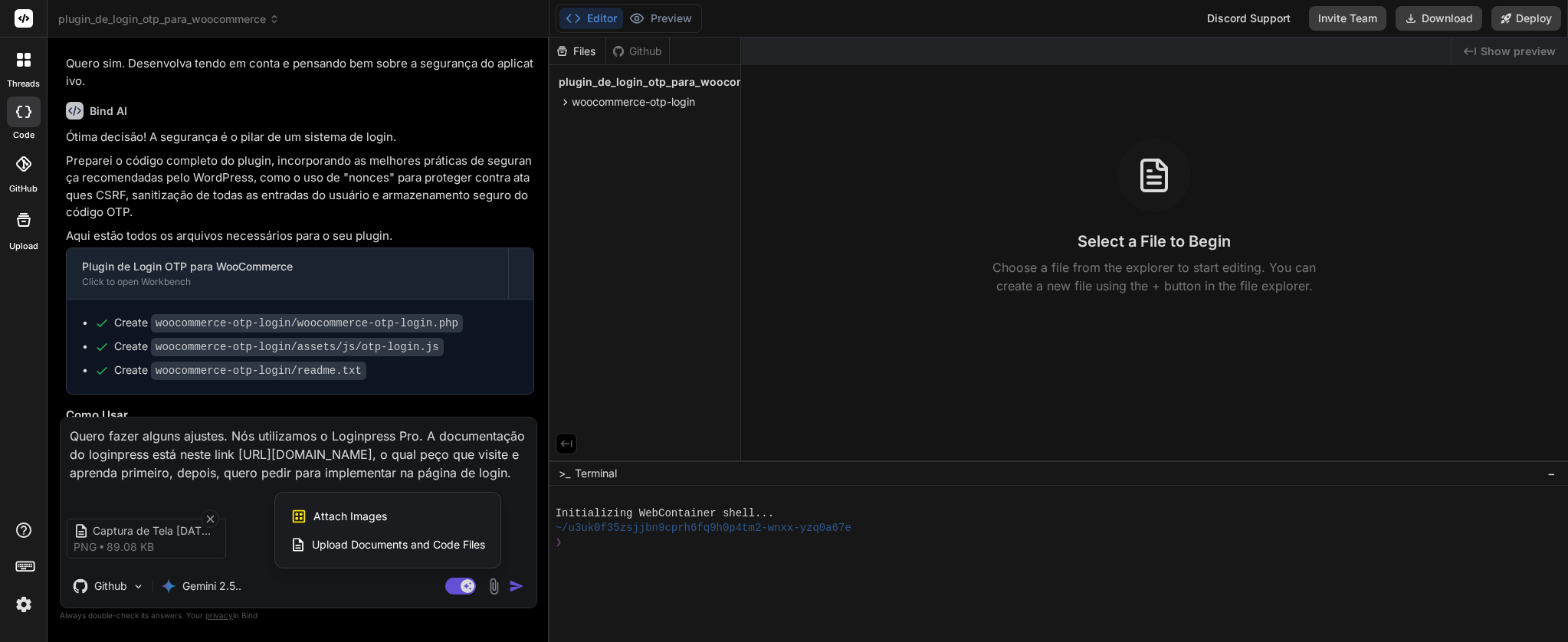
click at [408, 545] on span "Upload Documents and Code Files" at bounding box center [398, 545] width 173 height 15
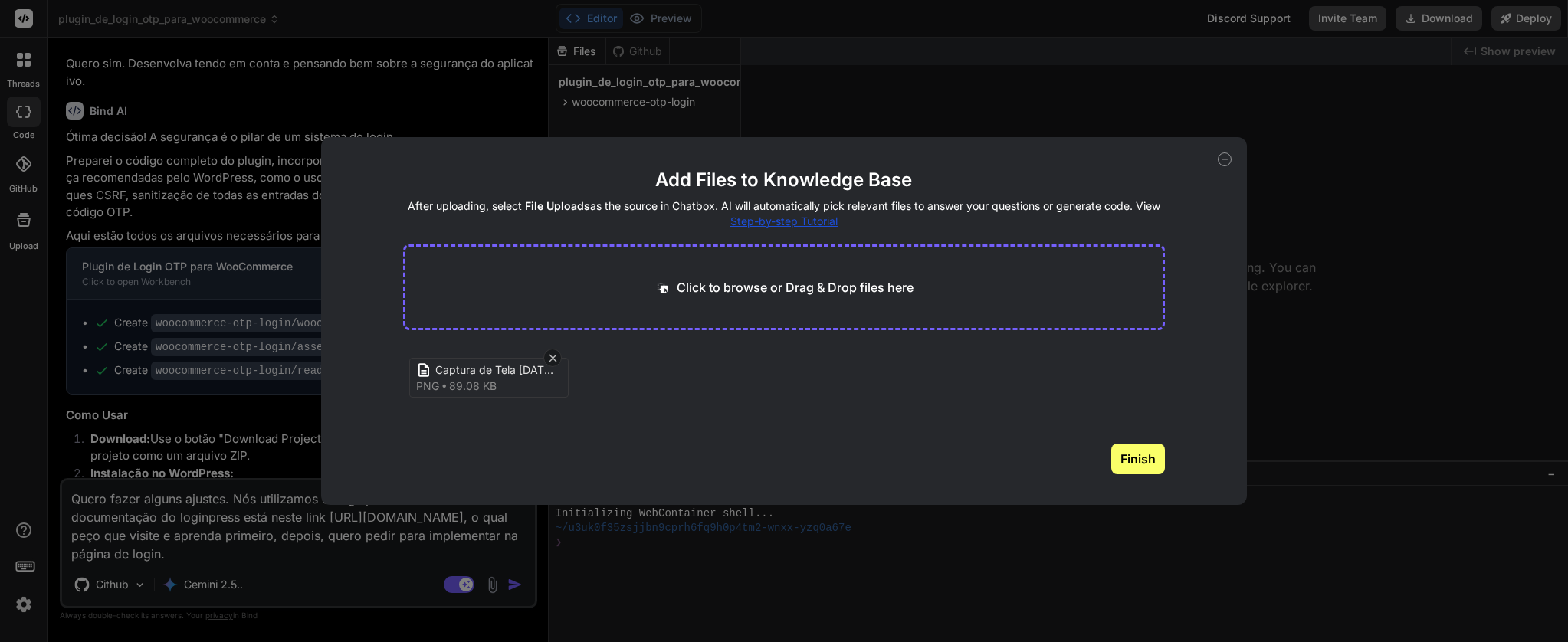
click at [1126, 458] on button "Finish" at bounding box center [1138, 459] width 54 height 31
click at [109, 586] on div "Add Files to Knowledge Base After uploading, select File Uploads as the source …" at bounding box center [784, 321] width 1568 height 642
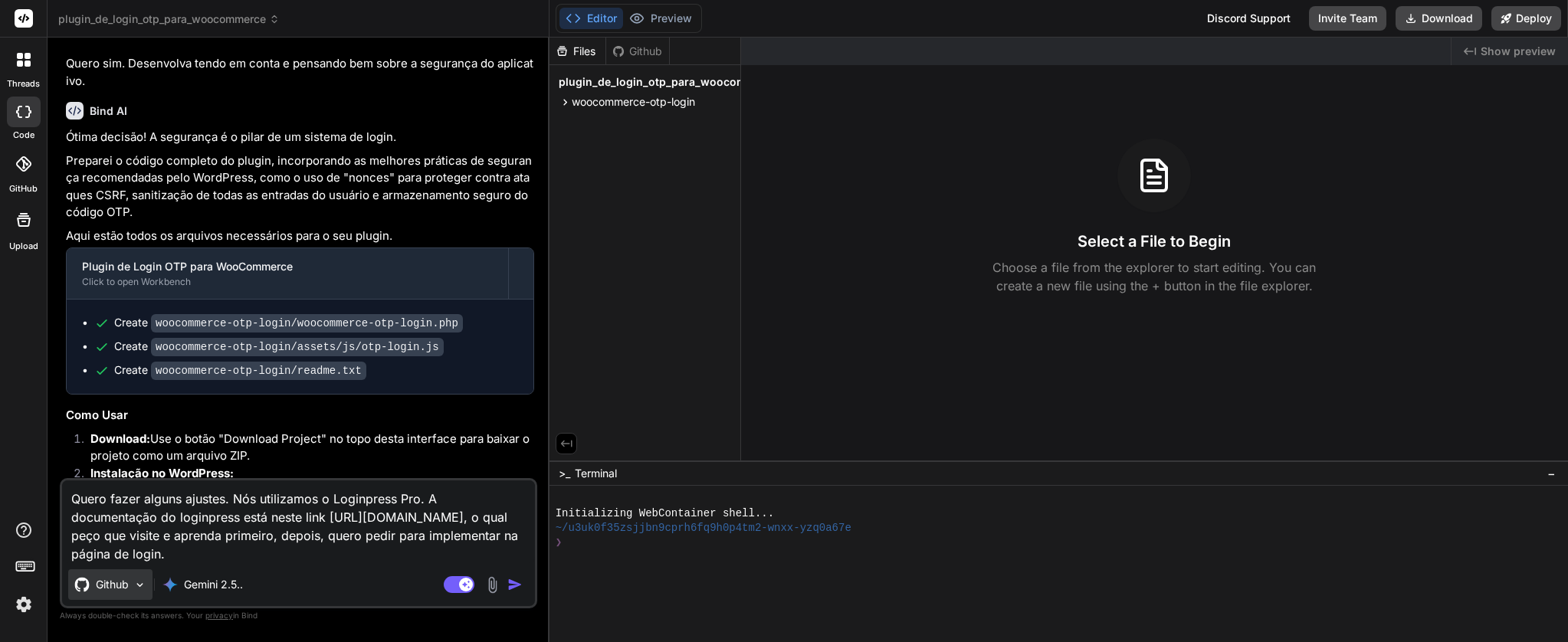
click at [119, 584] on p "Github" at bounding box center [112, 584] width 33 height 15
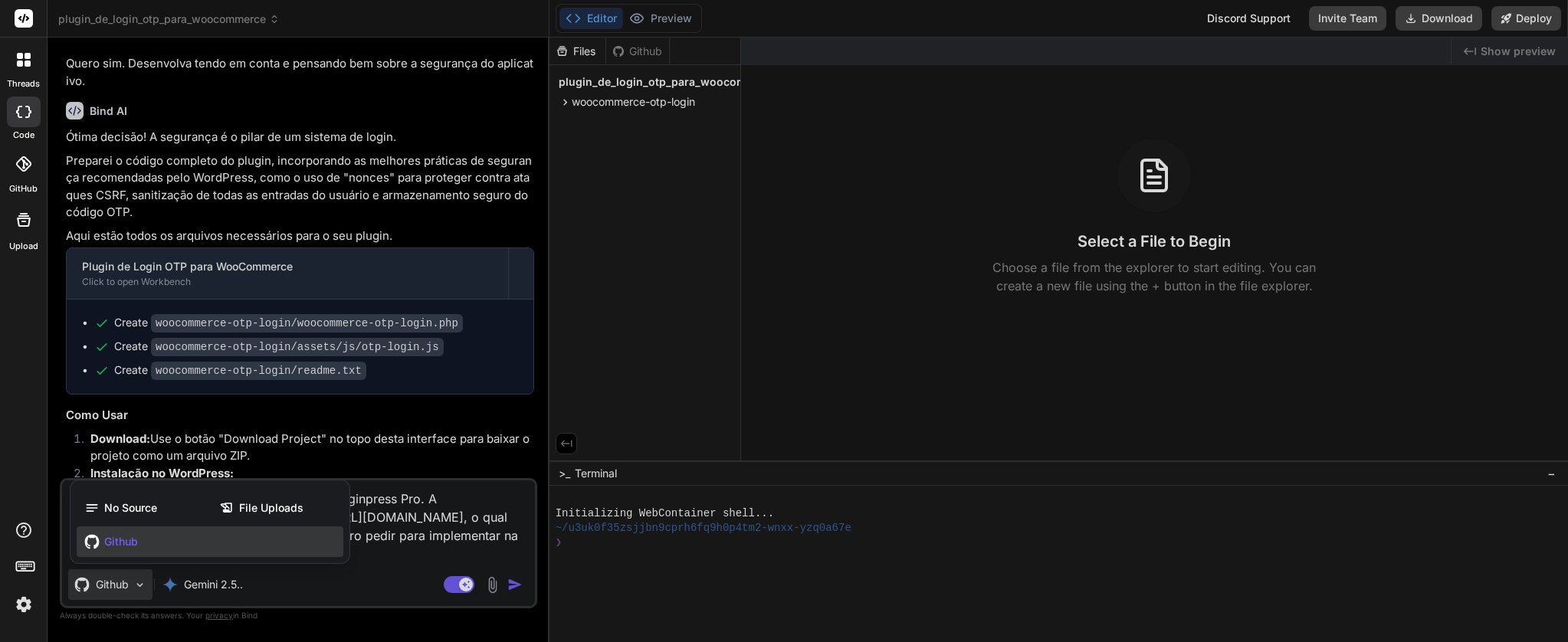
click at [122, 537] on span "Github" at bounding box center [121, 542] width 34 height 15
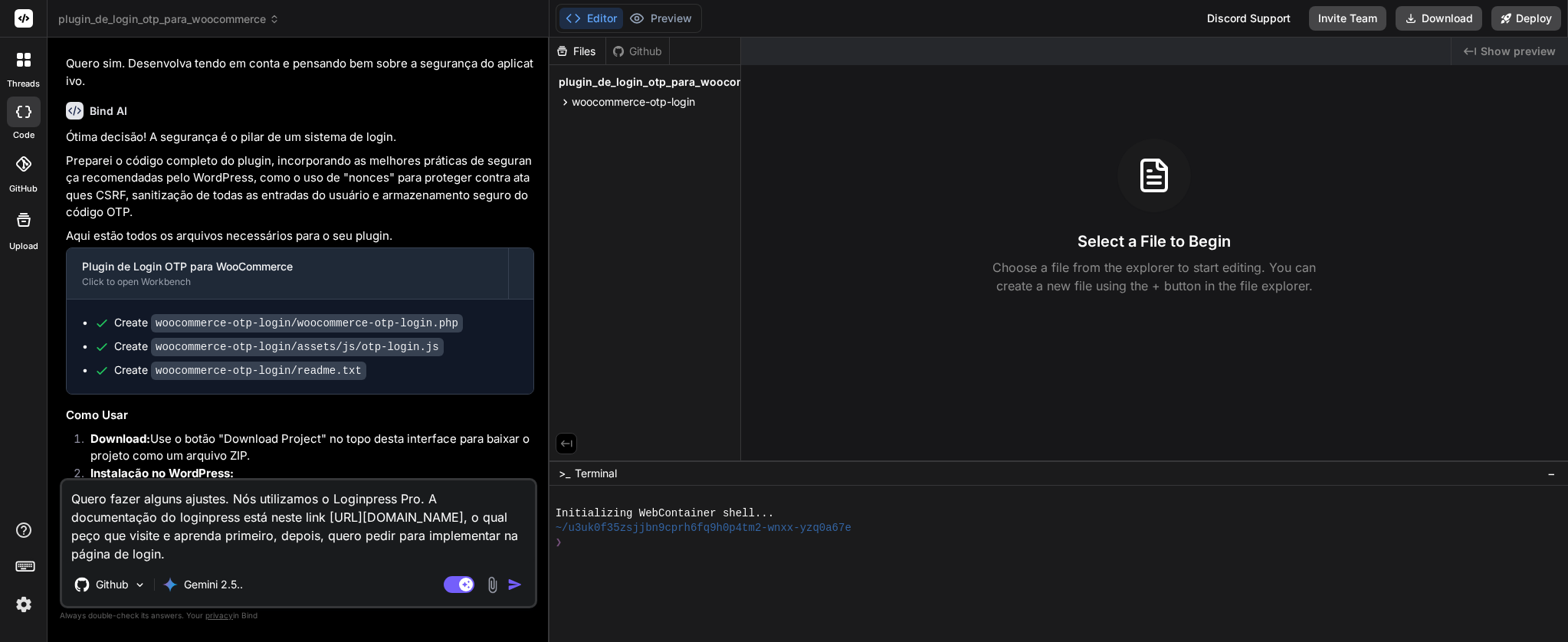
click at [18, 157] on icon at bounding box center [24, 164] width 15 height 15
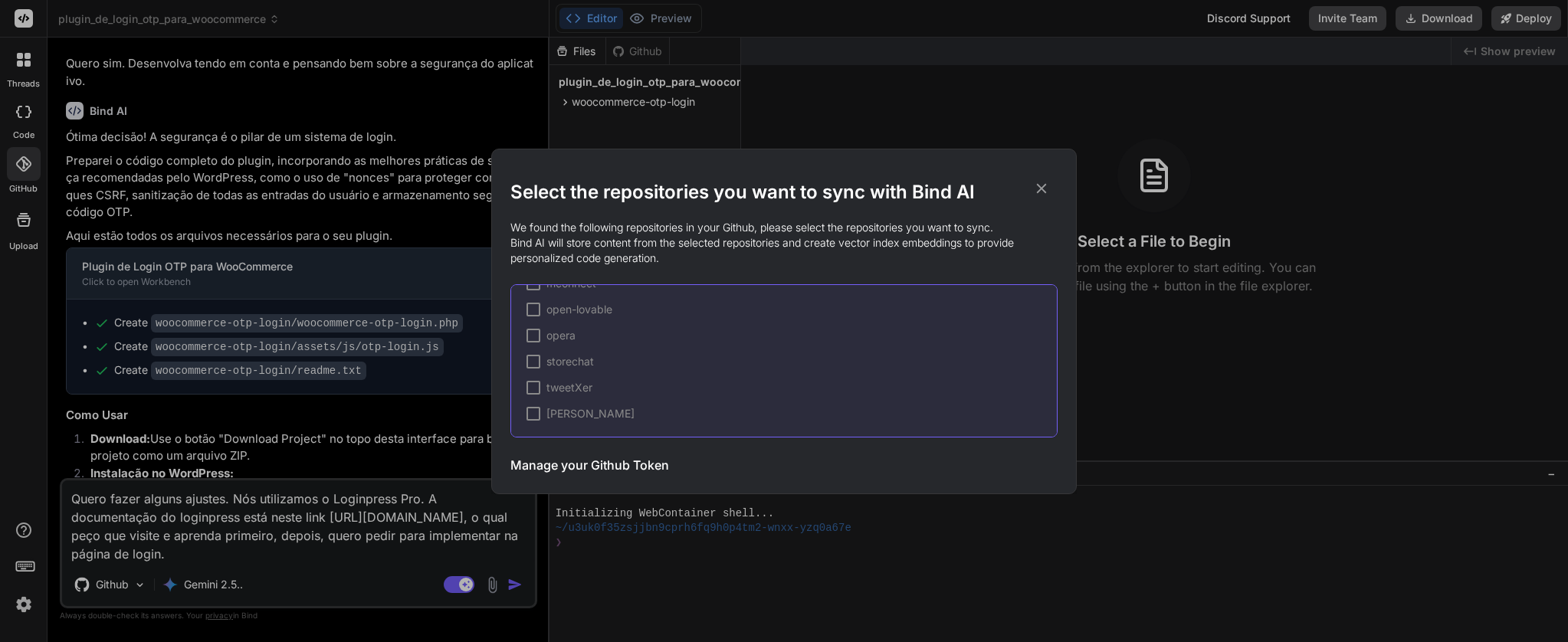
scroll to position [0, 0]
click at [1039, 183] on icon at bounding box center [1042, 189] width 17 height 17
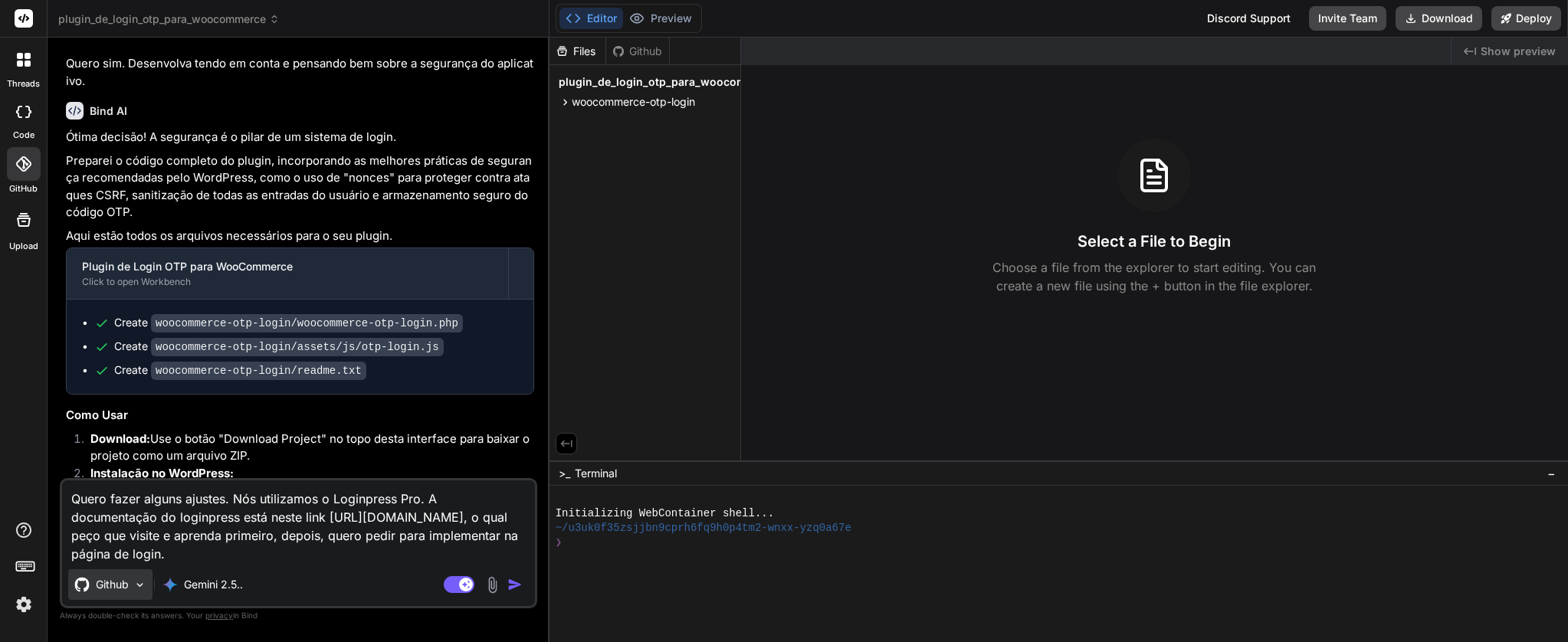
click at [145, 583] on img at bounding box center [139, 584] width 13 height 13
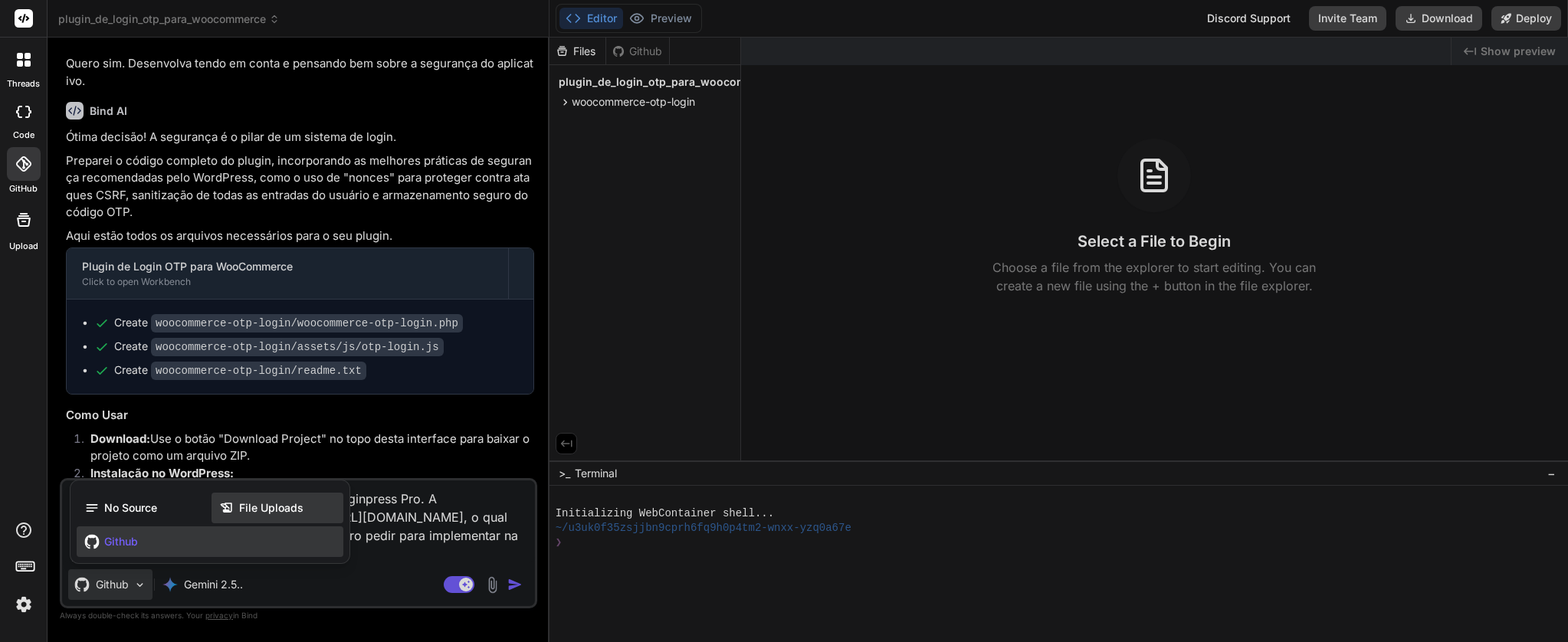
click at [258, 511] on span "File Uploads" at bounding box center [272, 508] width 65 height 15
type textarea "x"
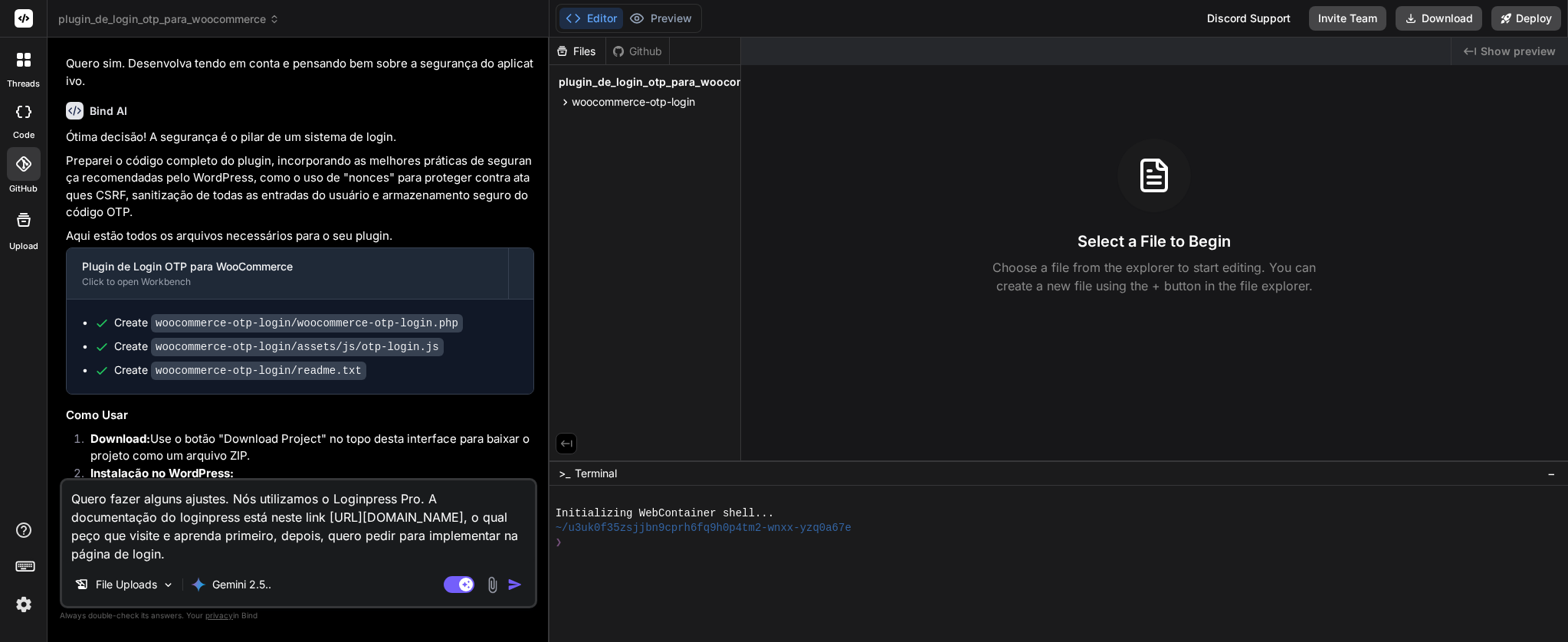
click at [269, 554] on textarea "Quero fazer alguns ajustes. Nós utilizamos o Loginpress Pro. A documentação do …" at bounding box center [299, 521] width 473 height 82
type textarea "Quero fazer alguns ajustes. Nós utilizamos o Loginpress Pro. A documentação do …"
type textarea "x"
type textarea "Quero fazer alguns ajustes. Nós utilizamos o Loginpress Pro. A documentação do …"
type textarea "x"
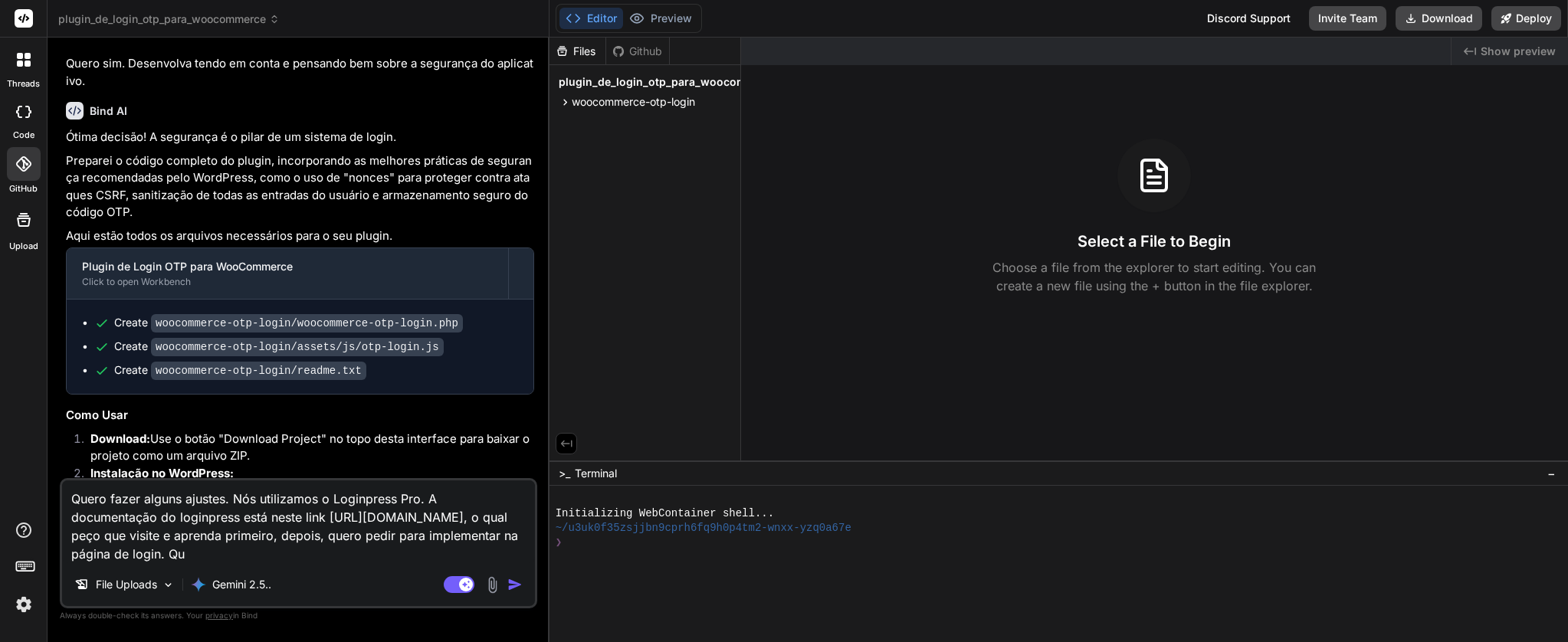
type textarea "Quero fazer alguns ajustes. Nós utilizamos o Loginpress Pro. A documentação do …"
type textarea "x"
type textarea "Quero fazer alguns ajustes. Nós utilizamos o Loginpress Pro. A documentação do …"
type textarea "x"
type textarea "Quero fazer alguns ajustes. Nós utilizamos o Loginpress Pro. A documentação do …"
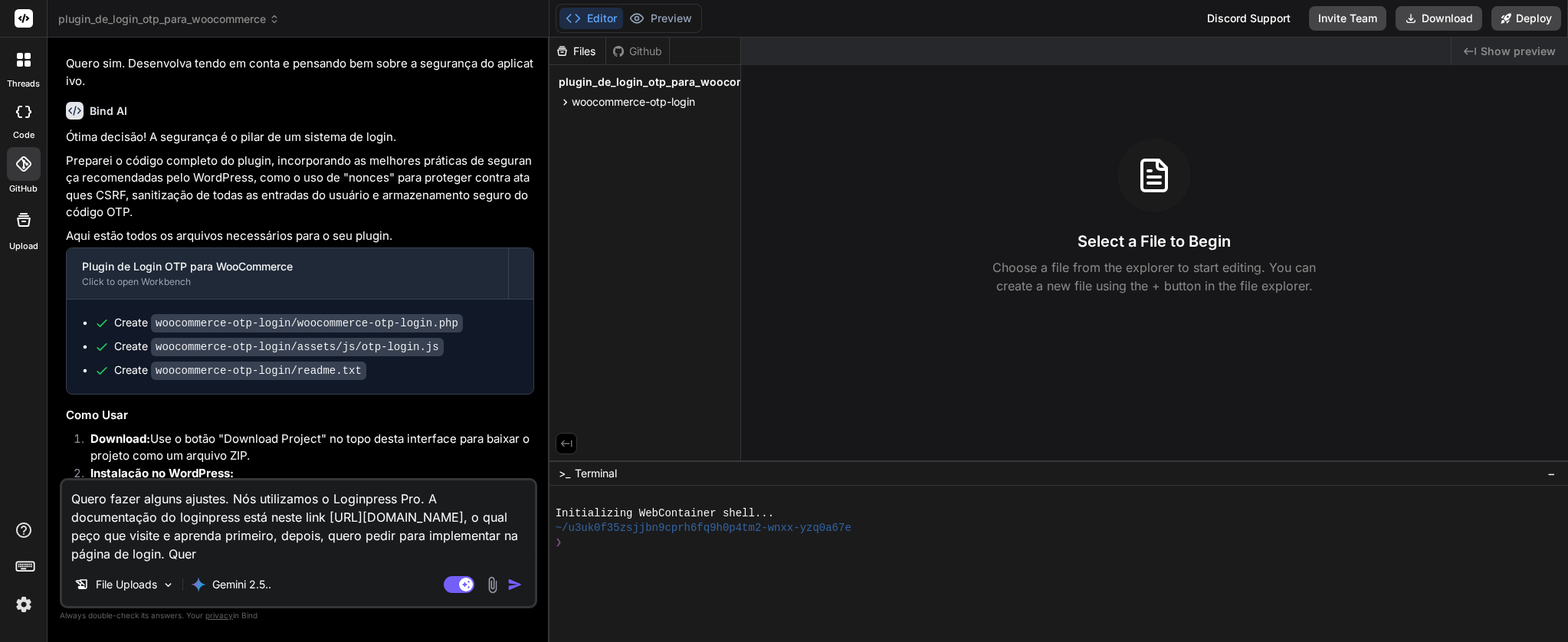
type textarea "x"
type textarea "Quero fazer alguns ajustes. Nós utilizamos o Loginpress Pro. A documentação do …"
type textarea "x"
type textarea "Quero fazer alguns ajustes. Nós utilizamos o Loginpress Pro. A documentação do …"
type textarea "x"
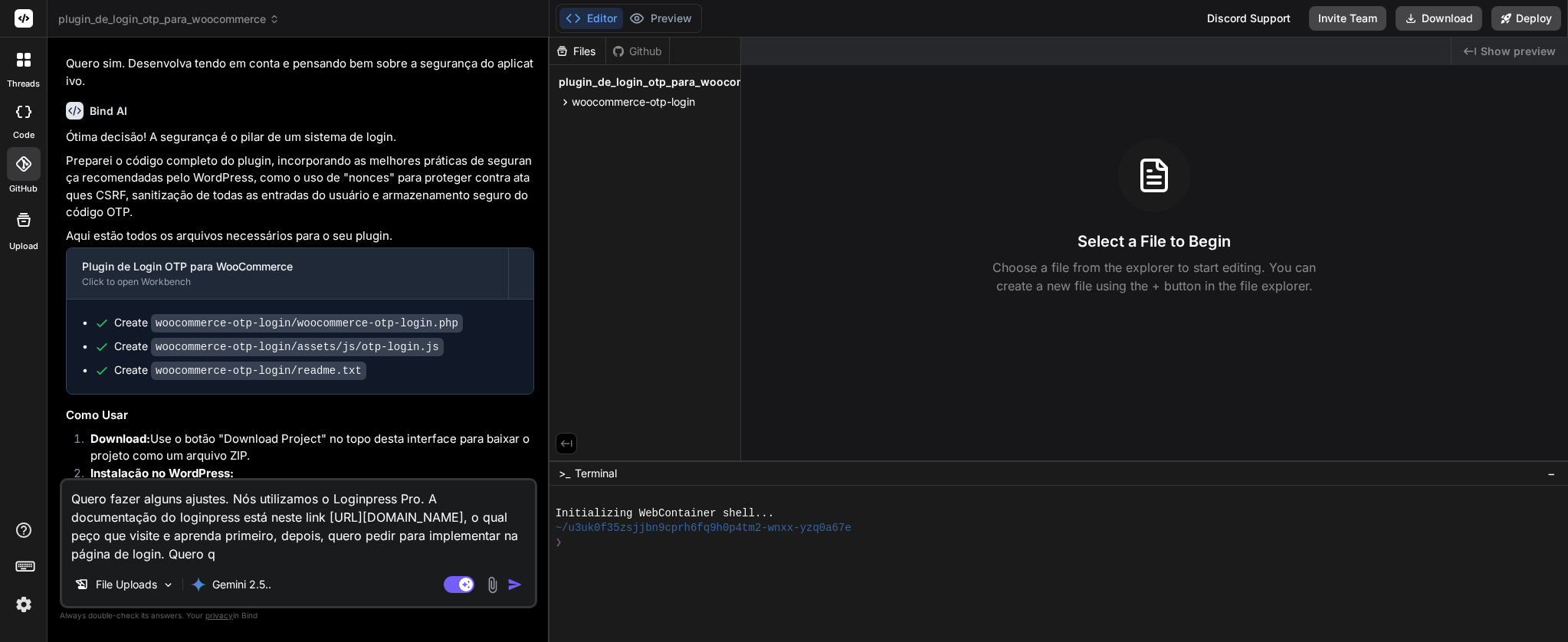
type textarea "Quero fazer alguns ajustes. Nós utilizamos o Loginpress Pro. A documentação do …"
type textarea "x"
type textarea "Quero fazer alguns ajustes. Nós utilizamos o Loginpress Pro. A documentação do …"
type textarea "x"
type textarea "Quero fazer alguns ajustes. Nós utilizamos o Loginpress Pro. A documentação do …"
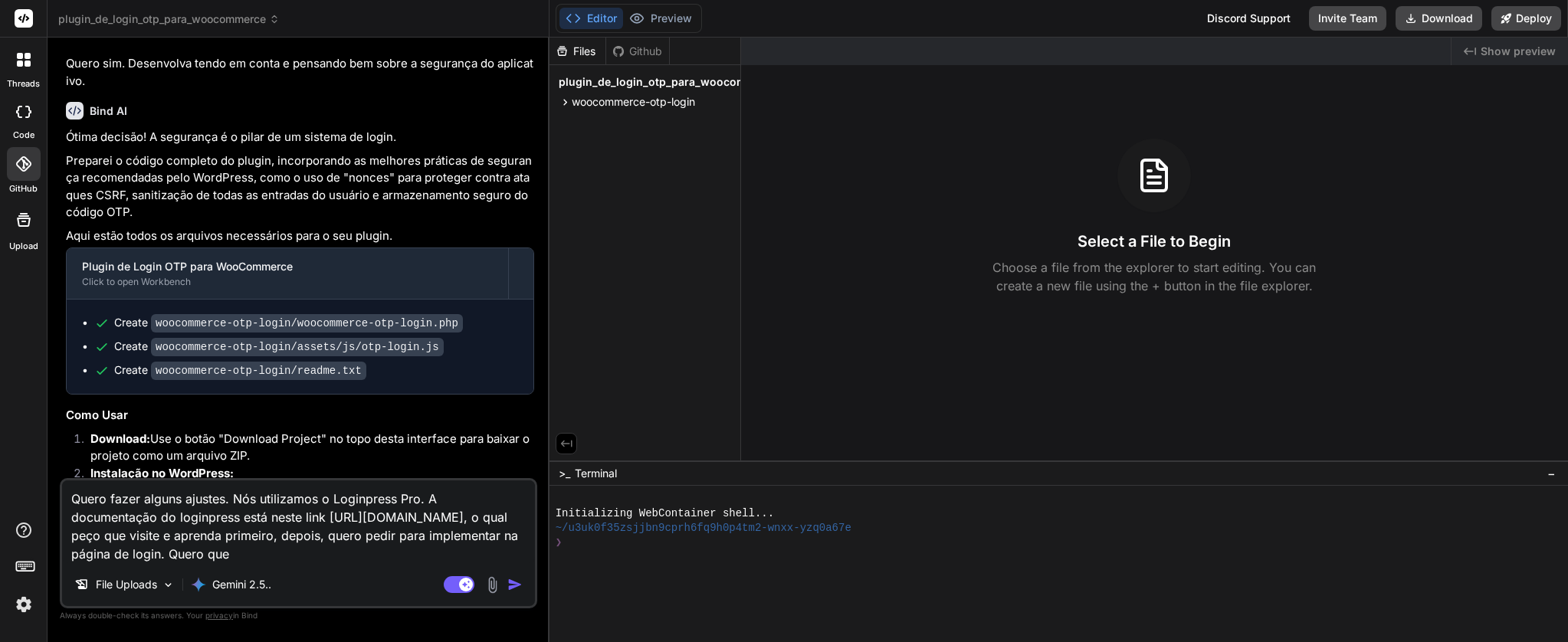
type textarea "x"
type textarea "Quero fazer alguns ajustes. Nós utilizamos o Loginpress Pro. A documentação do …"
type textarea "x"
type textarea "Quero fazer alguns ajustes. Nós utilizamos o Loginpress Pro. A documentação do …"
type textarea "x"
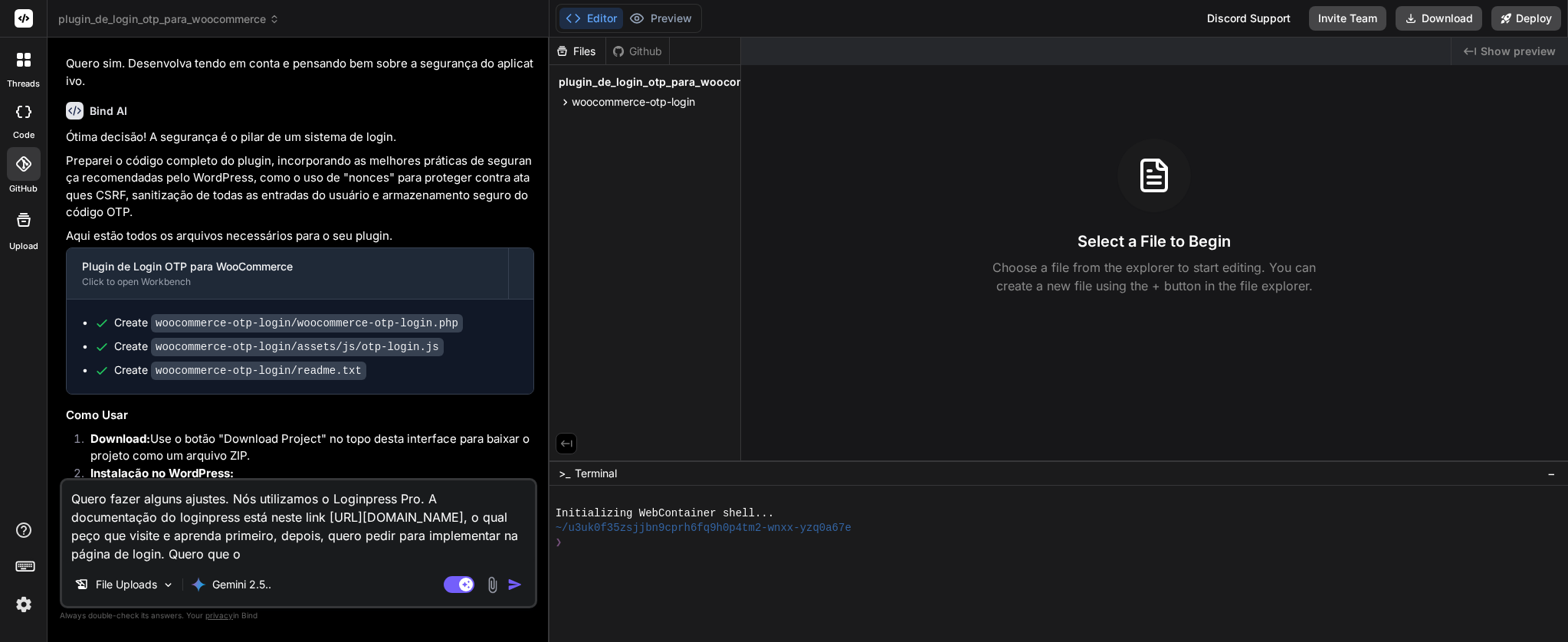
type textarea "Quero fazer alguns ajustes. Nós utilizamos o Loginpress Pro. A documentação do …"
type textarea "x"
type textarea "Quero fazer alguns ajustes. Nós utilizamos o Loginpress Pro. A documentação do …"
type textarea "x"
type textarea "Quero fazer alguns ajustes. Nós utilizamos o Loginpress Pro. A documentação do …"
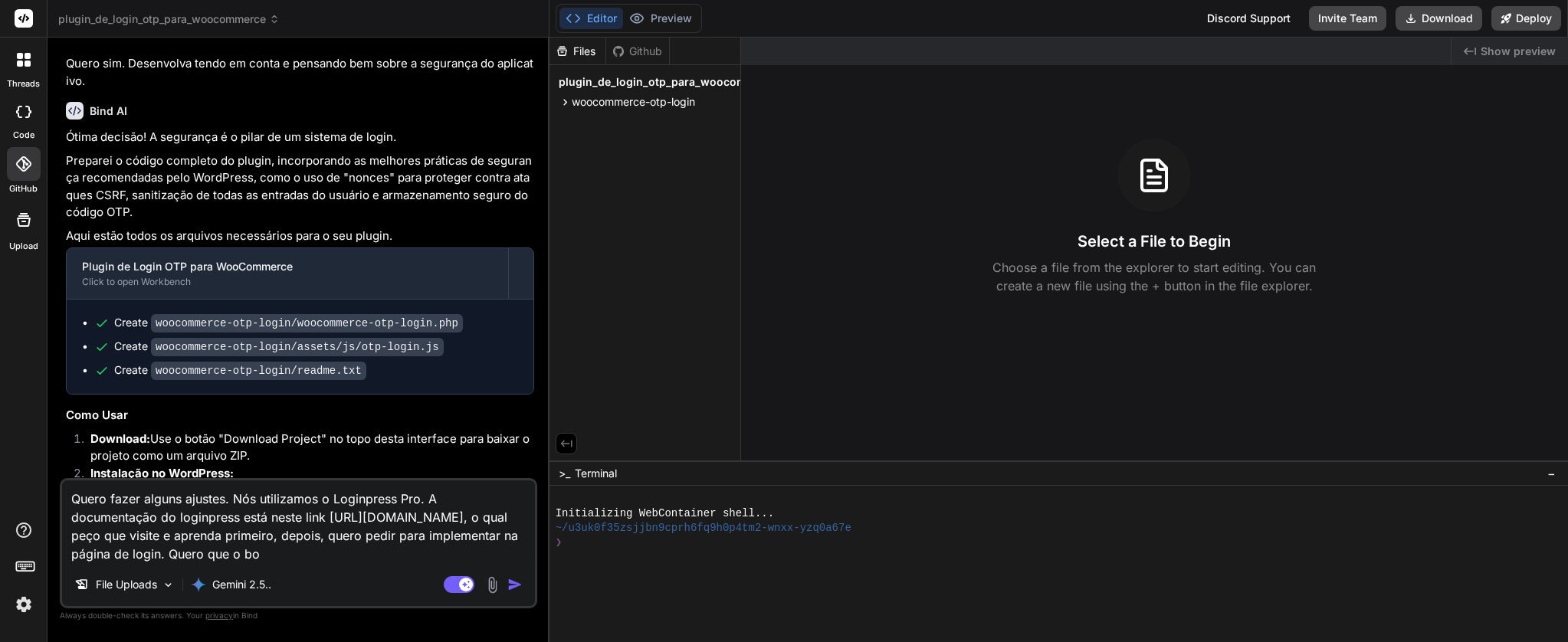
type textarea "x"
type textarea "Quero fazer alguns ajustes. Nós utilizamos o Loginpress Pro. A documentação do …"
type textarea "x"
type textarea "Quero fazer alguns ajustes. Nós utilizamos o Loginpress Pro. A documentação do …"
type textarea "x"
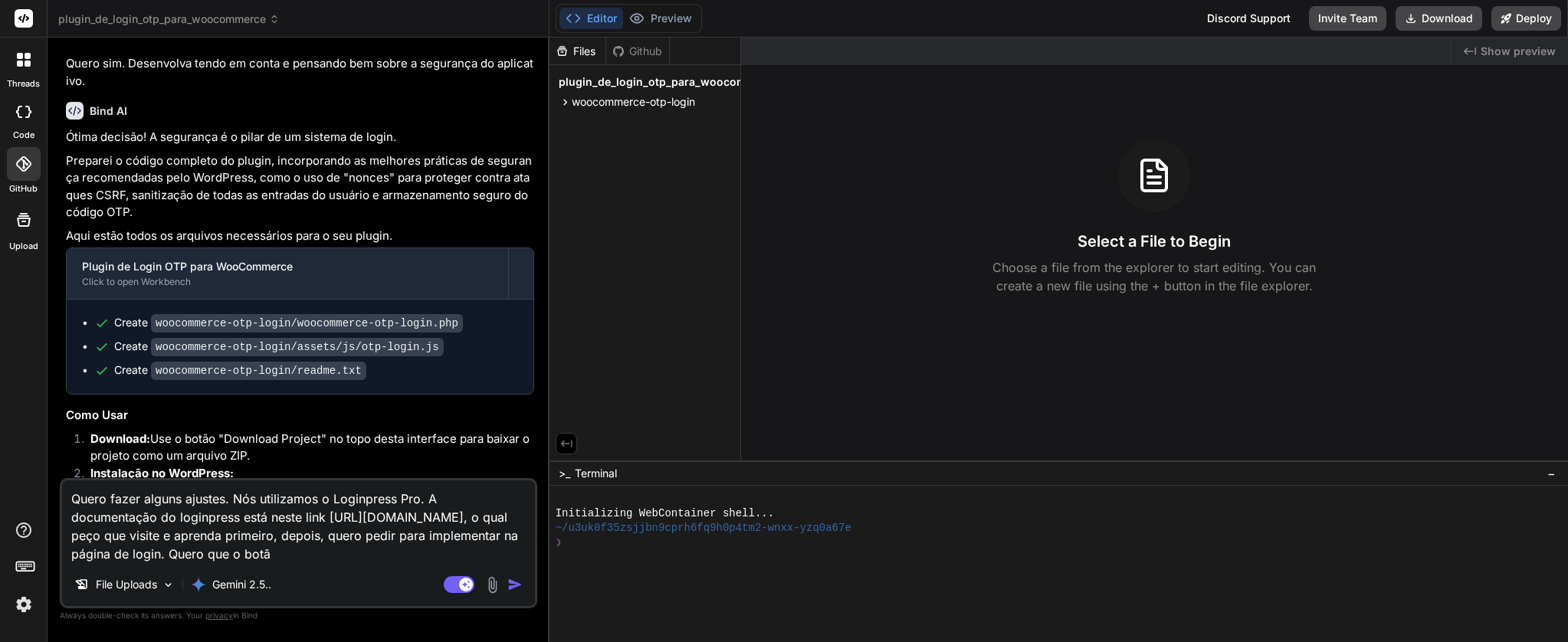
type textarea "Quero fazer alguns ajustes. Nós utilizamos o Loginpress Pro. A documentação do …"
type textarea "x"
type textarea "Quero fazer alguns ajustes. Nós utilizamos o Loginpress Pro. A documentação do …"
type textarea "x"
type textarea "Quero fazer alguns ajustes. Nós utilizamos o Loginpress Pro. A documentação do …"
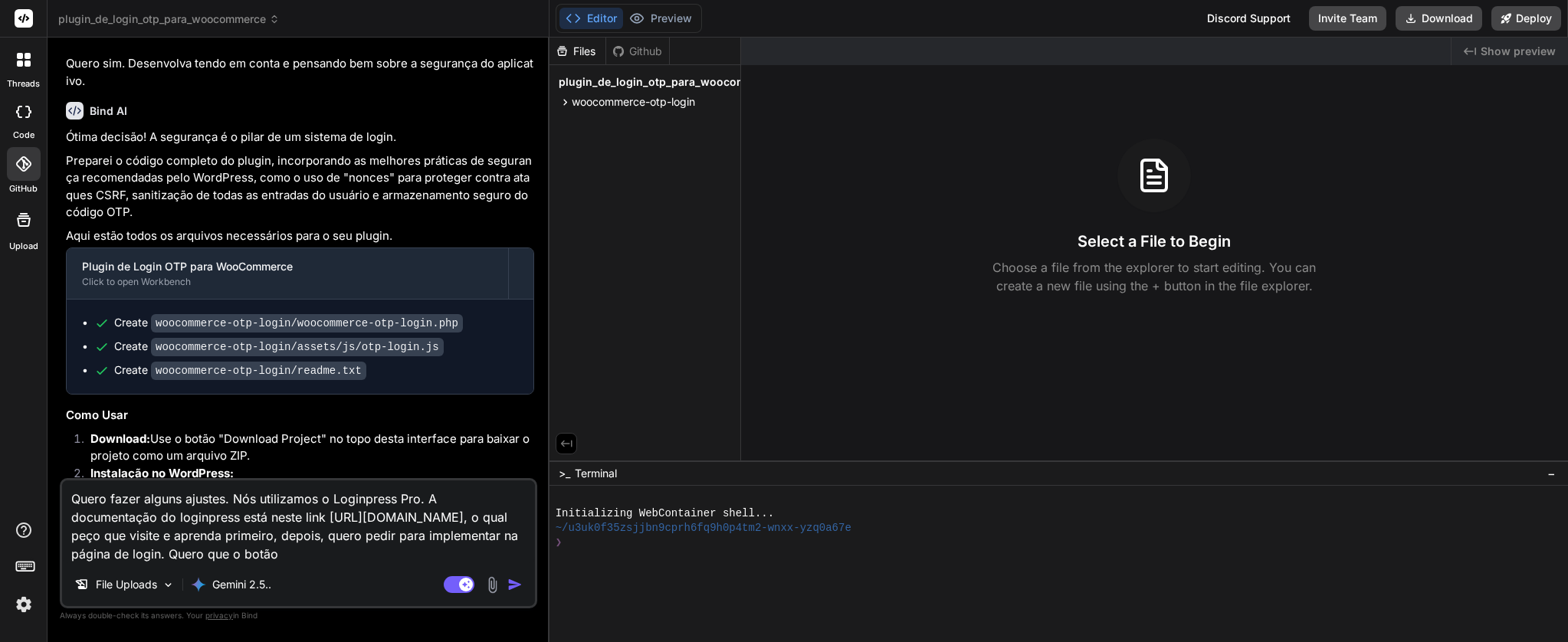
type textarea "x"
type textarea "Quero fazer alguns ajustes. Nós utilizamos o Loginpress Pro. A documentação do …"
type textarea "x"
type textarea "Quero fazer alguns ajustes. Nós utilizamos o Loginpress Pro. A documentação do …"
type textarea "x"
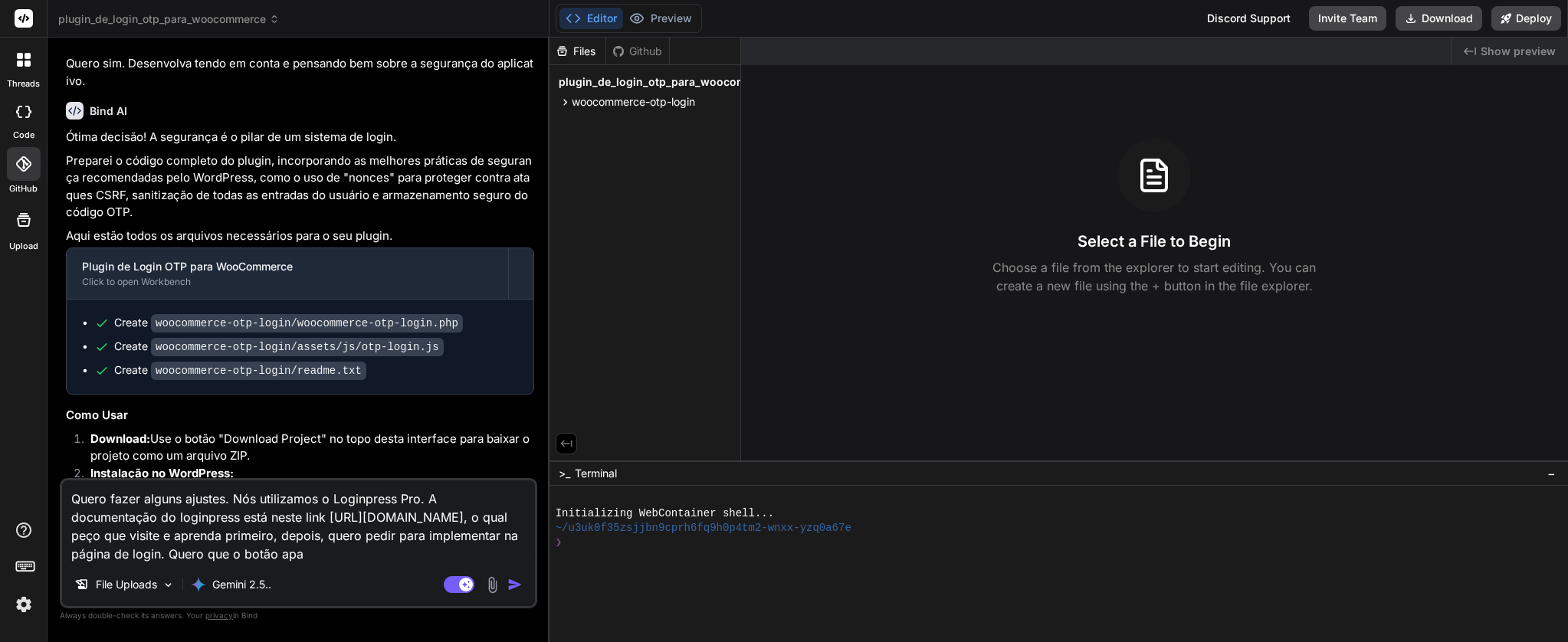
type textarea "Quero fazer alguns ajustes. Nós utilizamos o Loginpress Pro. A documentação do …"
type textarea "x"
type textarea "Quero fazer alguns ajustes. Nós utilizamos o Loginpress Pro. A documentação do …"
type textarea "x"
type textarea "Quero fazer alguns ajustes. Nós utilizamos o Loginpress Pro. A documentação do …"
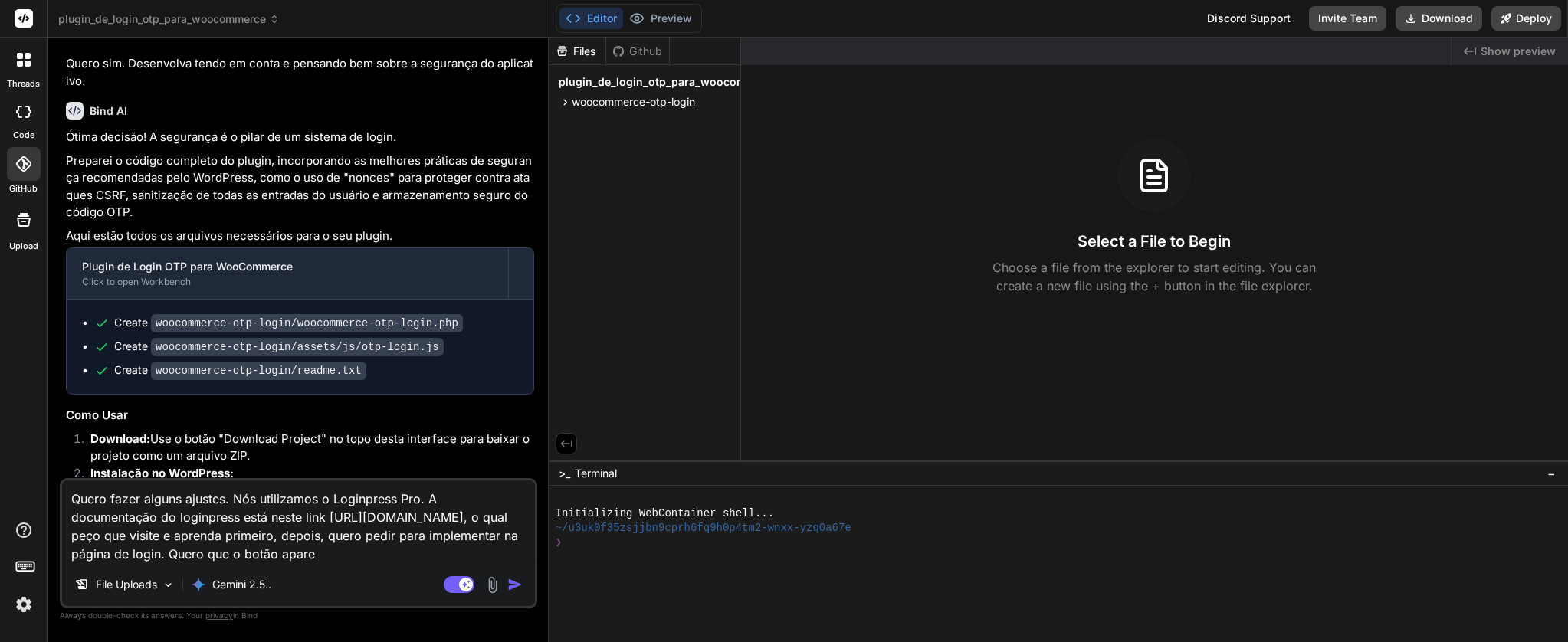
type textarea "x"
type textarea "Quero fazer alguns ajustes. Nós utilizamos o Loginpress Pro. A documentação do …"
type textarea "x"
type textarea "Quero fazer alguns ajustes. Nós utilizamos o Loginpress Pro. A documentação do …"
type textarea "x"
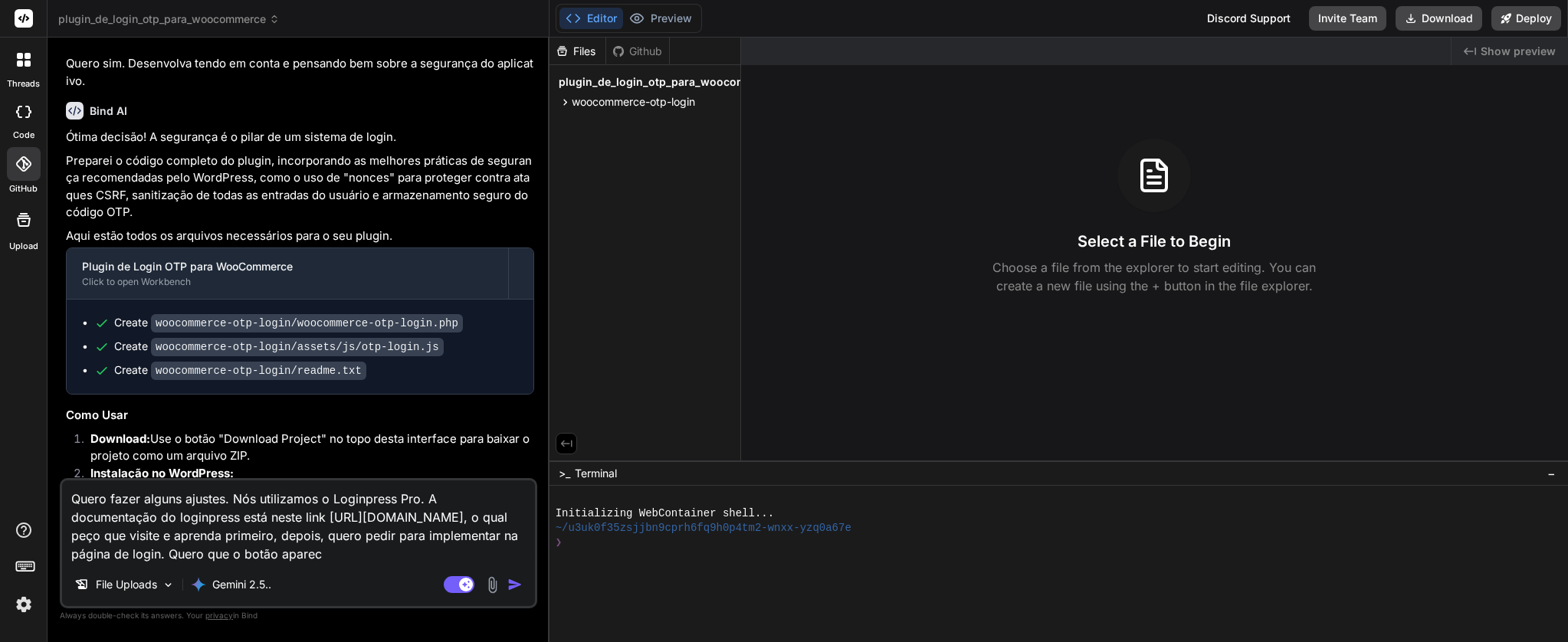
type textarea "Quero fazer alguns ajustes. Nós utilizamos o Loginpress Pro. A documentação do …"
type textarea "x"
type textarea "Quero fazer alguns ajustes. Nós utilizamos o Loginpress Pro. A documentação do …"
type textarea "x"
type textarea "Quero fazer alguns ajustes. Nós utilizamos o Loginpress Pro. A documentação do …"
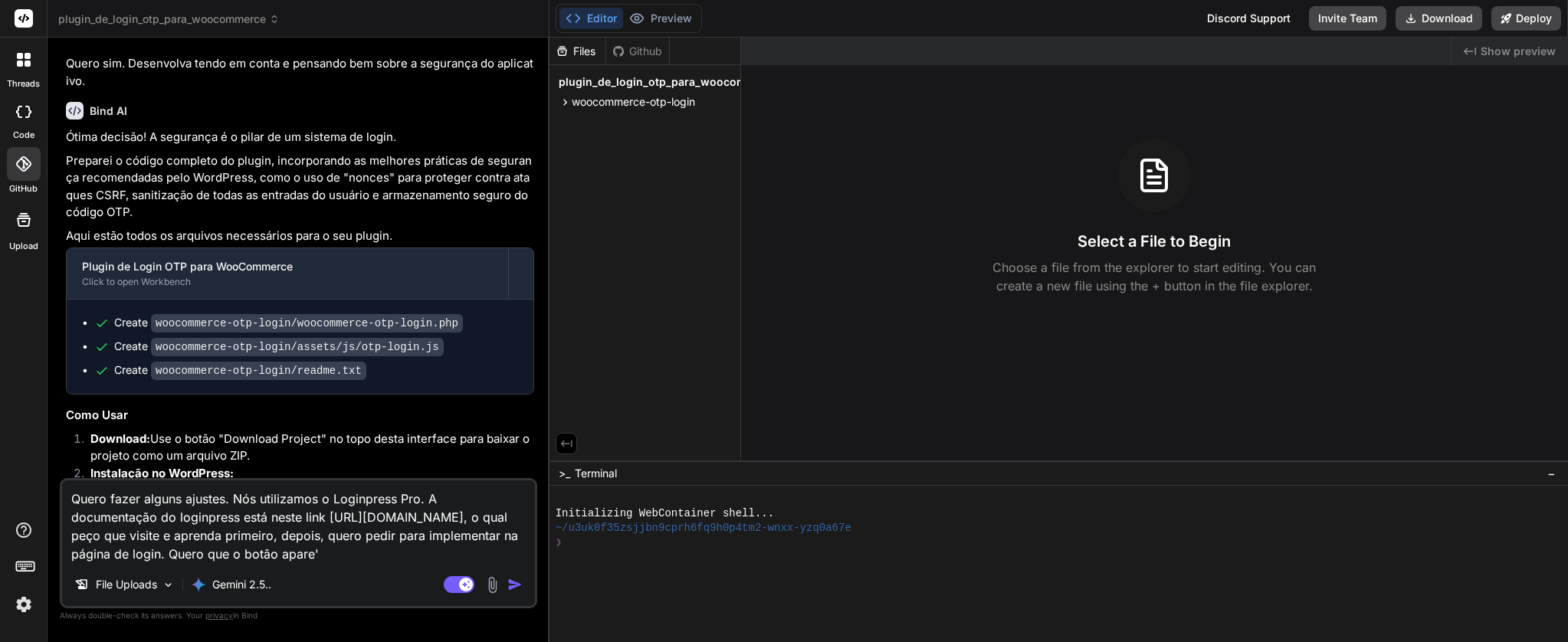
type textarea "x"
type textarea "Quero fazer alguns ajustes. Nós utilizamos o Loginpress Pro. A documentação do …"
type textarea "x"
type textarea "Quero fazer alguns ajustes. Nós utilizamos o Loginpress Pro. A documentação do …"
type textarea "x"
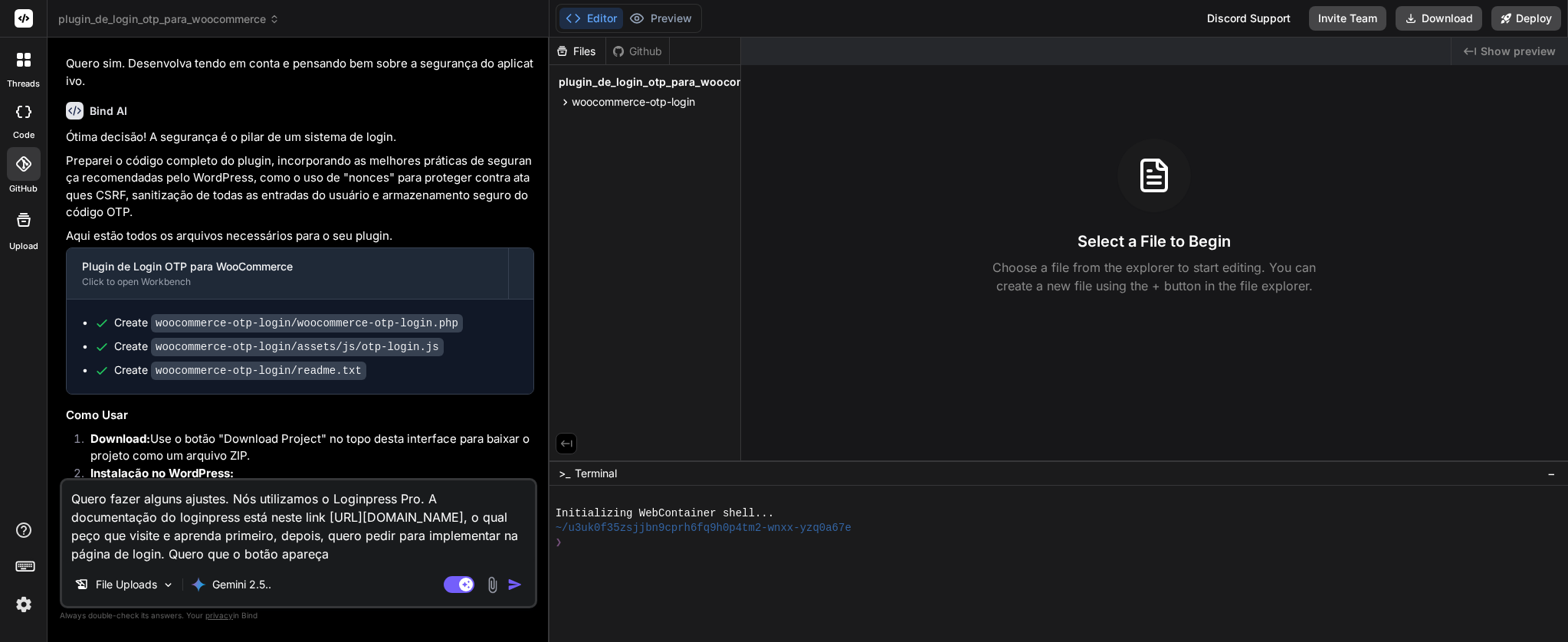
type textarea "Quero fazer alguns ajustes. Nós utilizamos o Loginpress Pro. A documentação do …"
type textarea "x"
type textarea "Quero fazer alguns ajustes. Nós utilizamos o Loginpress Pro. A documentação do …"
type textarea "x"
type textarea "Quero fazer alguns ajustes. Nós utilizamos o Loginpress Pro. A documentação do …"
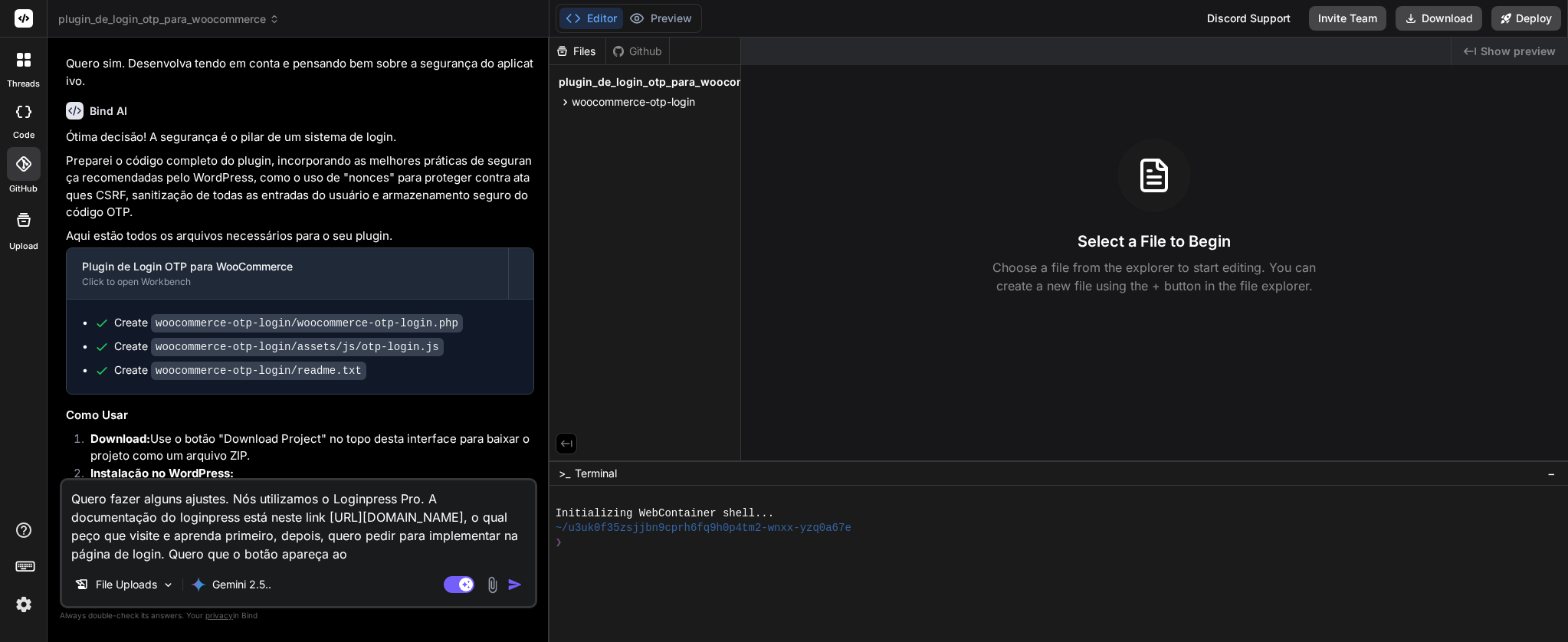
type textarea "x"
type textarea "Quero fazer alguns ajustes. Nós utilizamos o Loginpress Pro. A documentação do …"
type textarea "x"
type textarea "Quero fazer alguns ajustes. Nós utilizamos o Loginpress Pro. A documentação do …"
type textarea "x"
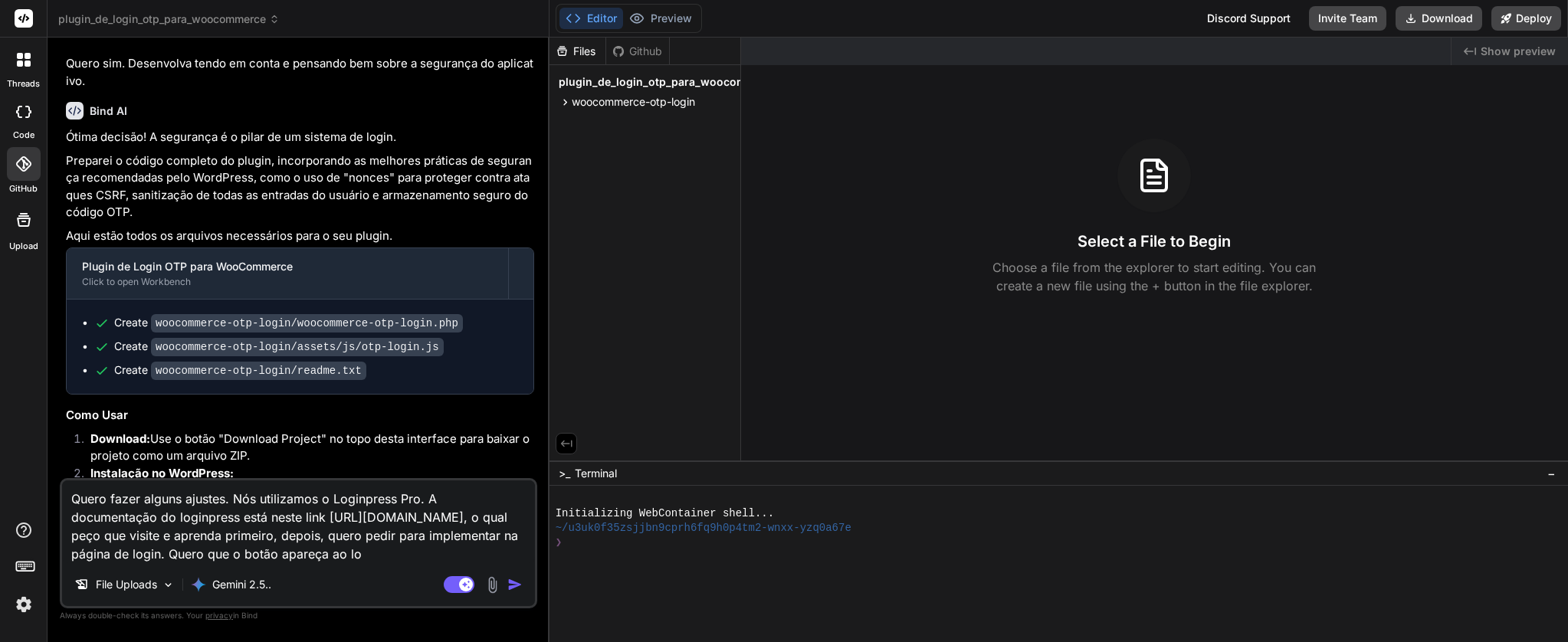
type textarea "Quero fazer alguns ajustes. Nós utilizamos o Loginpress Pro. A documentação do …"
type textarea "x"
type textarea "Quero fazer alguns ajustes. Nós utilizamos o Loginpress Pro. A documentação do …"
type textarea "x"
type textarea "Quero fazer alguns ajustes. Nós utilizamos o Loginpress Pro. A documentação do …"
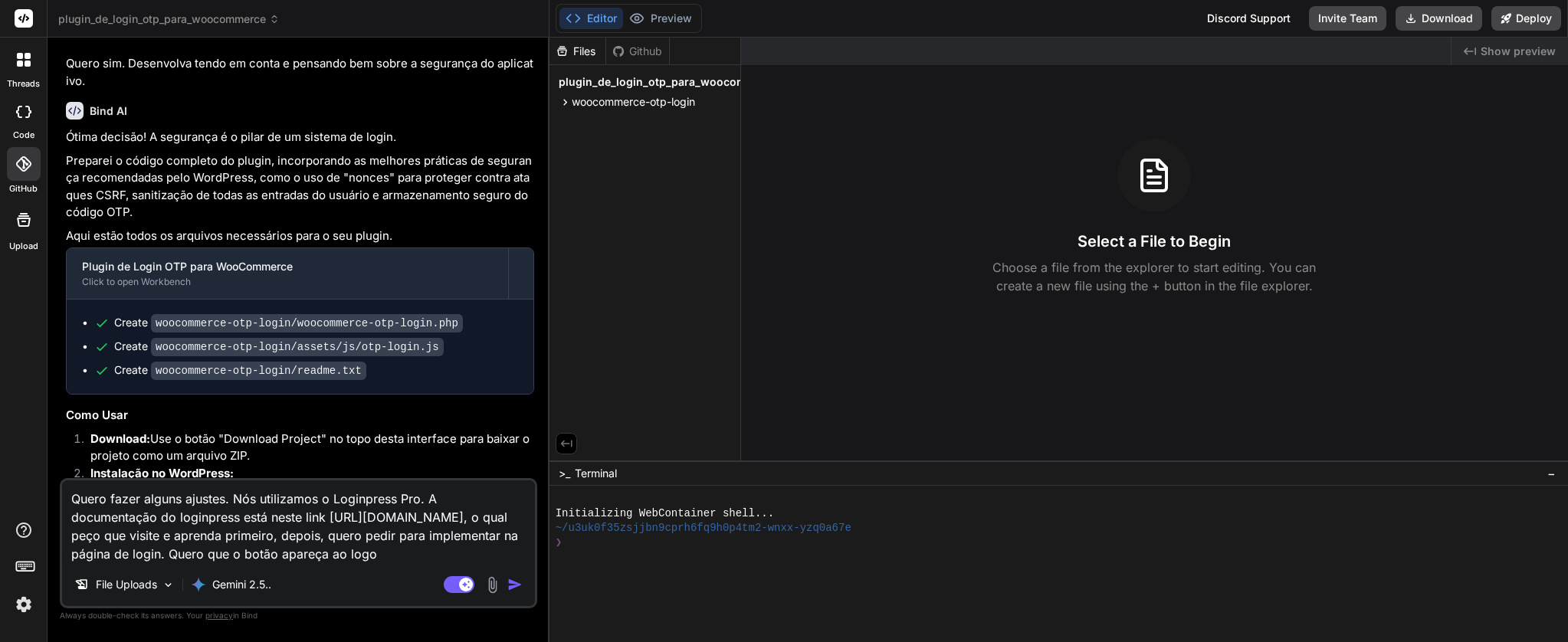
type textarea "x"
type textarea "Quero fazer alguns ajustes. Nós utilizamos o Loginpress Pro. A documentação do …"
type textarea "x"
type textarea "Quero fazer alguns ajustes. Nós utilizamos o Loginpress Pro. A documentação do …"
type textarea "x"
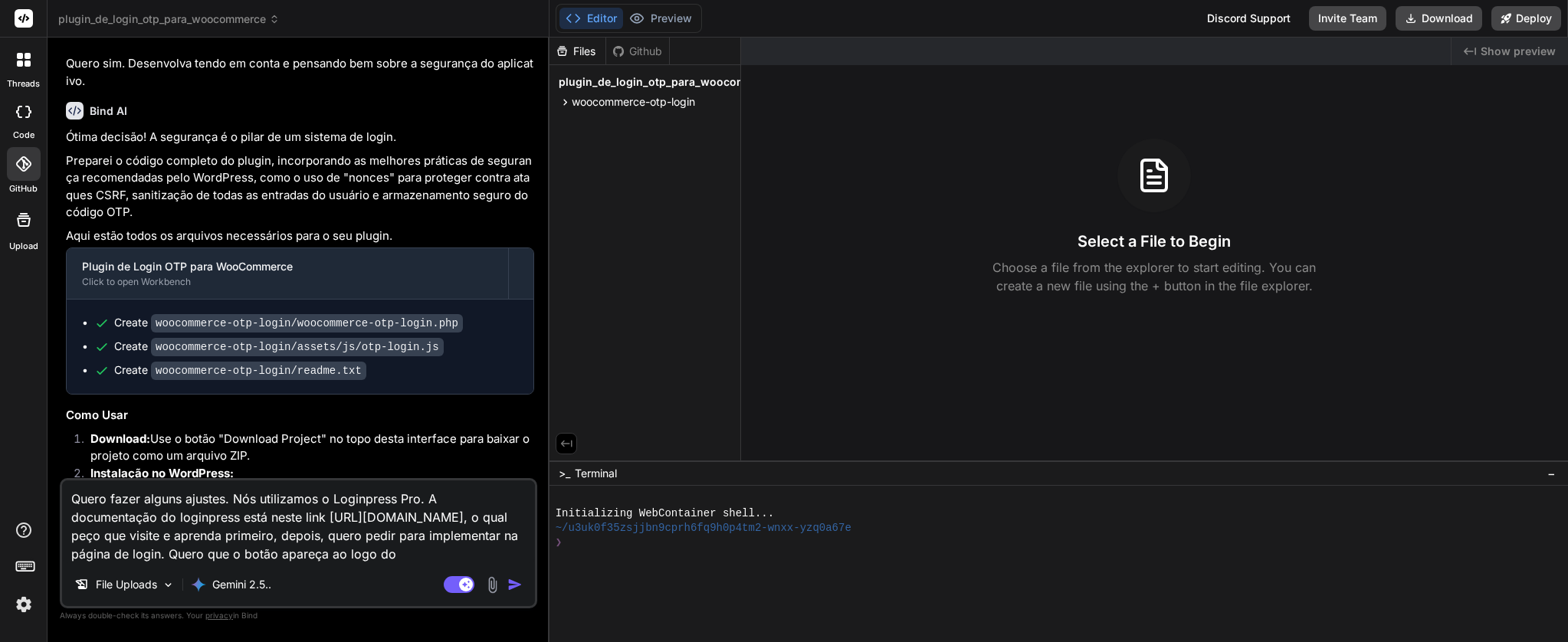
type textarea "Quero fazer alguns ajustes. Nós utilizamos o Loginpress Pro. A documentação do …"
type textarea "x"
type textarea "Quero fazer alguns ajustes. Nós utilizamos o Loginpress Pro. A documentação do …"
type textarea "x"
type textarea "Quero fazer alguns ajustes. Nós utilizamos o Loginpress Pro. A documentação do …"
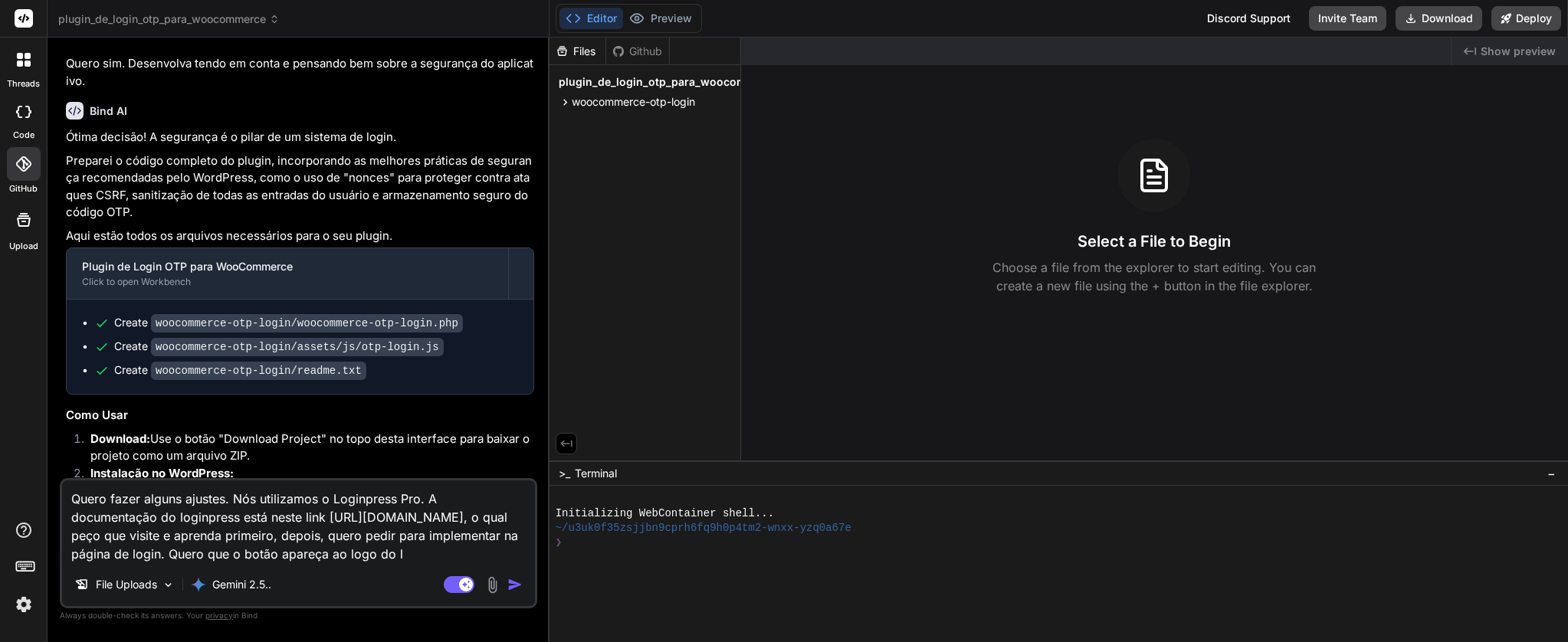
type textarea "x"
type textarea "Quero fazer alguns ajustes. Nós utilizamos o Loginpress Pro. A documentação do …"
type textarea "x"
type textarea "Quero fazer alguns ajustes. Nós utilizamos o Loginpress Pro. A documentação do …"
type textarea "x"
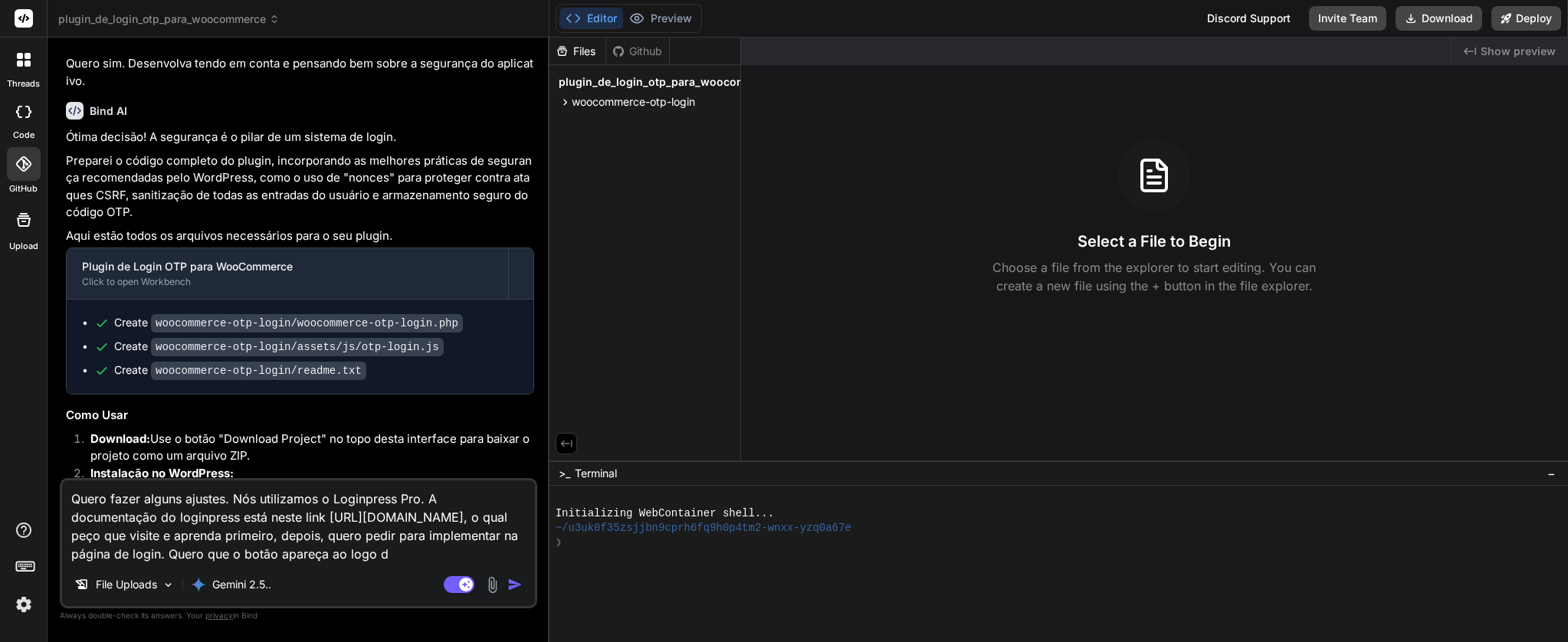
type textarea "Quero fazer alguns ajustes. Nós utilizamos o Loginpress Pro. A documentação do …"
type textarea "x"
type textarea "Quero fazer alguns ajustes. Nós utilizamos o Loginpress Pro. A documentação do …"
type textarea "x"
type textarea "Quero fazer alguns ajustes. Nós utilizamos o Loginpress Pro. A documentação do …"
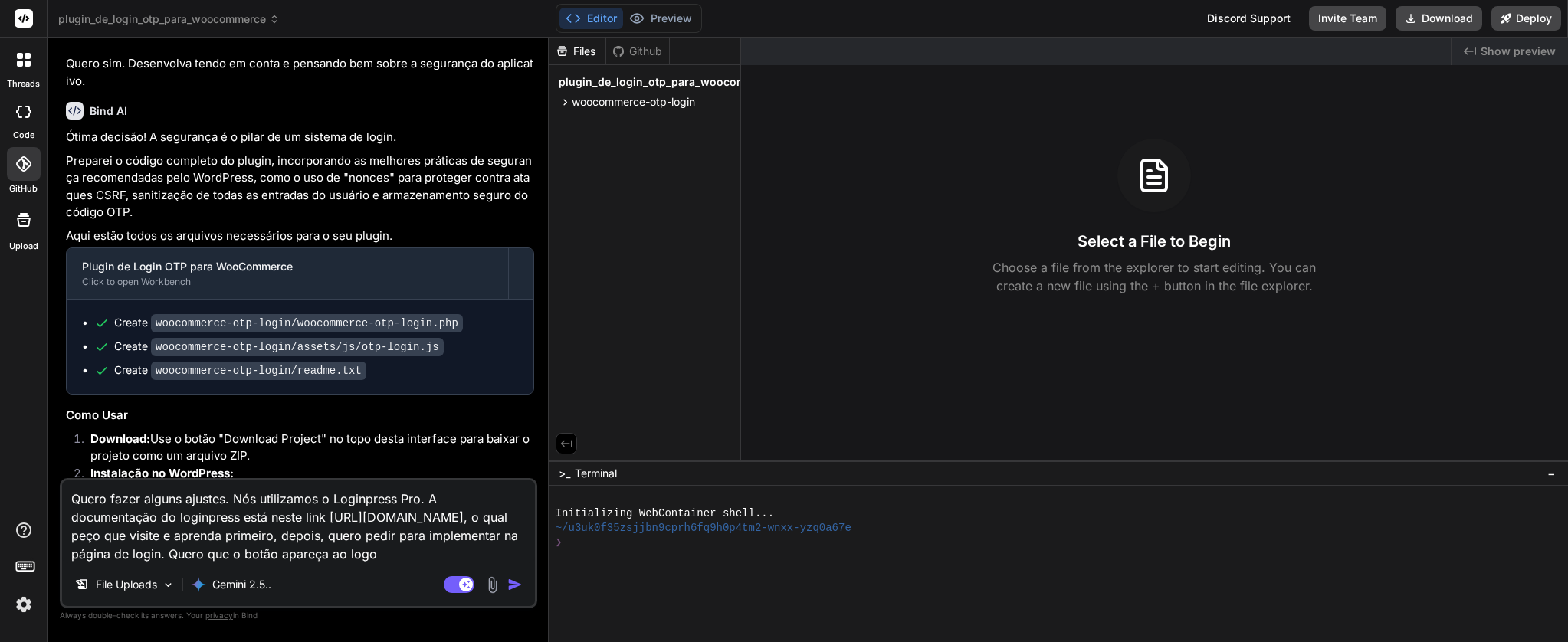
type textarea "x"
type textarea "Quero fazer alguns ajustes. Nós utilizamos o Loginpress Pro. A documentação do …"
type textarea "x"
type textarea "Quero fazer alguns ajustes. Nós utilizamos o Loginpress Pro. A documentação do …"
type textarea "x"
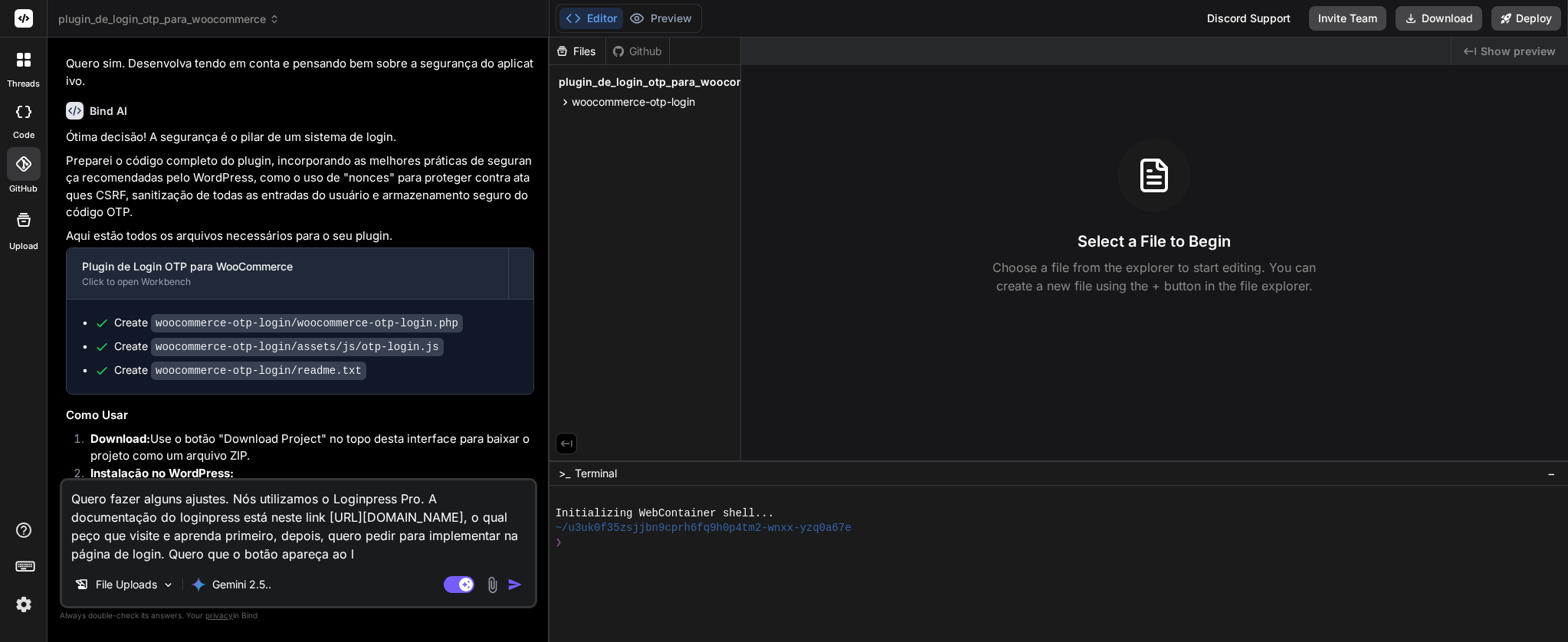
type textarea "Quero fazer alguns ajustes. Nós utilizamos o Loginpress Pro. A documentação do …"
type textarea "x"
type textarea "Quero fazer alguns ajustes. Nós utilizamos o Loginpress Pro. A documentação do …"
type textarea "x"
type textarea "Quero fazer alguns ajustes. Nós utilizamos o Loginpress Pro. A documentação do …"
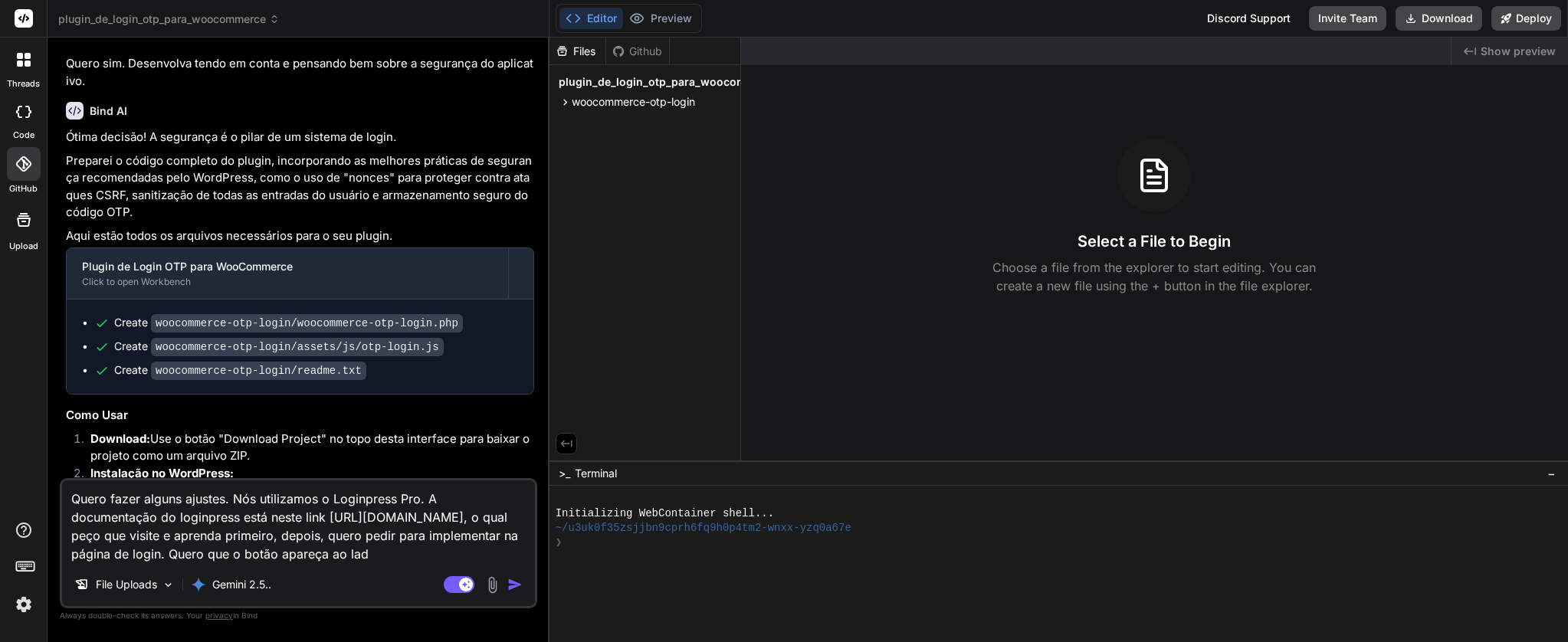
type textarea "x"
type textarea "Quero fazer alguns ajustes. Nós utilizamos o Loginpress Pro. A documentação do …"
type textarea "x"
type textarea "Quero fazer alguns ajustes. Nós utilizamos o Loginpress Pro. A documentação do …"
type textarea "x"
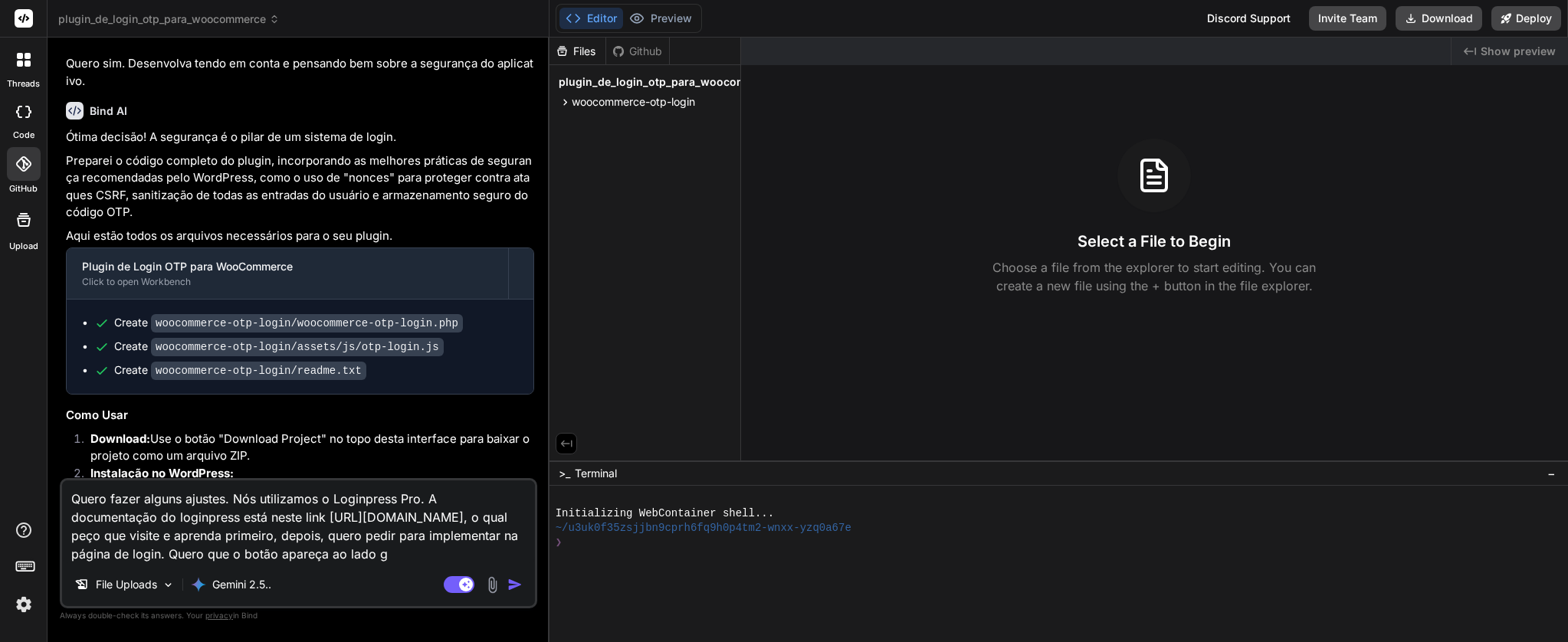
type textarea "Quero fazer alguns ajustes. Nós utilizamos o Loginpress Pro. A documentação do …"
type textarea "x"
type textarea "Quero fazer alguns ajustes. Nós utilizamos o Loginpress Pro. A documentação do …"
type textarea "x"
type textarea "Quero fazer alguns ajustes. Nós utilizamos o Loginpress Pro. A documentação do …"
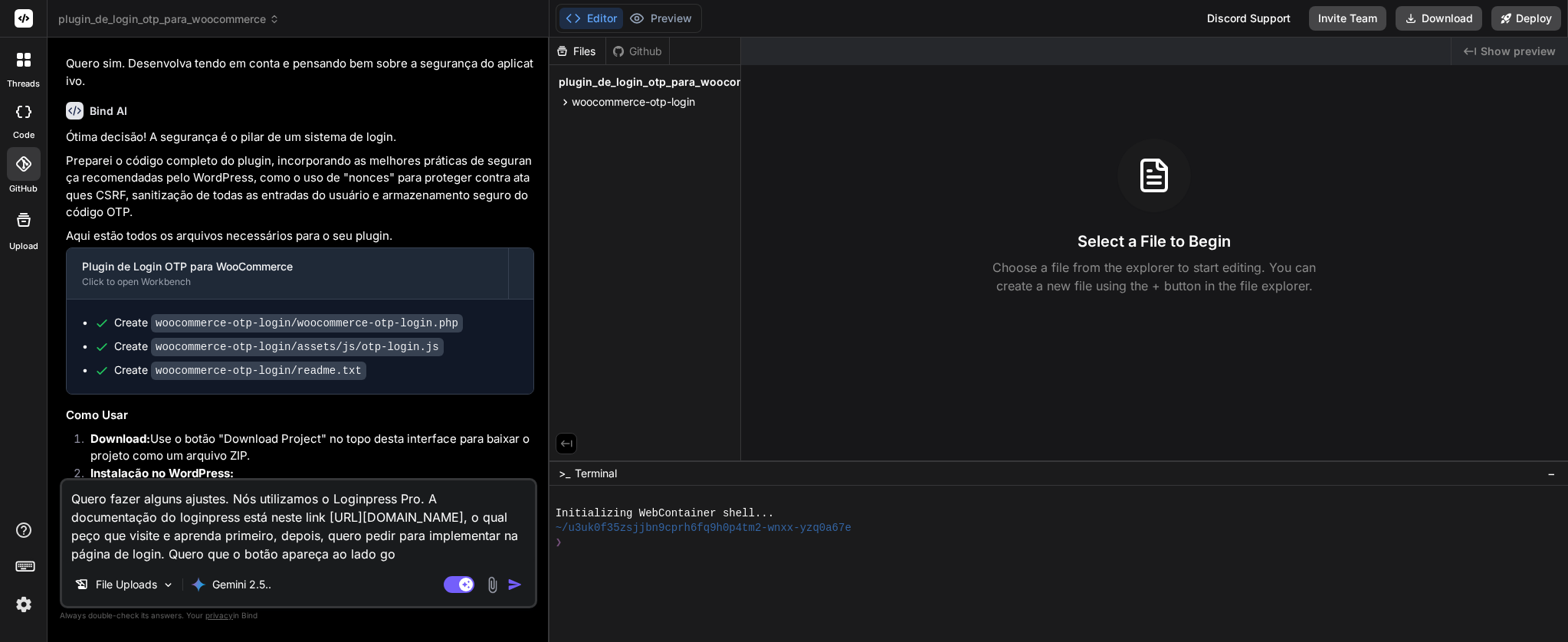
type textarea "x"
type textarea "Quero fazer alguns ajustes. Nós utilizamos o Loginpress Pro. A documentação do …"
type textarea "x"
type textarea "Quero fazer alguns ajustes. Nós utilizamos o Loginpress Pro. A documentação do …"
type textarea "x"
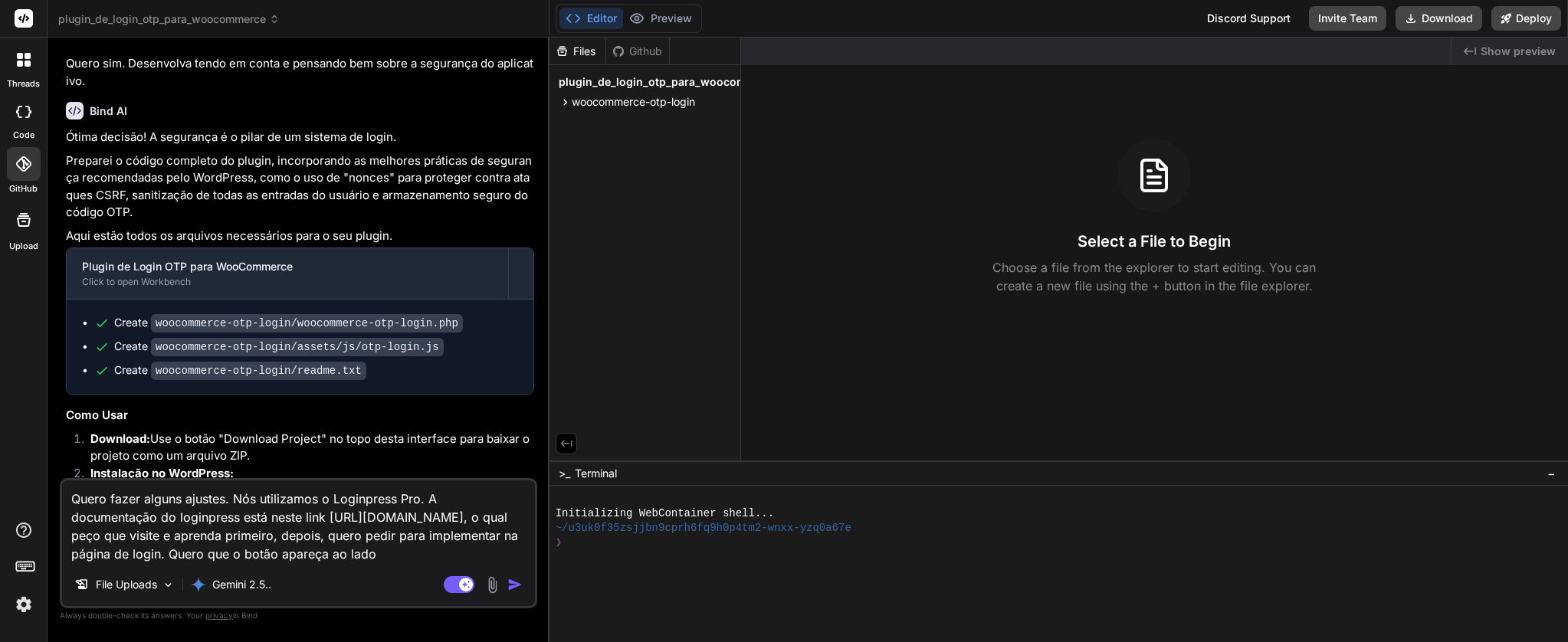
type textarea "Quero fazer alguns ajustes. Nós utilizamos o Loginpress Pro. A documentação do …"
type textarea "x"
type textarea "Quero fazer alguns ajustes. Nós utilizamos o Loginpress Pro. A documentação do …"
type textarea "x"
type textarea "Quero fazer alguns ajustes. Nós utilizamos o Loginpress Pro. A documentação do …"
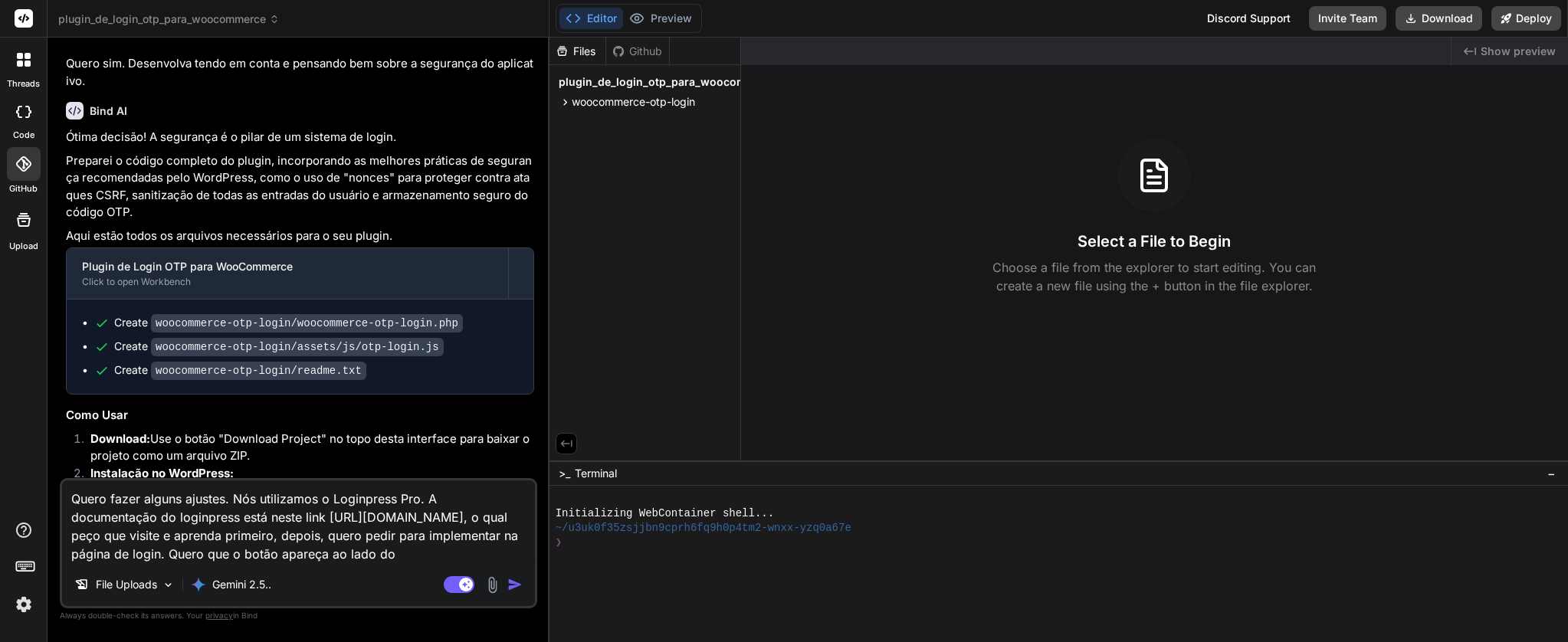
type textarea "x"
type textarea "Quero fazer alguns ajustes. Nós utilizamos o Loginpress Pro. A documentação do …"
type textarea "x"
type textarea "Quero fazer alguns ajustes. Nós utilizamos o Loginpress Pro. A documentação do …"
type textarea "x"
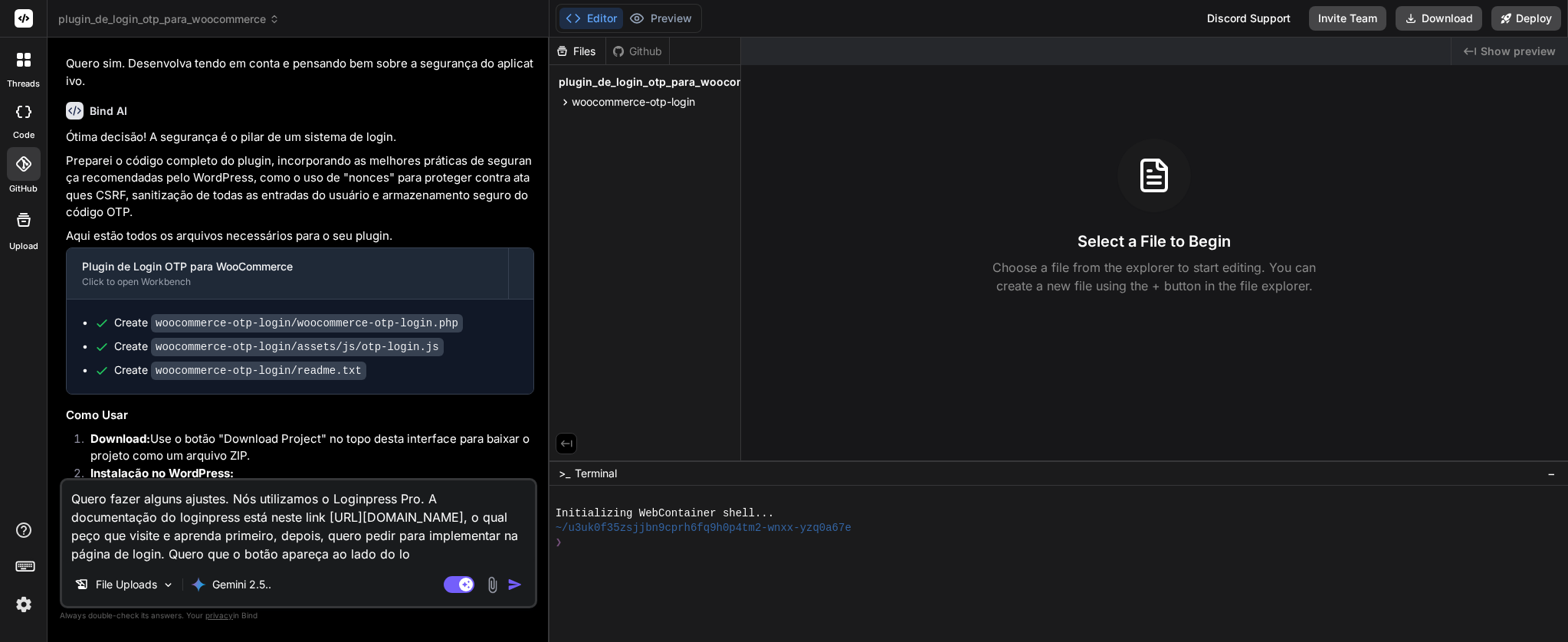
type textarea "Quero fazer alguns ajustes. Nós utilizamos o Loginpress Pro. A documentação do …"
type textarea "x"
type textarea "Quero fazer alguns ajustes. Nós utilizamos o Loginpress Pro. A documentação do …"
type textarea "x"
type textarea "Quero fazer alguns ajustes. Nós utilizamos o Loginpress Pro. A documentação do …"
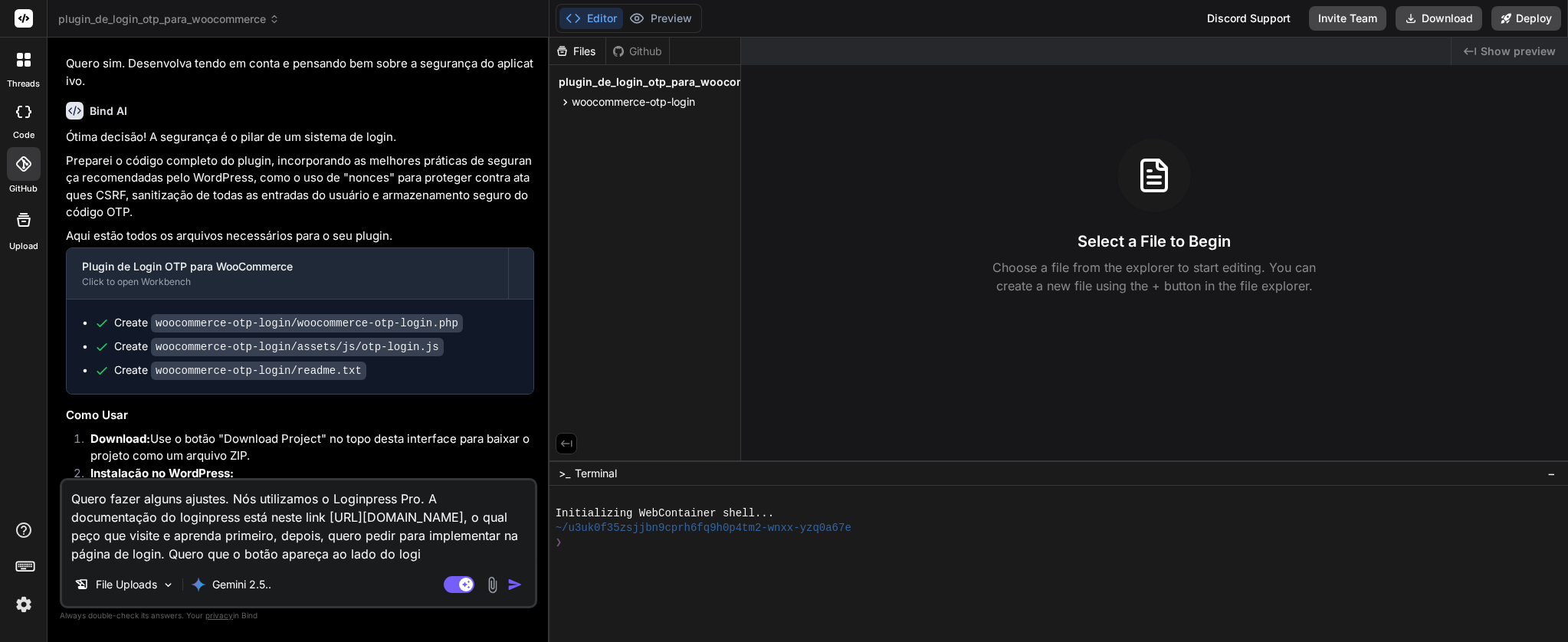
type textarea "x"
type textarea "Quero fazer alguns ajustes. Nós utilizamos o Loginpress Pro. A documentação do …"
type textarea "x"
type textarea "Quero fazer alguns ajustes. Nós utilizamos o Loginpress Pro. A documentação do …"
type textarea "x"
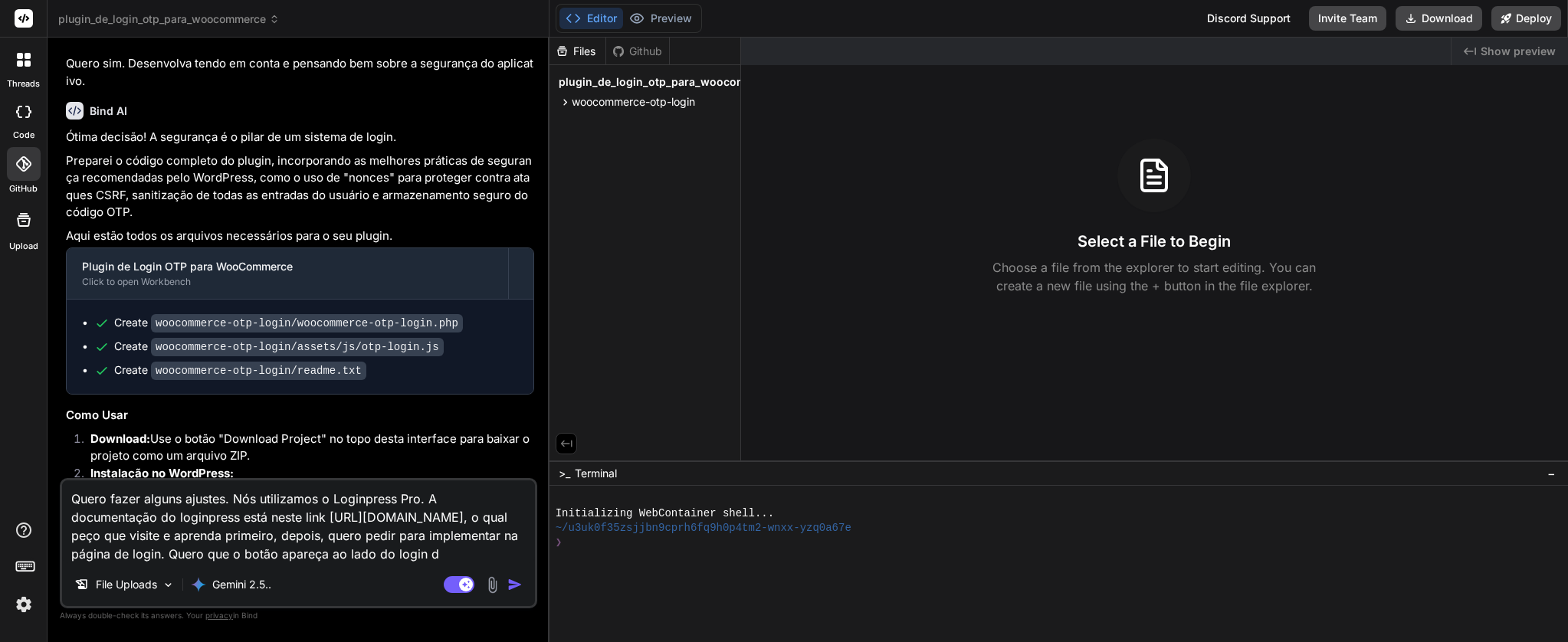
type textarea "Quero fazer alguns ajustes. Nós utilizamos o Loginpress Pro. A documentação do …"
type textarea "x"
type textarea "Quero fazer alguns ajustes. Nós utilizamos o Loginpress Pro. A documentação do …"
type textarea "x"
type textarea "Quero fazer alguns ajustes. Nós utilizamos o Loginpress Pro. A documentação do …"
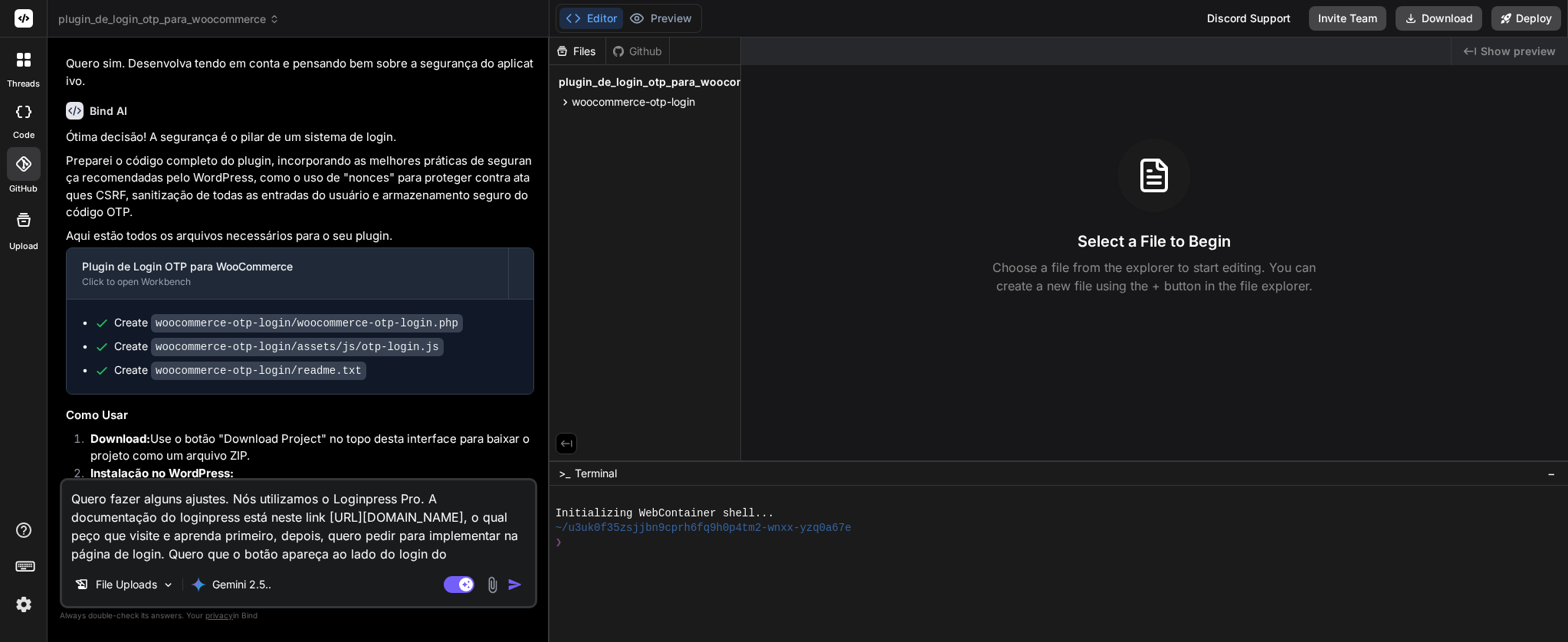
type textarea "x"
type textarea "Quero fazer alguns ajustes. Nós utilizamos o Loginpress Pro. A documentação do …"
type textarea "x"
type textarea "Quero fazer alguns ajustes. Nós utilizamos o Loginpress Pro. A documentação do …"
type textarea "x"
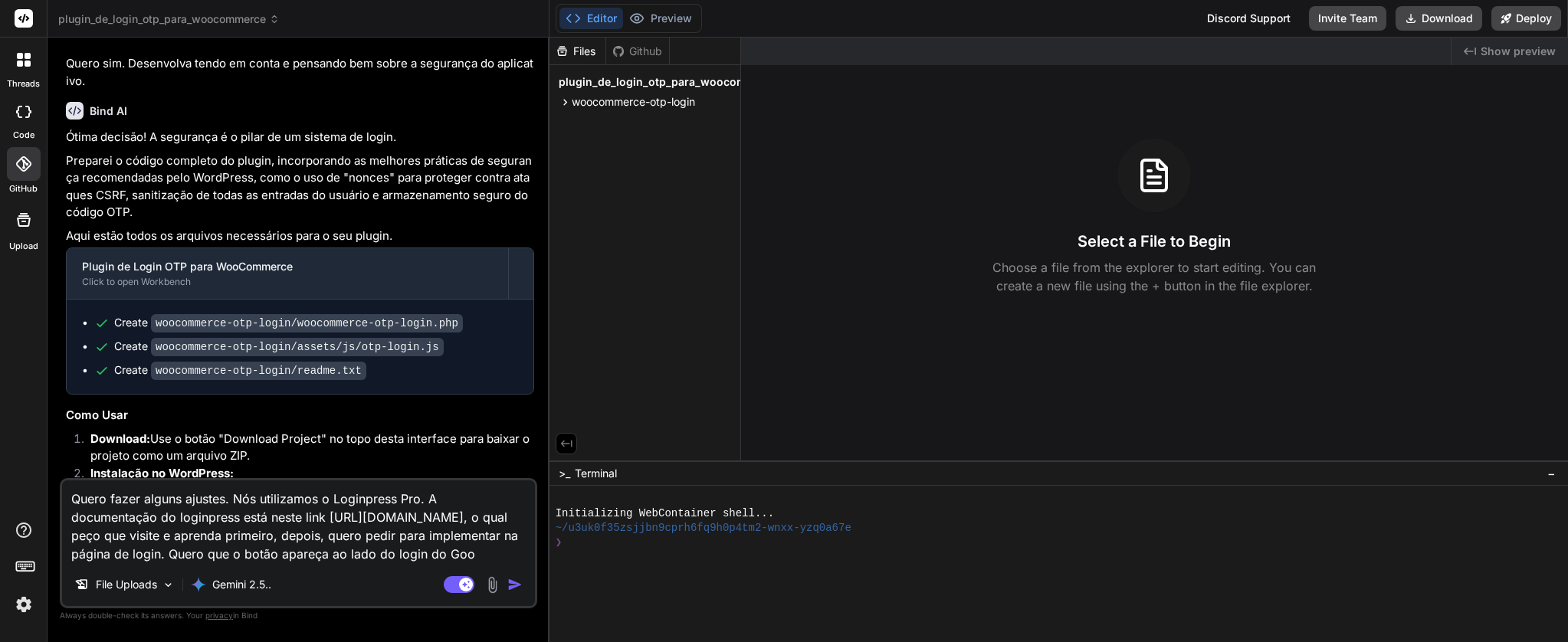
type textarea "Quero fazer alguns ajustes. Nós utilizamos o Loginpress Pro. A documentação do …"
type textarea "x"
type textarea "Quero fazer alguns ajustes. Nós utilizamos o Loginpress Pro. A documentação do …"
type textarea "x"
type textarea "Quero fazer alguns ajustes. Nós utilizamos o Loginpress Pro. A documentação do …"
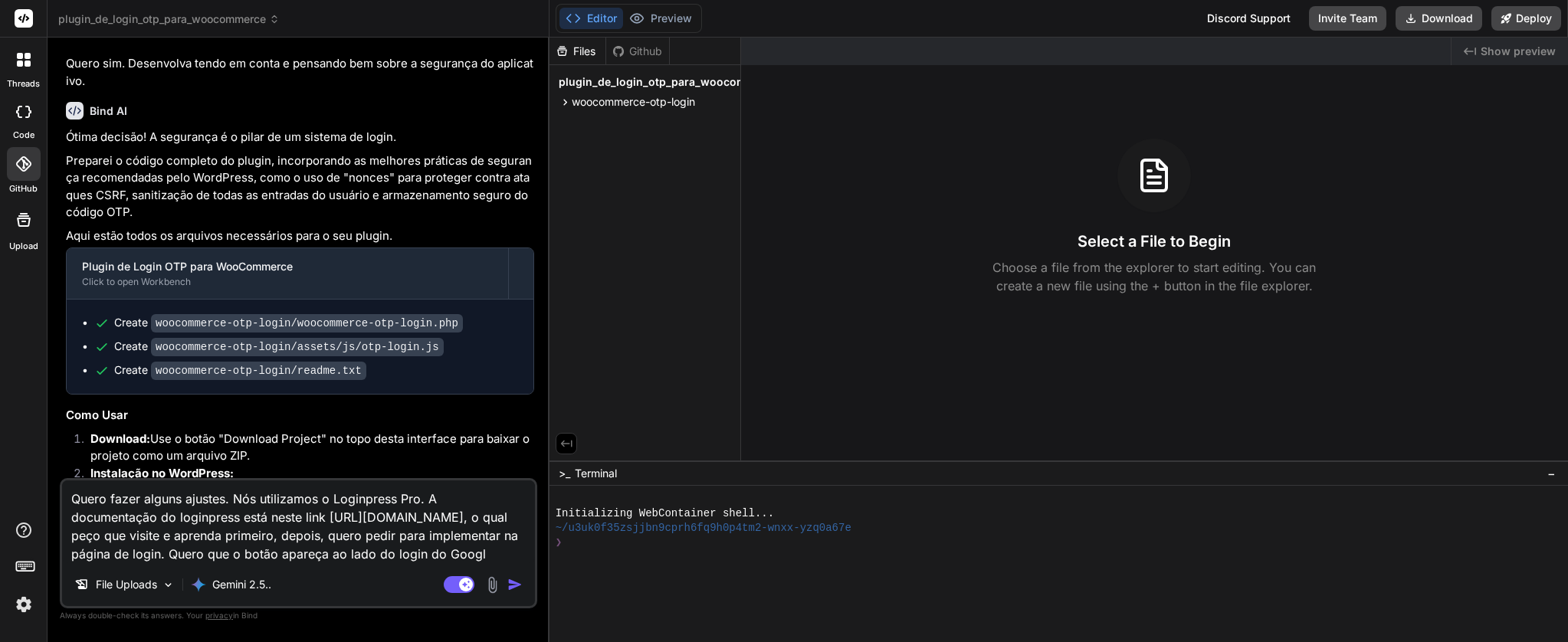
type textarea "x"
type textarea "Quero fazer alguns ajustes. Nós utilizamos o Loginpress Pro. A documentação do …"
type textarea "x"
type textarea "Quero fazer alguns ajustes. Nós utilizamos o Loginpress Pro. A documentação do …"
type textarea "x"
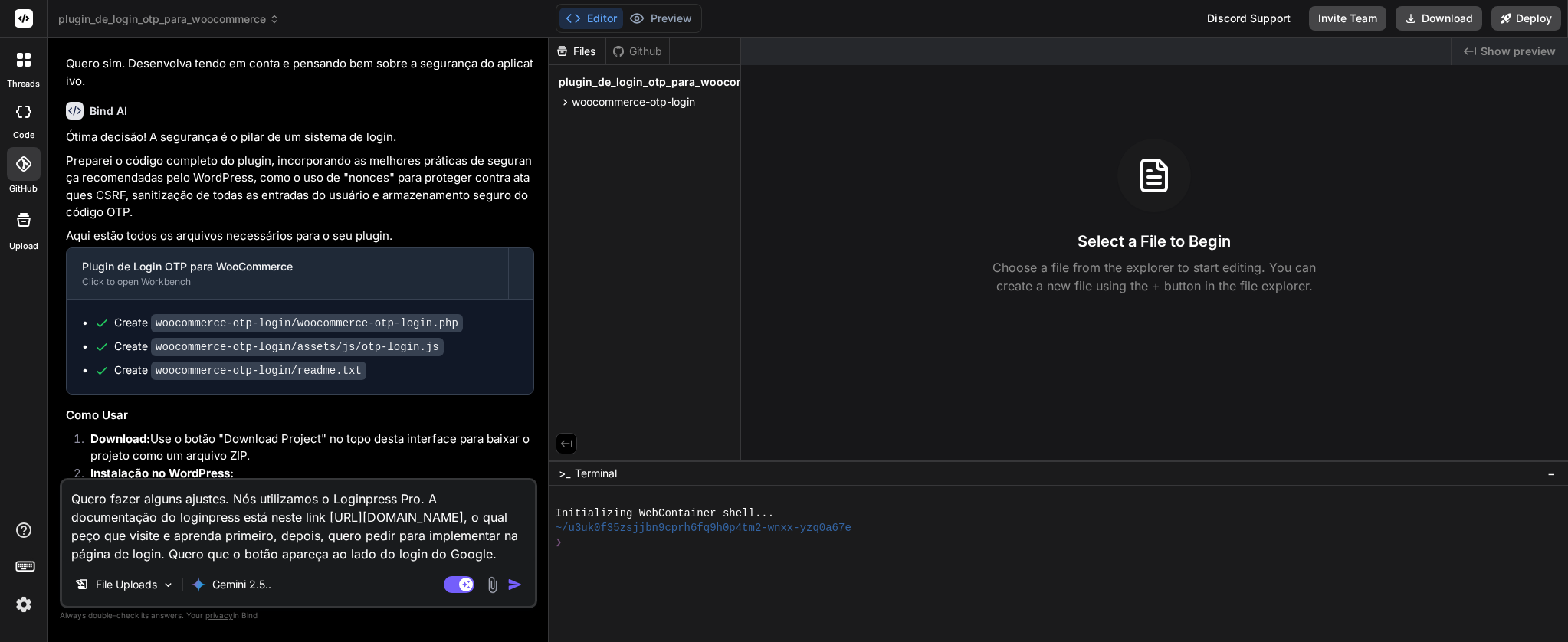
type textarea "Quero fazer alguns ajustes. Nós utilizamos o Loginpress Pro. A documentação do …"
type textarea "x"
type textarea "Quero fazer alguns ajustes. Nós utilizamos o Loginpress Pro. A documentação do …"
type textarea "x"
type textarea "Quero fazer alguns ajustes. Nós utilizamos o Loginpress Pro. A documentação do …"
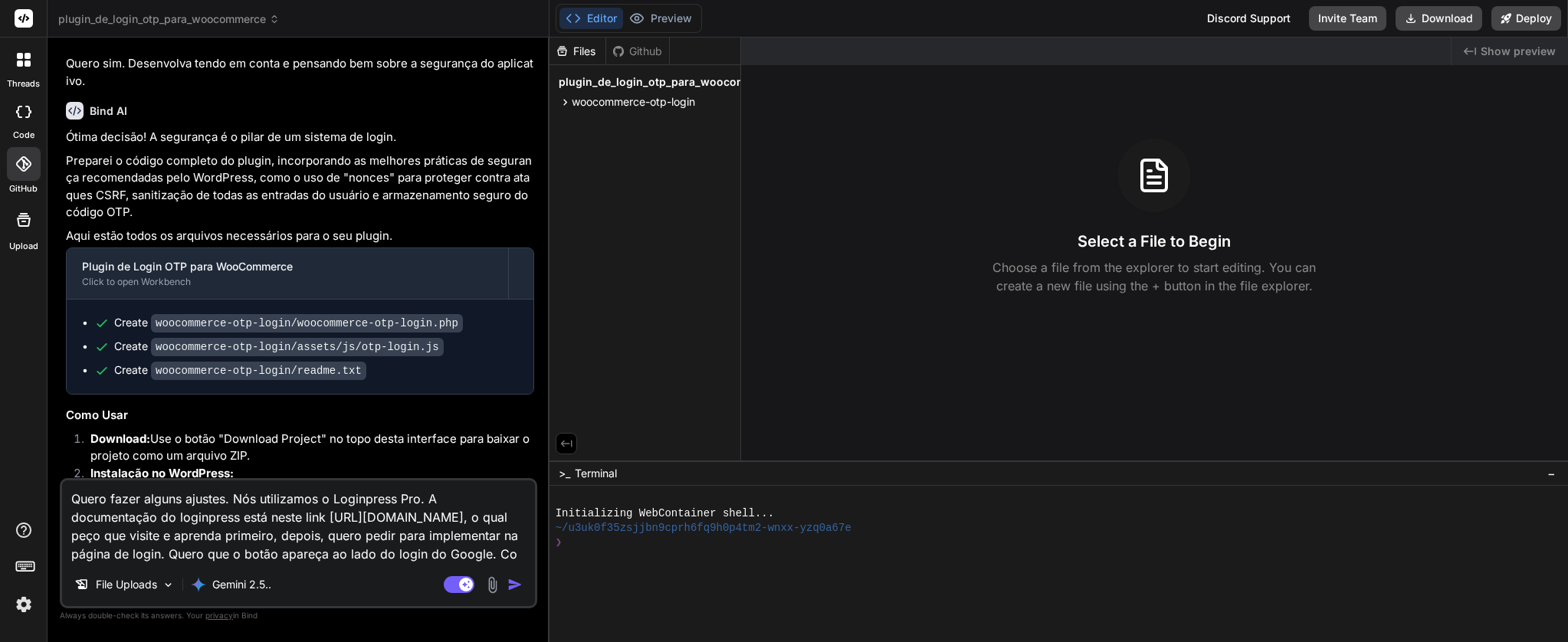
type textarea "x"
type textarea "Quero fazer alguns ajustes. Nós utilizamos o Loginpress Pro. A documentação do …"
type textarea "x"
type textarea "Quero fazer alguns ajustes. Nós utilizamos o Loginpress Pro. A documentação do …"
type textarea "x"
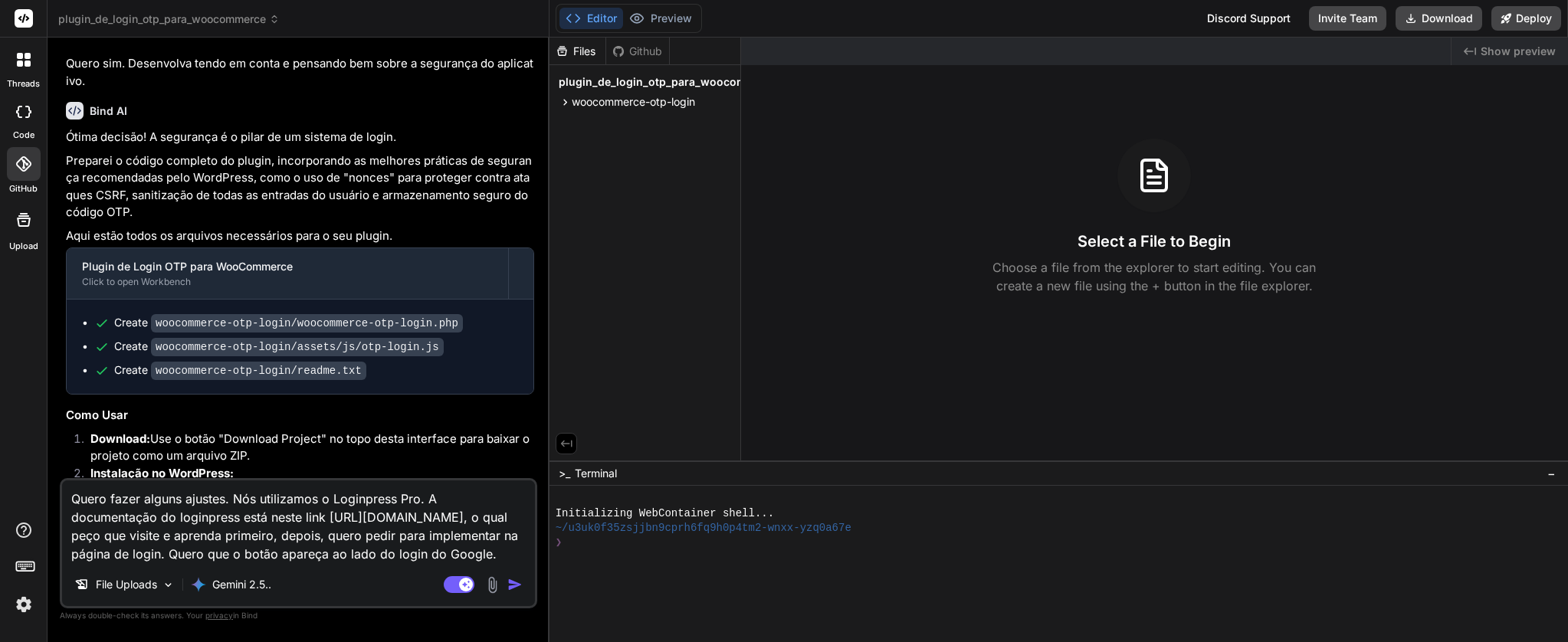
type textarea "Quero fazer alguns ajustes. Nós utilizamos o Loginpress Pro. A documentação do …"
type textarea "x"
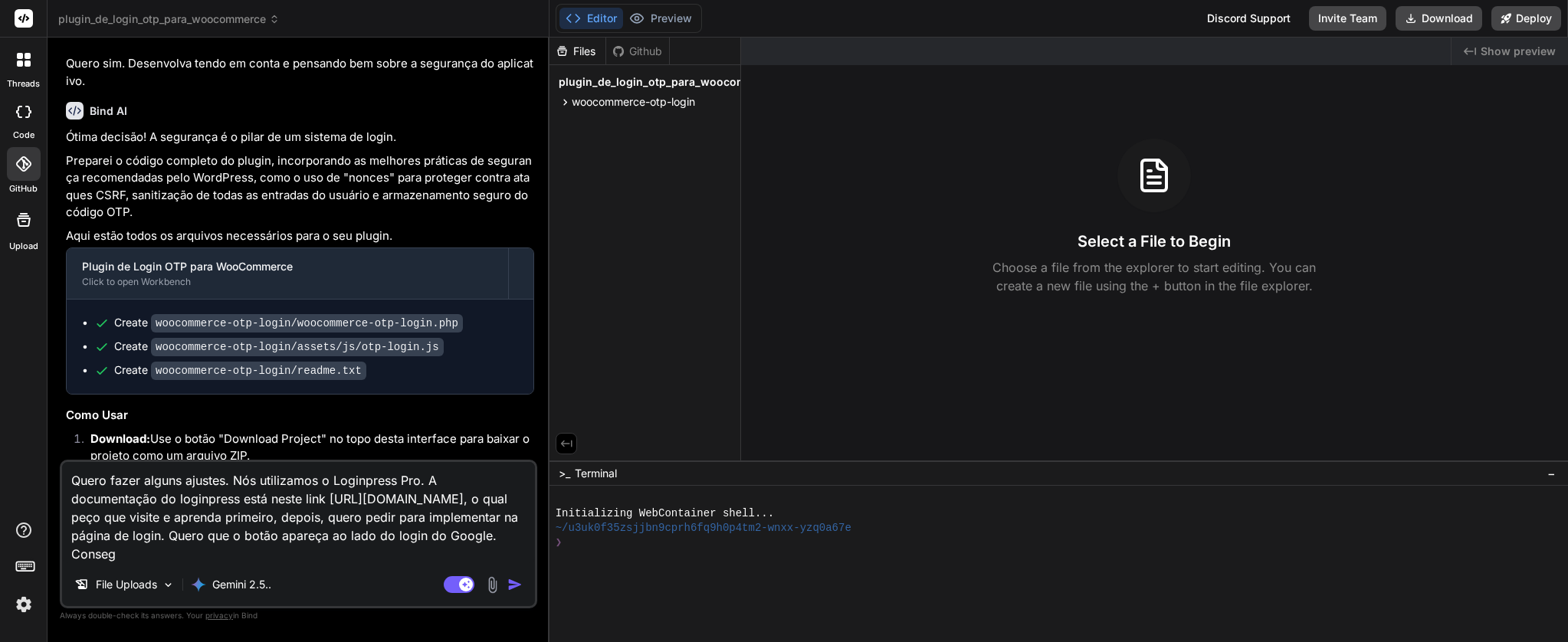
type textarea "Quero fazer alguns ajustes. Nós utilizamos o Loginpress Pro. A documentação do …"
type textarea "x"
type textarea "Quero fazer alguns ajustes. Nós utilizamos o Loginpress Pro. A documentação do …"
type textarea "x"
type textarea "Quero fazer alguns ajustes. Nós utilizamos o Loginpress Pro. A documentação do …"
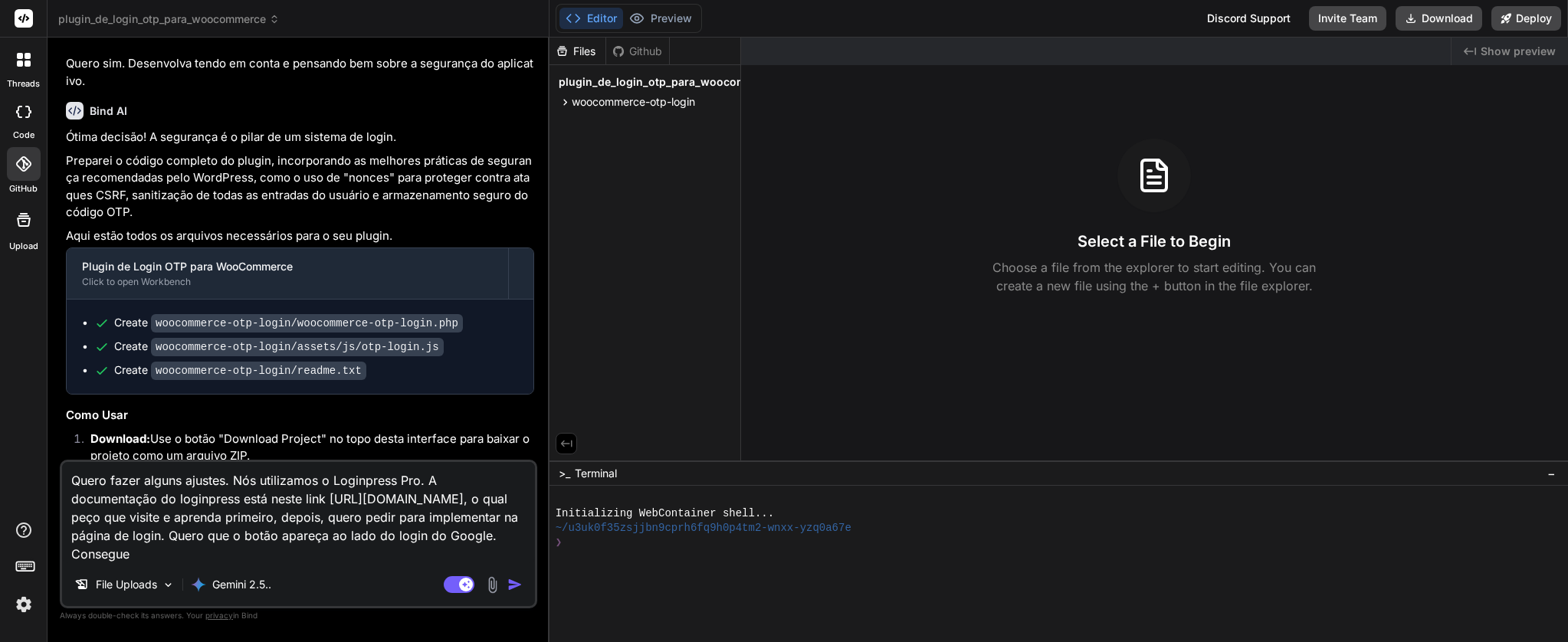
type textarea "x"
type textarea "Quero fazer alguns ajustes. Nós utilizamos o Loginpress Pro. A documentação do …"
type textarea "x"
type textarea "Quero fazer alguns ajustes. Nós utilizamos o Loginpress Pro. A documentação do …"
type textarea "x"
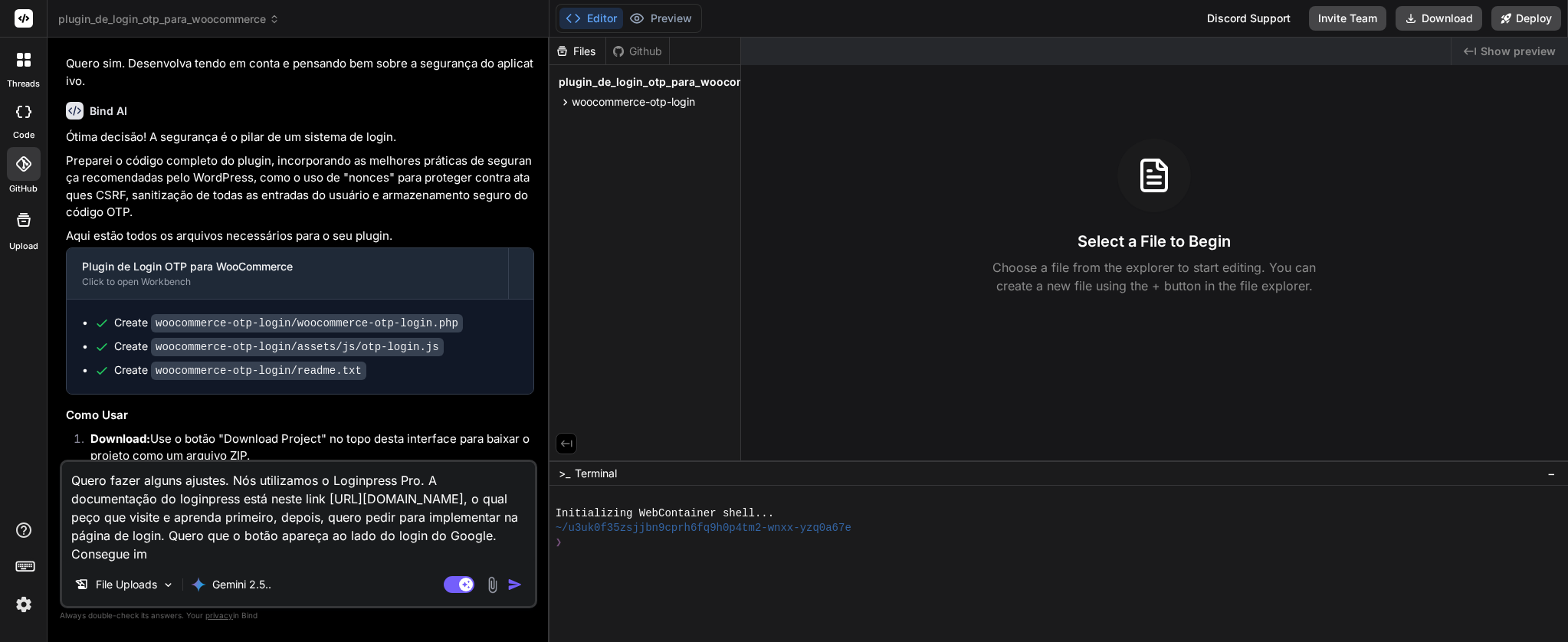
type textarea "Quero fazer alguns ajustes. Nós utilizamos o Loginpress Pro. A documentação do …"
type textarea "x"
type textarea "Quero fazer alguns ajustes. Nós utilizamos o Loginpress Pro. A documentação do …"
type textarea "x"
type textarea "Quero fazer alguns ajustes. Nós utilizamos o Loginpress Pro. A documentação do …"
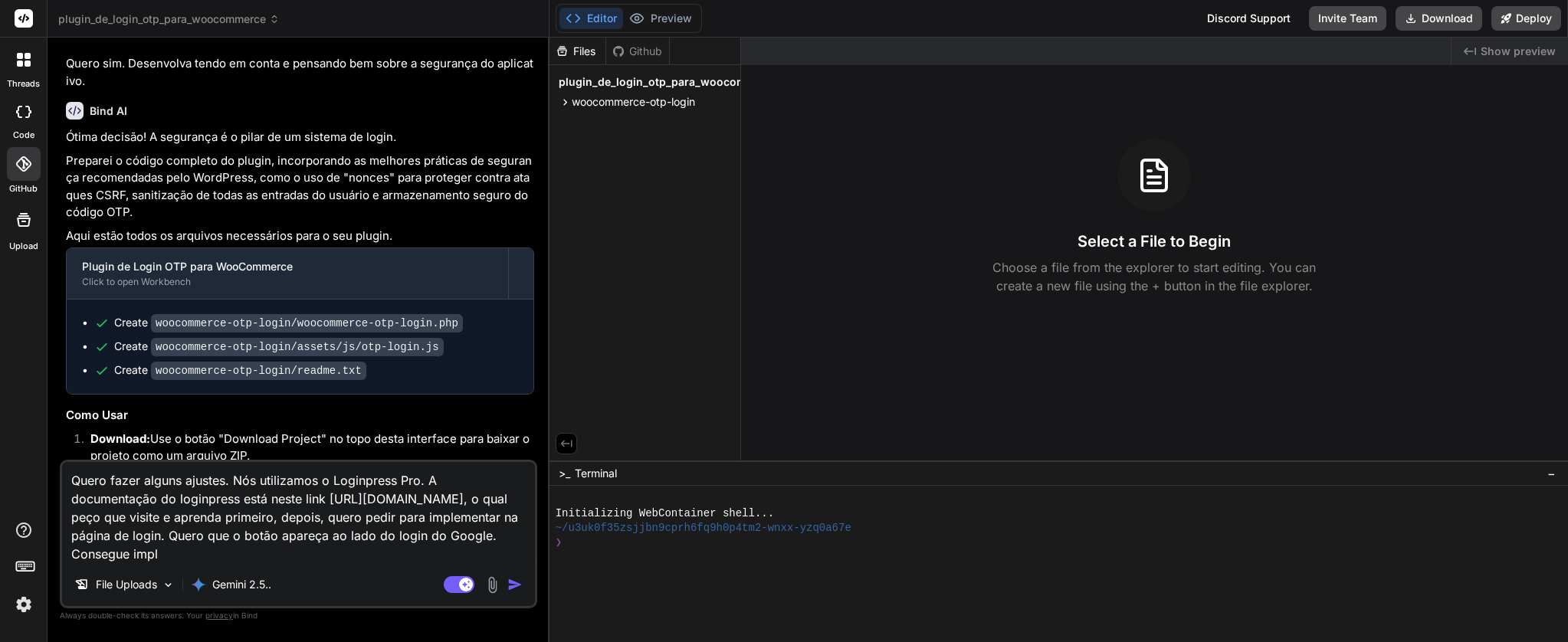
type textarea "x"
type textarea "Quero fazer alguns ajustes. Nós utilizamos o Loginpress Pro. A documentação do …"
type textarea "x"
type textarea "Quero fazer alguns ajustes. Nós utilizamos o Loginpress Pro. A documentação do …"
type textarea "x"
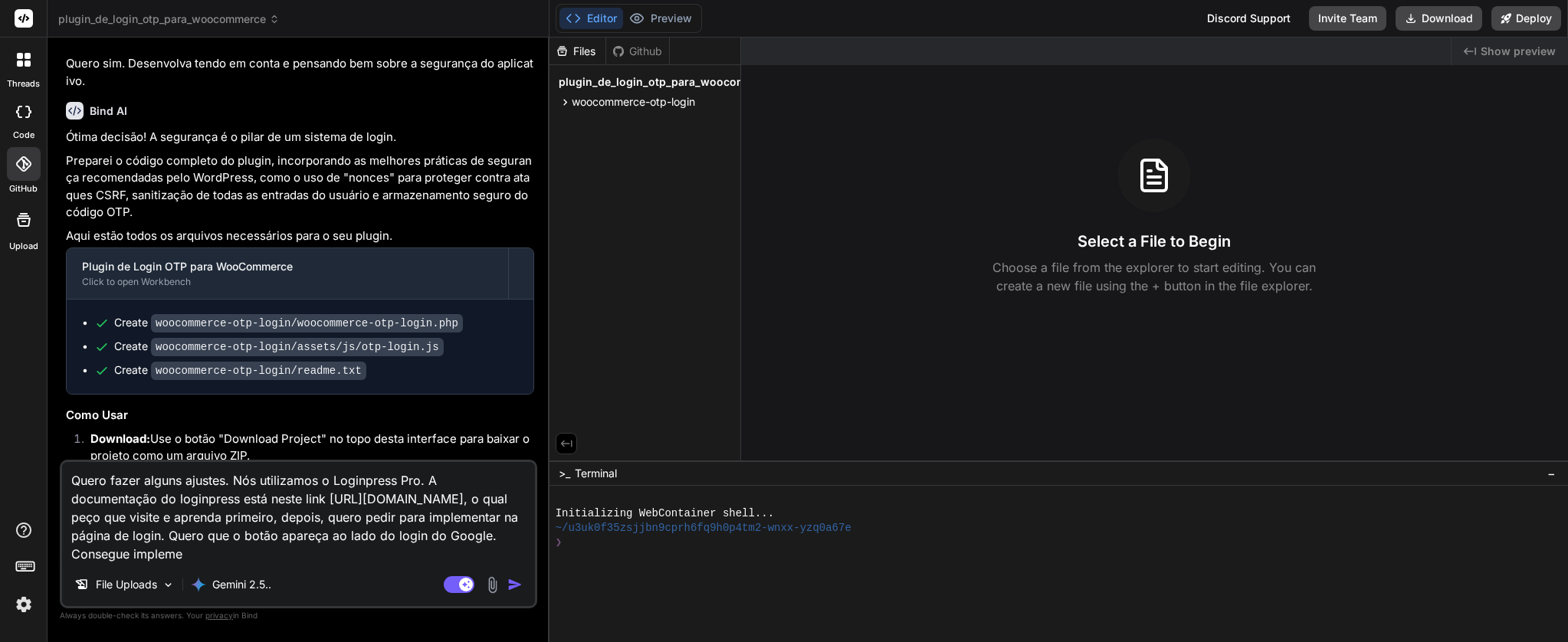
type textarea "Quero fazer alguns ajustes. Nós utilizamos o Loginpress Pro. A documentação do …"
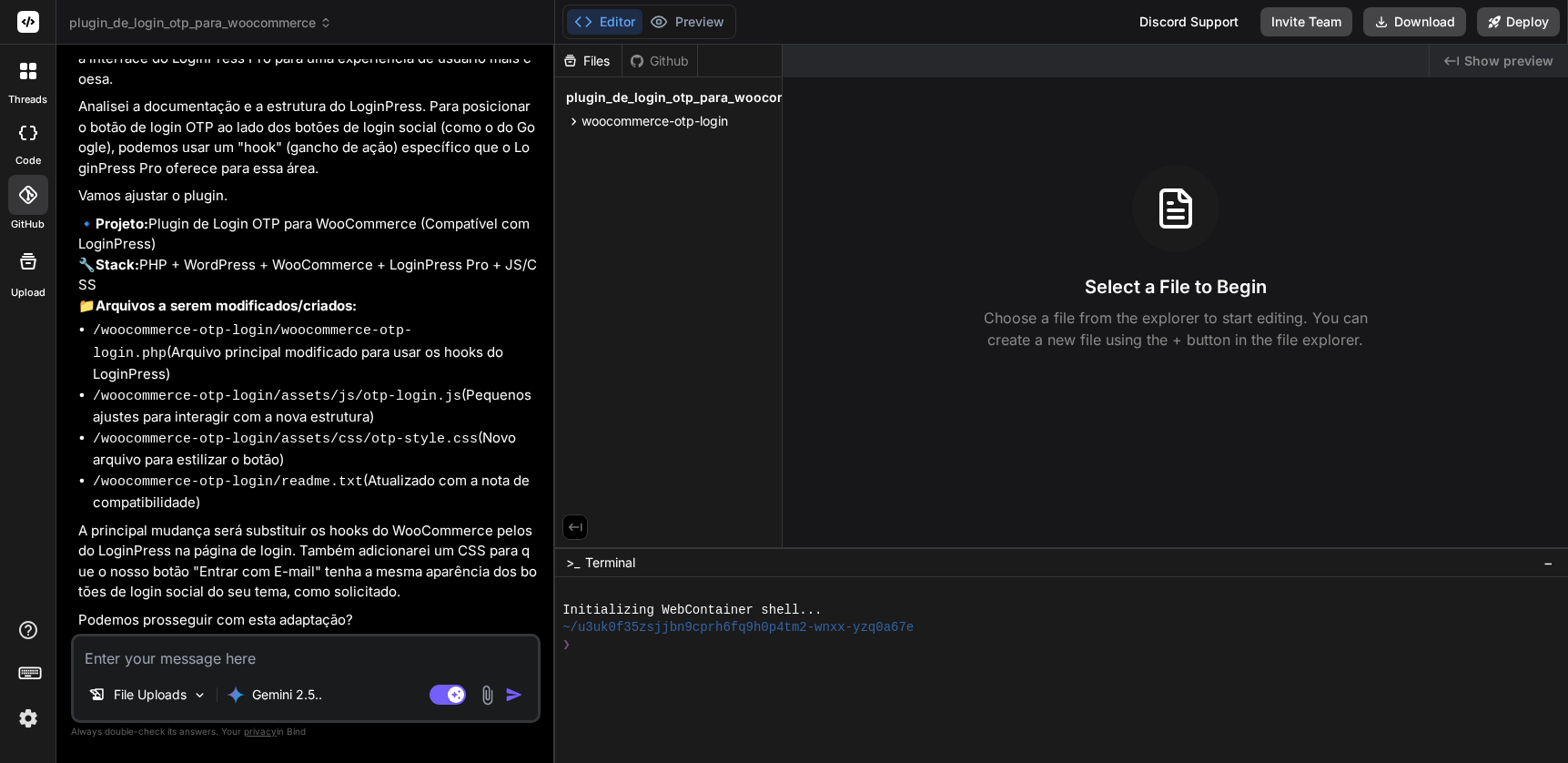
scroll to position [1983, 0]
click at [577, 121] on icon at bounding box center [573, 121] width 16 height 16
click at [591, 145] on icon at bounding box center [589, 145] width 16 height 16
click at [633, 222] on span "woocommerce-otp-login.php" at bounding box center [689, 220] width 177 height 22
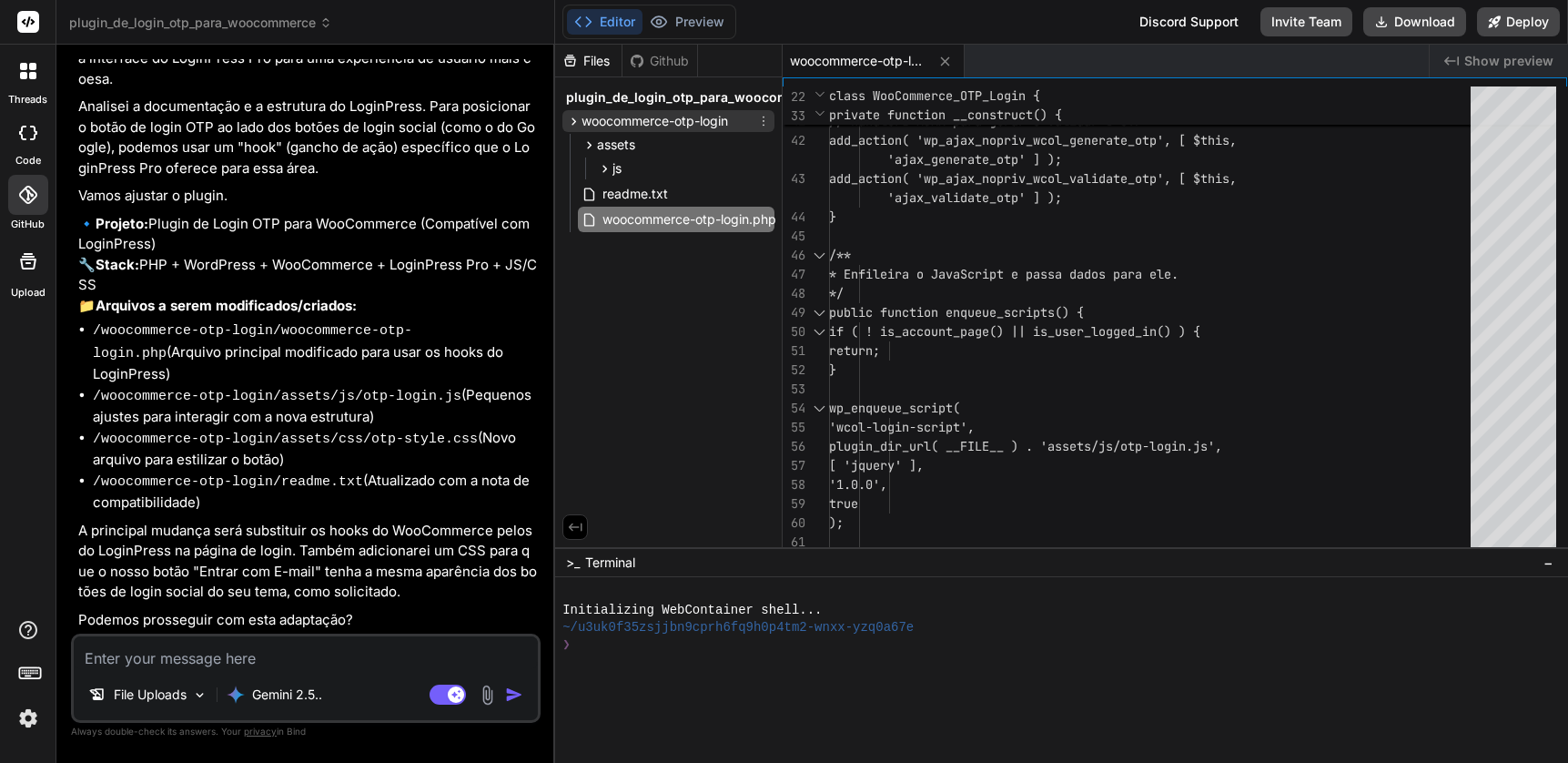
click at [675, 113] on span "woocommerce-otp-login" at bounding box center [655, 121] width 146 height 18
click at [319, 662] on textarea at bounding box center [306, 653] width 464 height 33
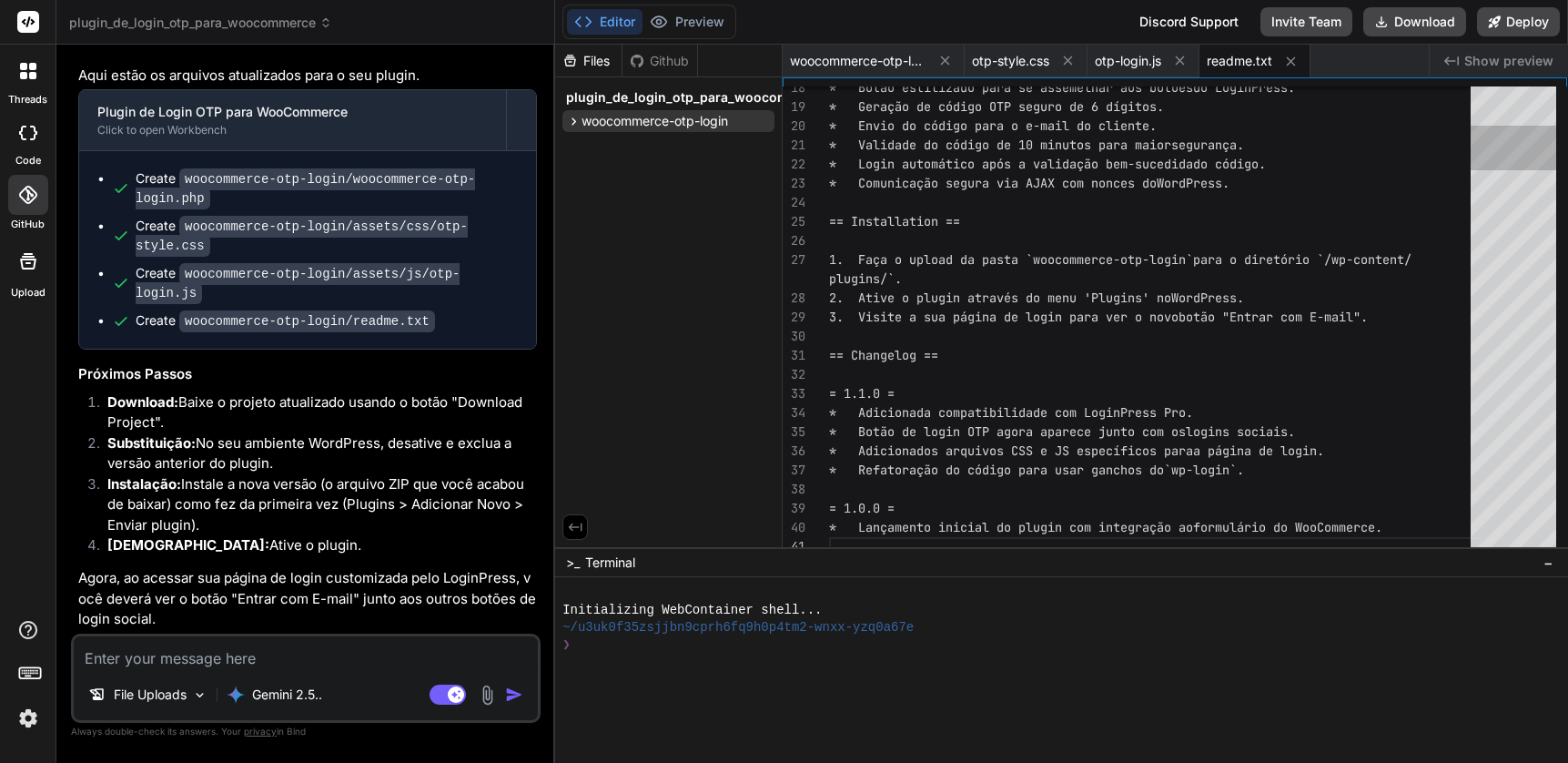
scroll to position [2747, 0]
click at [1426, 24] on button "Download" at bounding box center [1414, 22] width 102 height 29
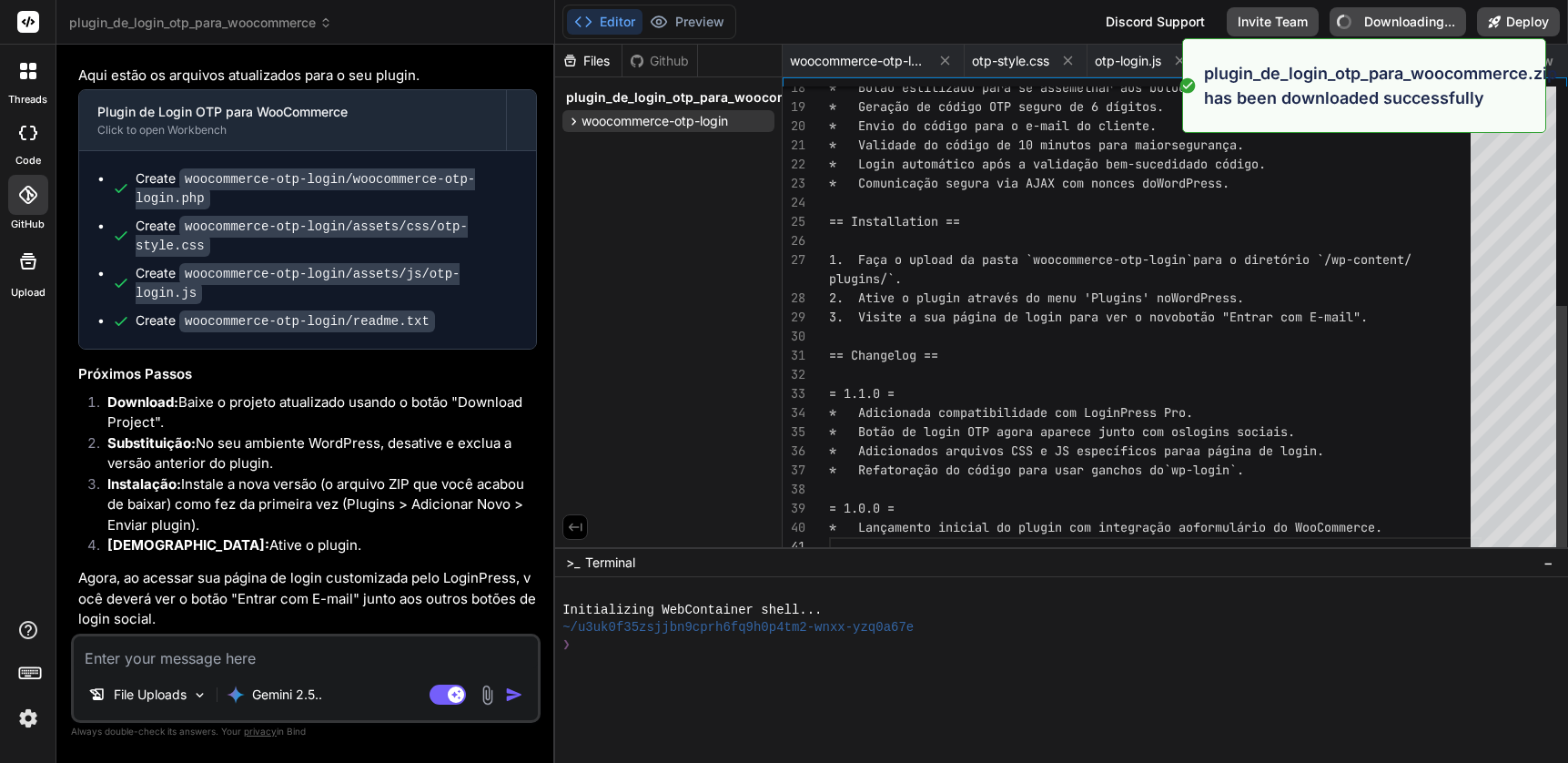
click at [1453, 518] on div "* Lançamento inicial do plugin com integração ao formulário do WooCommerce. * B…" at bounding box center [1156, 116] width 653 height 879
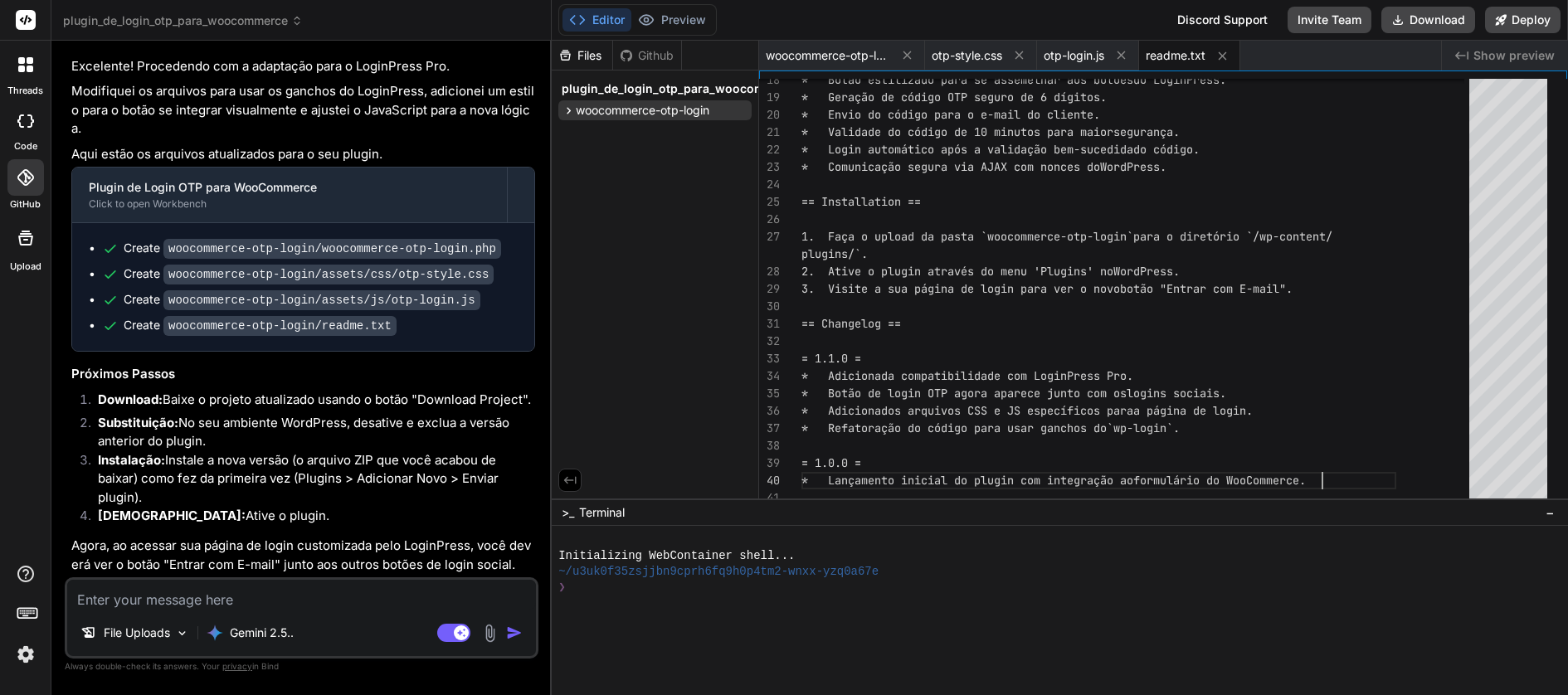
scroll to position [52, 0]
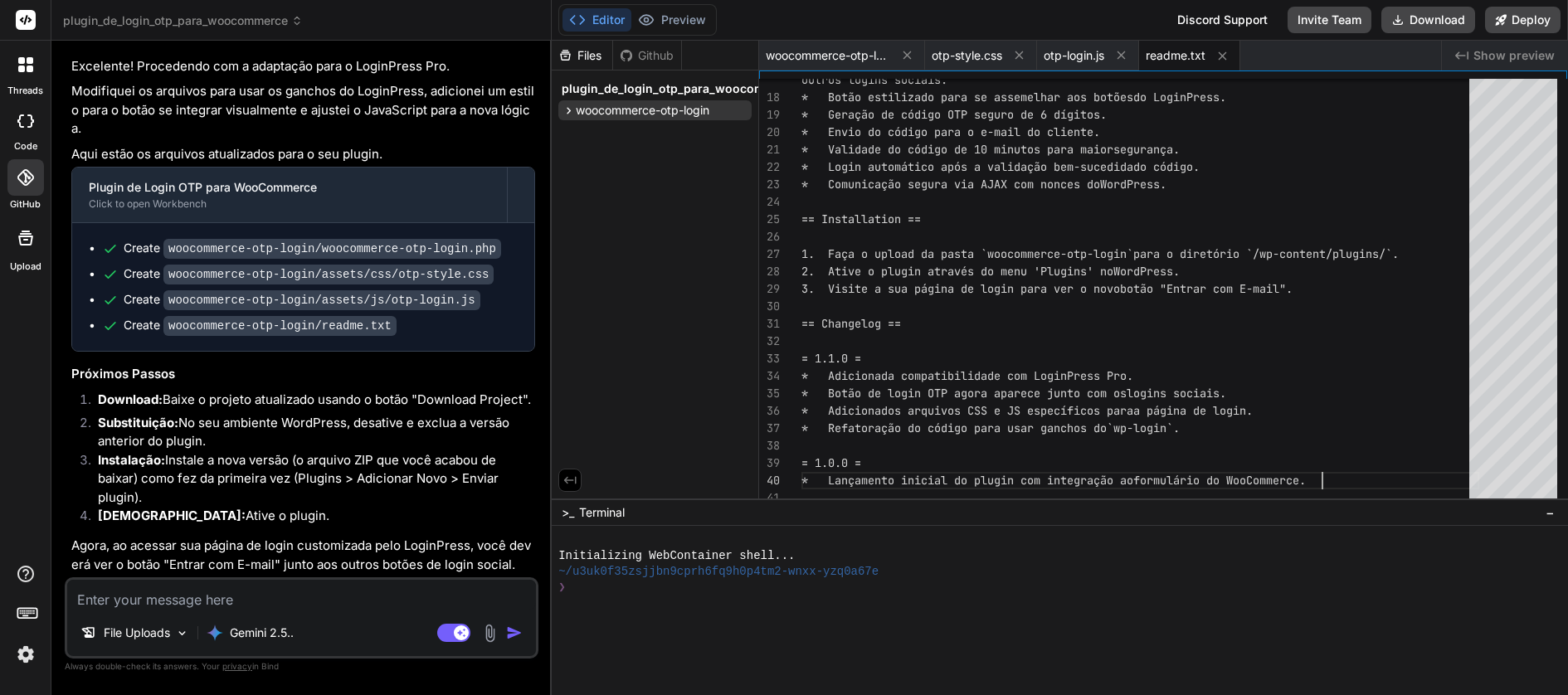
click at [212, 602] on textarea at bounding box center [302, 595] width 468 height 30
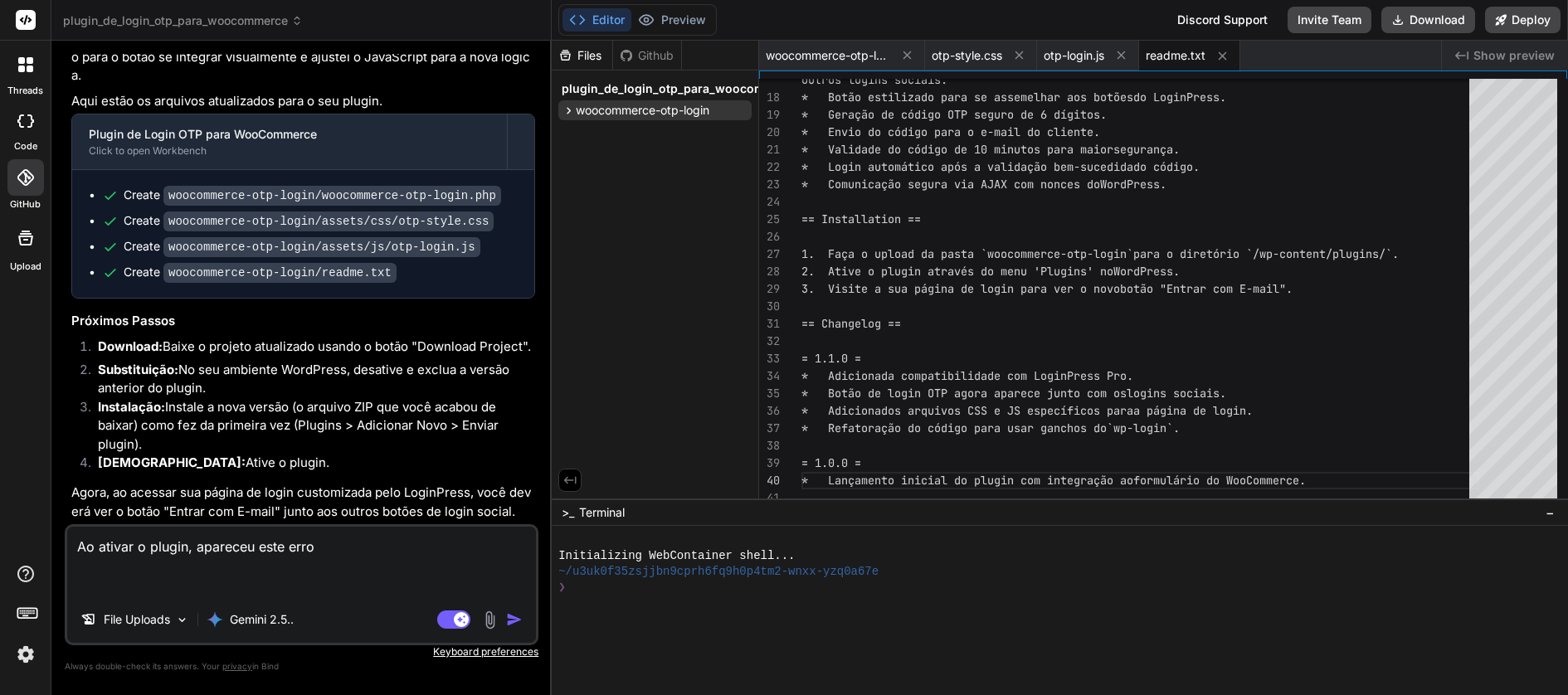
scroll to position [2277, 0]
paste textarea "ooCommerce OTP Login * Plugin URI: https://example.com/ * Description: Permite …"
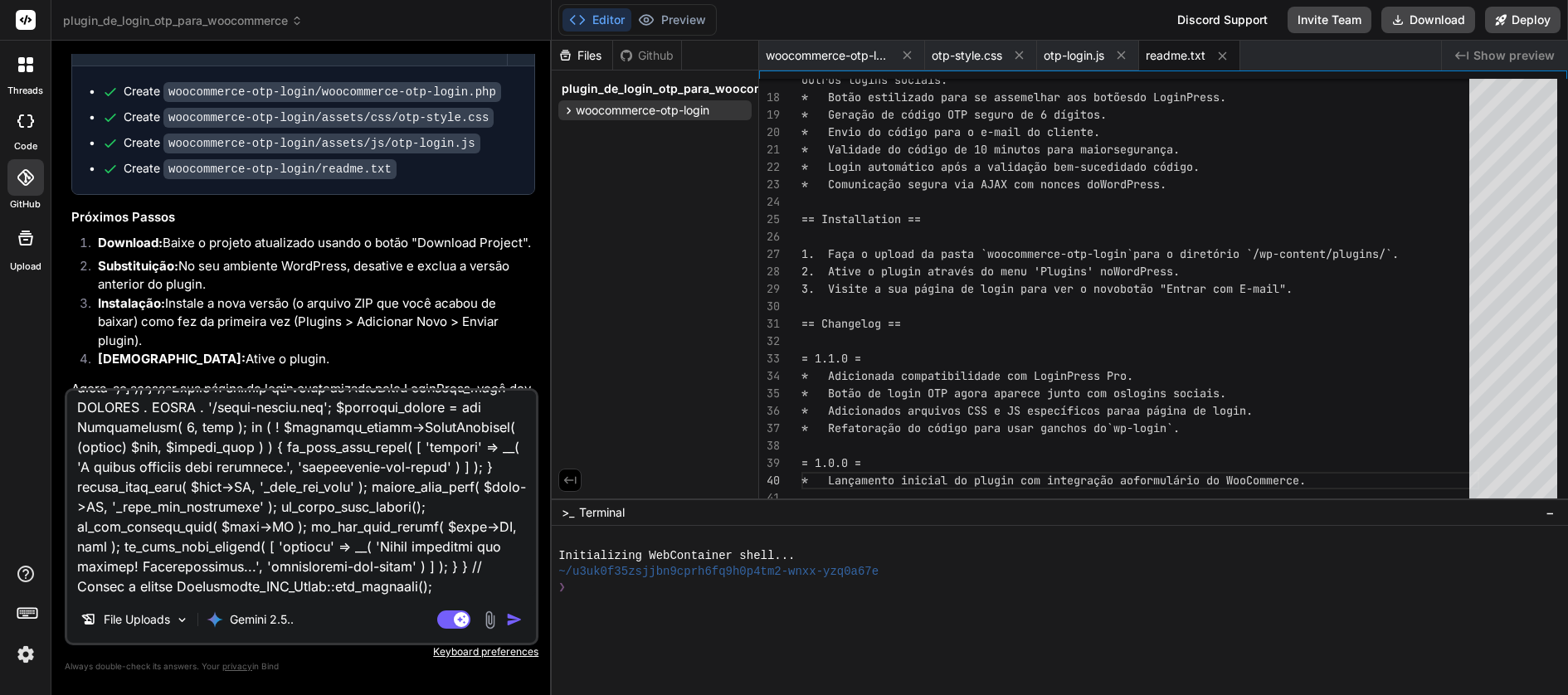
click at [459, 592] on textarea at bounding box center [302, 493] width 468 height 206
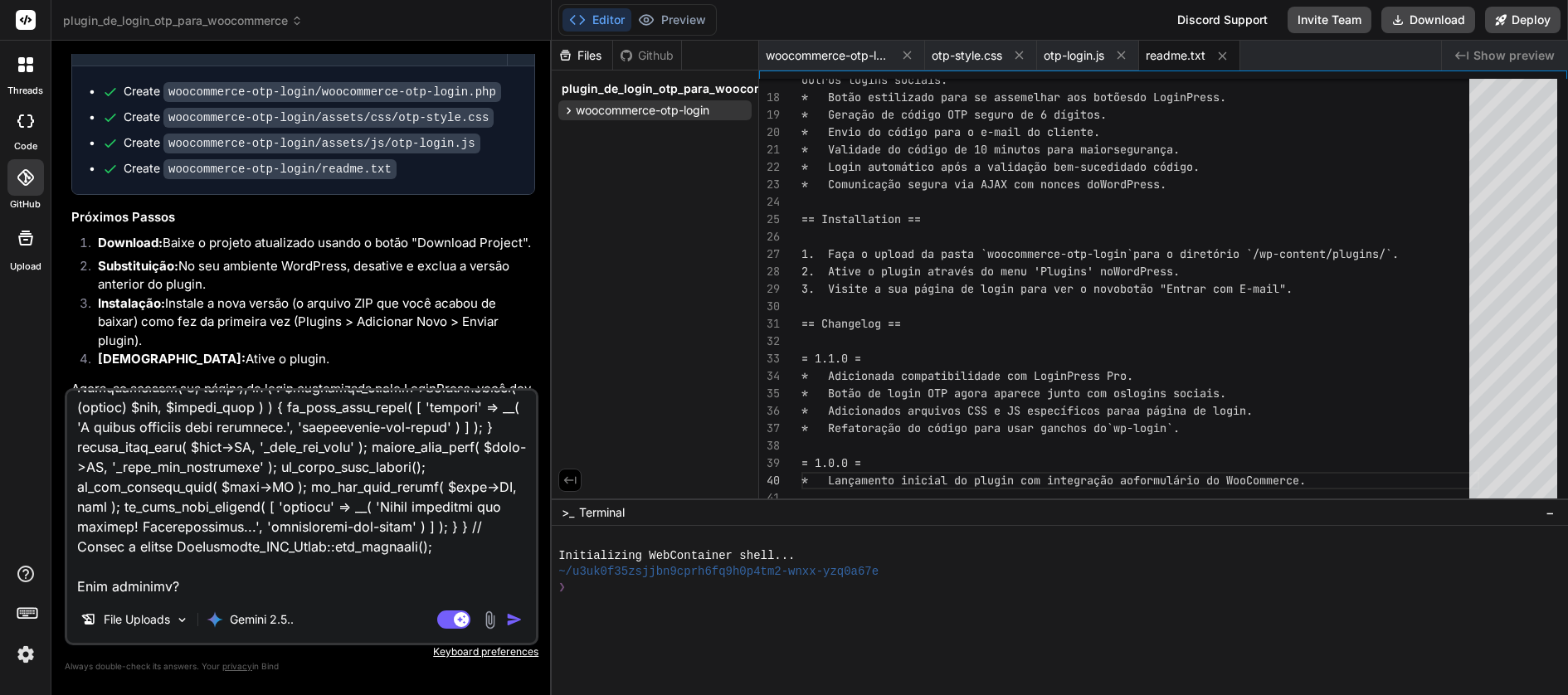
drag, startPoint x: 513, startPoint y: 624, endPoint x: 488, endPoint y: 620, distance: 25.3
click at [513, 623] on img "button" at bounding box center [514, 619] width 17 height 17
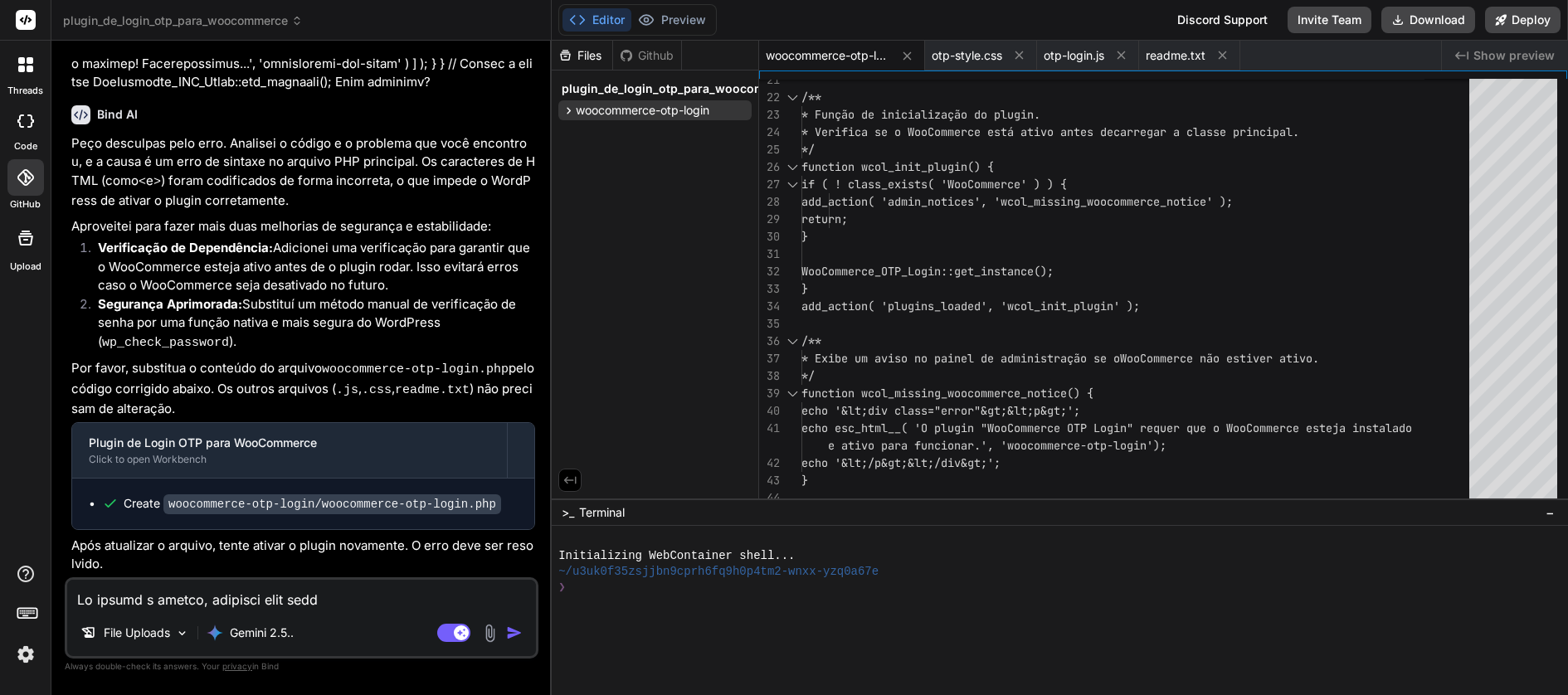
scroll to position [4585, 0]
click at [1416, 17] on button "Download" at bounding box center [1428, 20] width 93 height 27
click at [614, 116] on span "woocommerce-otp-login" at bounding box center [643, 110] width 133 height 17
click at [569, 107] on icon at bounding box center [569, 110] width 14 height 14
click at [588, 102] on span "woocommerce-otp-login" at bounding box center [643, 110] width 133 height 17
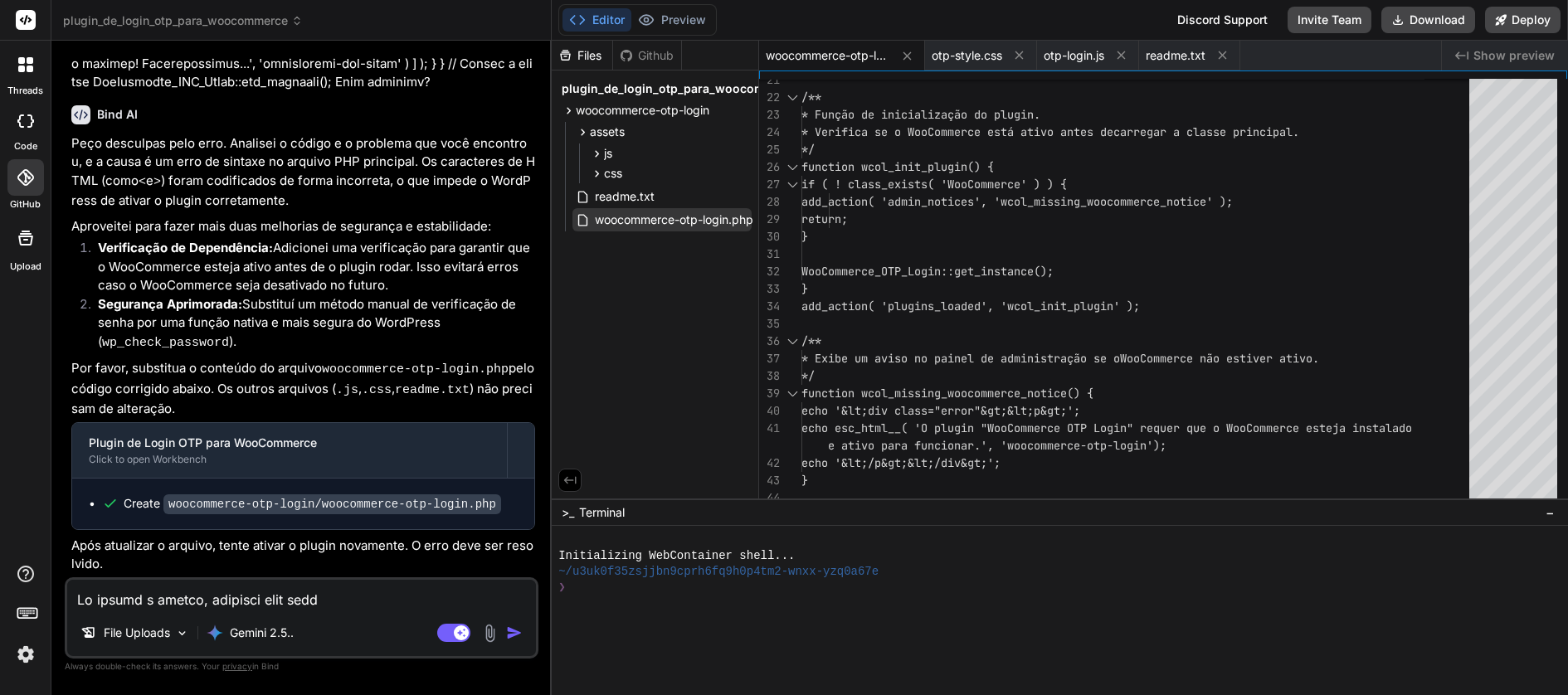
click at [631, 220] on span "woocommerce-otp-login.php" at bounding box center [674, 220] width 162 height 20
click at [664, 115] on span "woocommerce-otp-login" at bounding box center [643, 110] width 133 height 17
click at [596, 108] on span "woocommerce-otp-login" at bounding box center [643, 110] width 133 height 17
click at [608, 198] on span "readme.txt" at bounding box center [625, 197] width 63 height 20
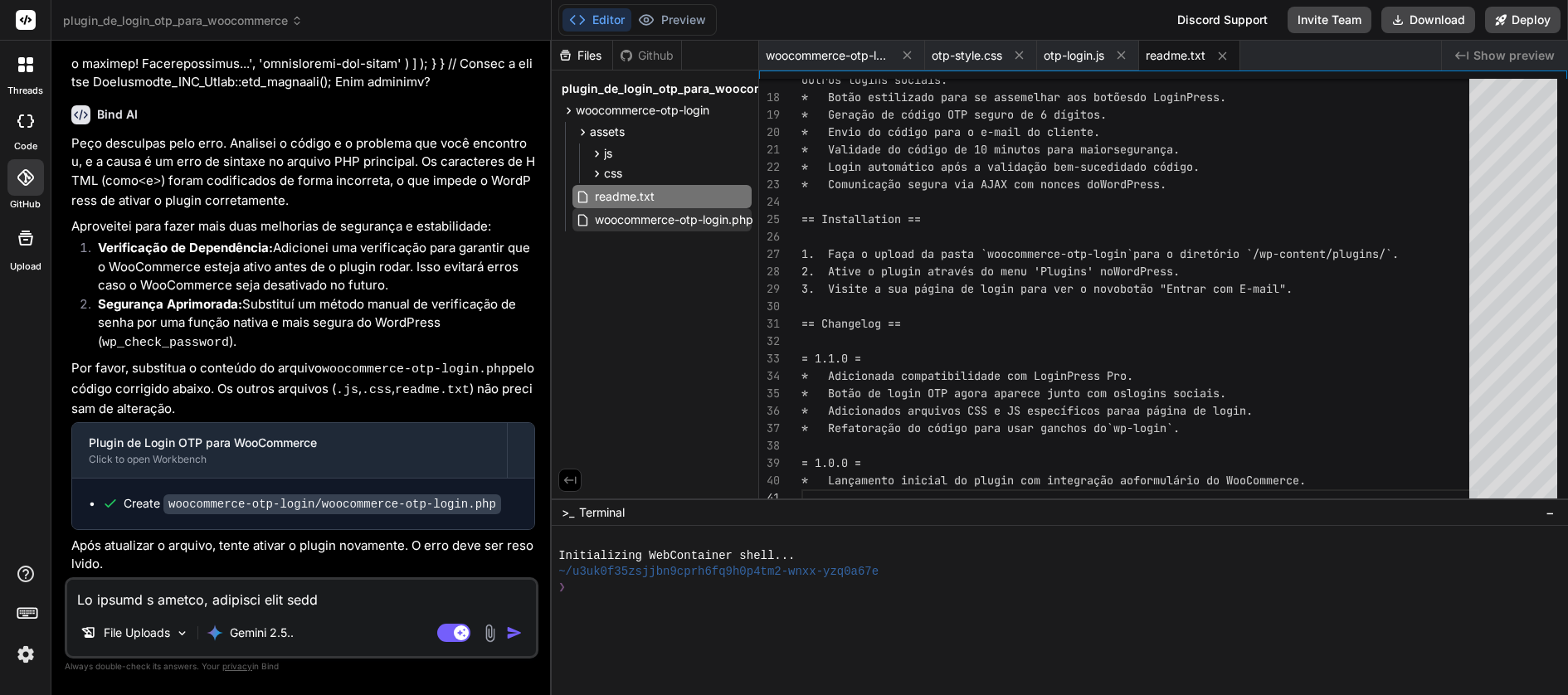
click at [616, 222] on span "woocommerce-otp-login.php" at bounding box center [674, 220] width 162 height 20
